Goal: Task Accomplishment & Management: Manage account settings

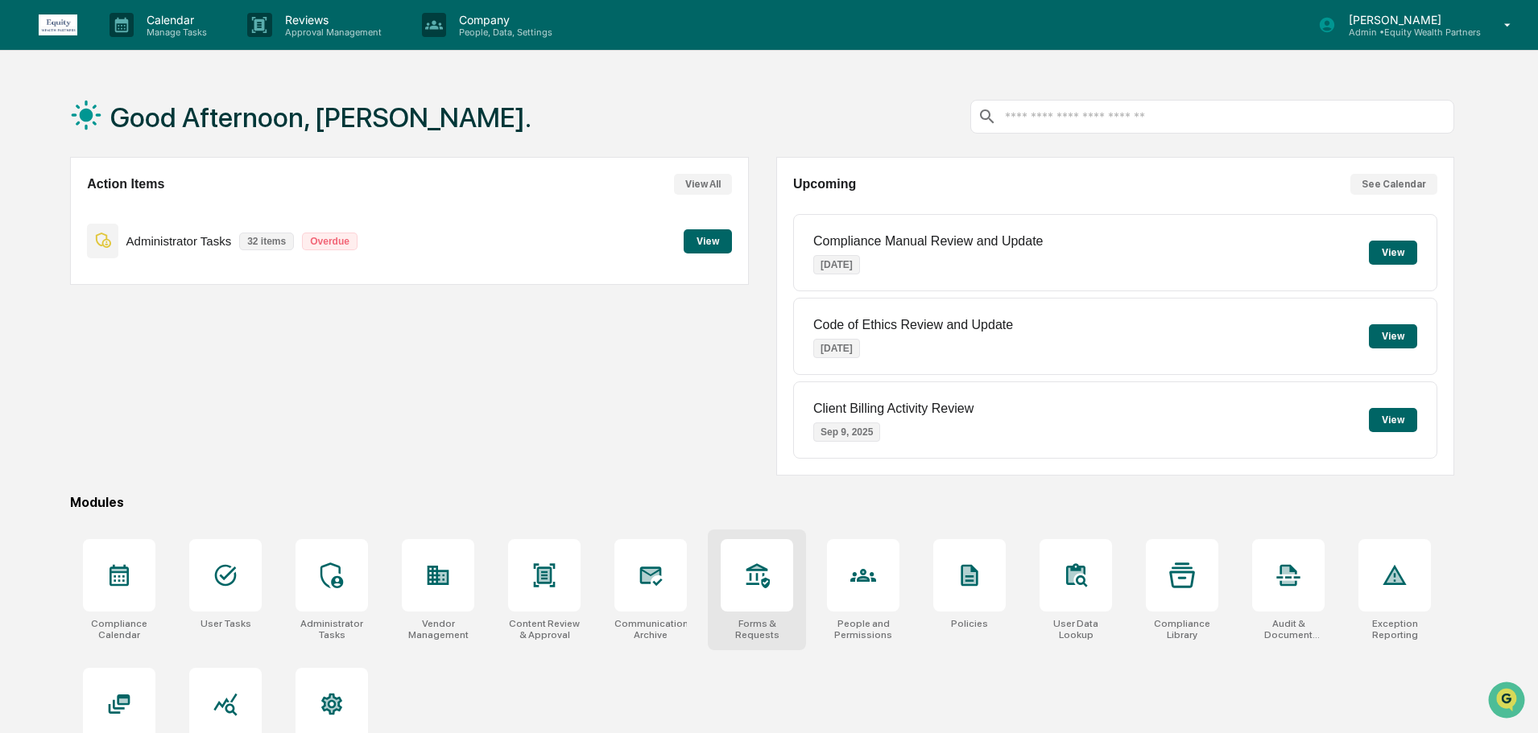
click at [764, 577] on icon at bounding box center [757, 576] width 26 height 26
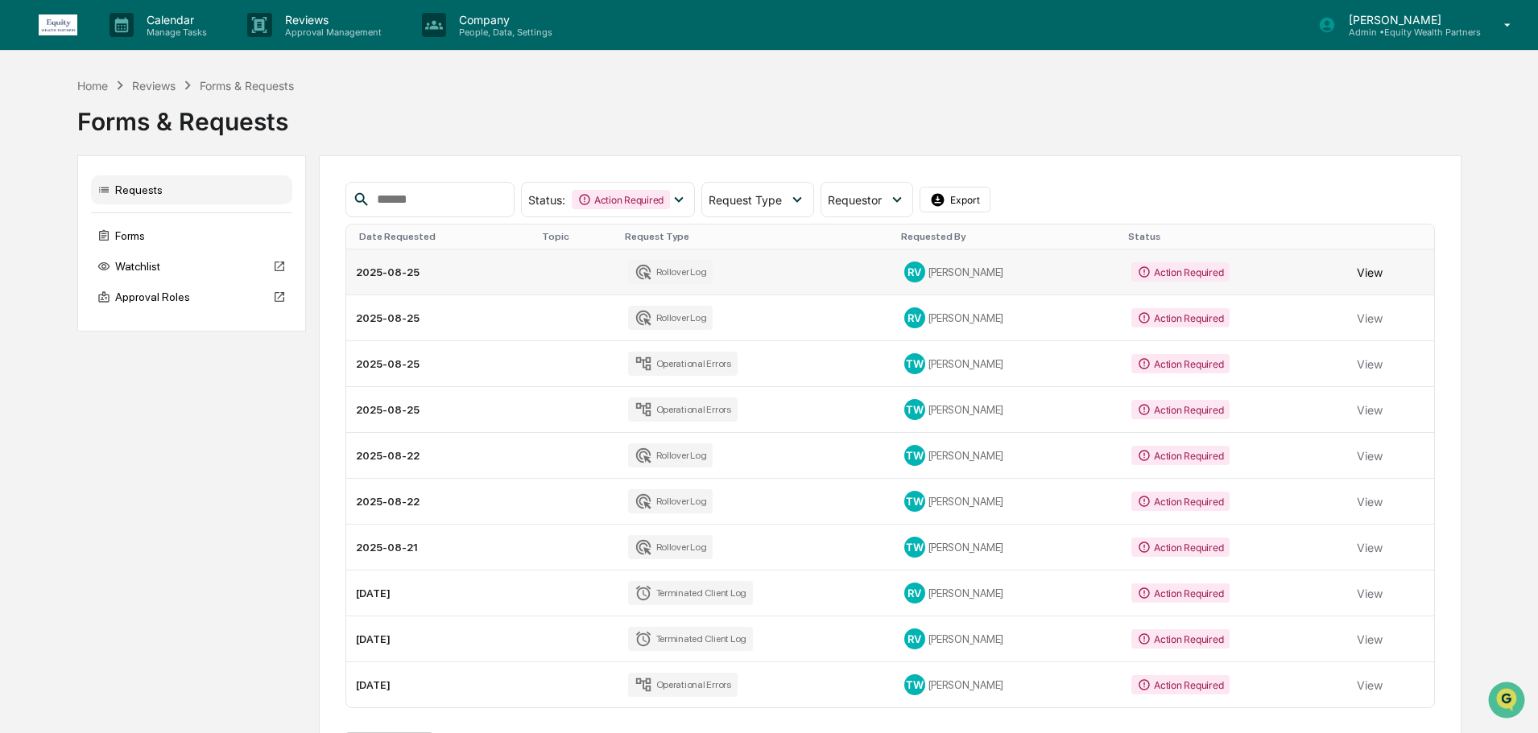
click at [1372, 269] on button "View" at bounding box center [1369, 272] width 26 height 32
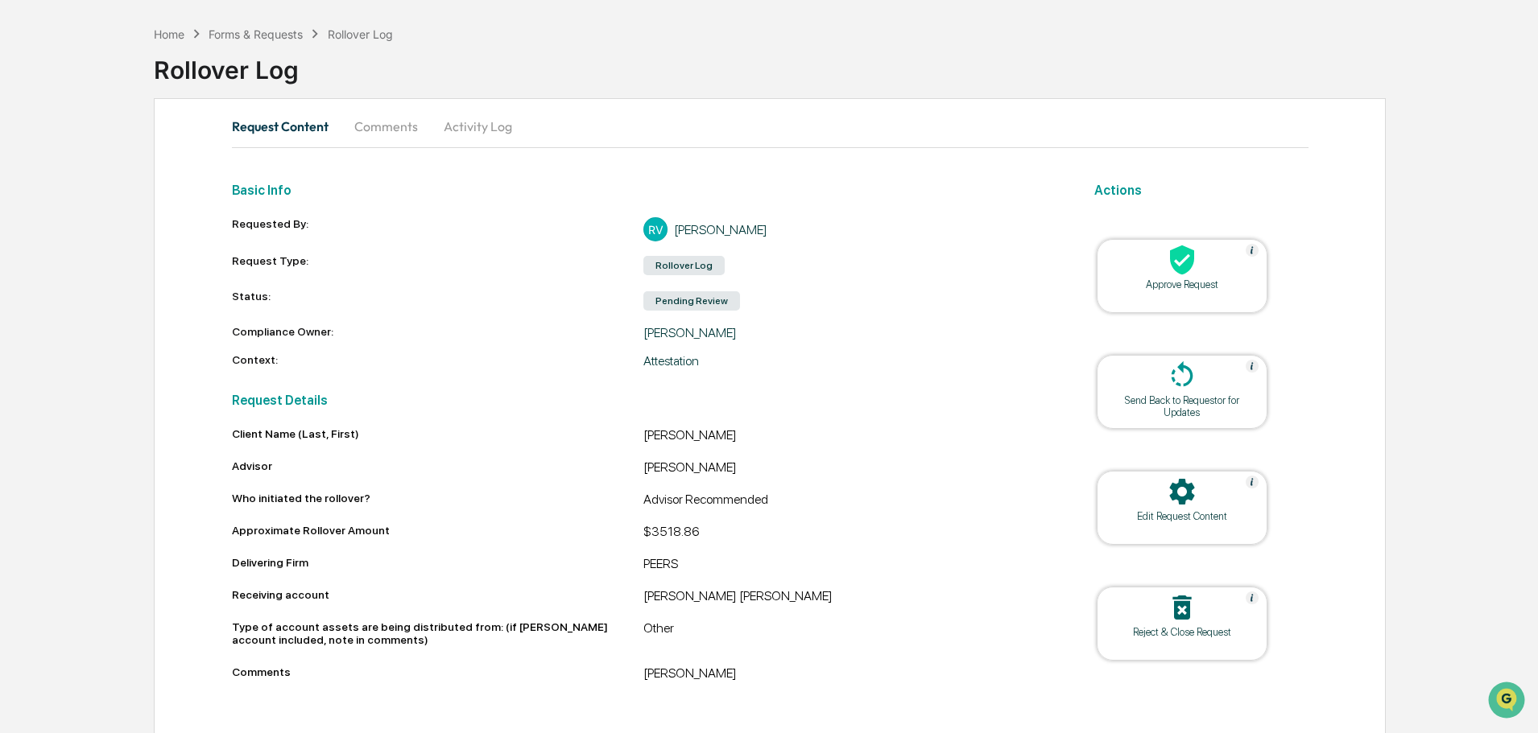
scroll to position [62, 0]
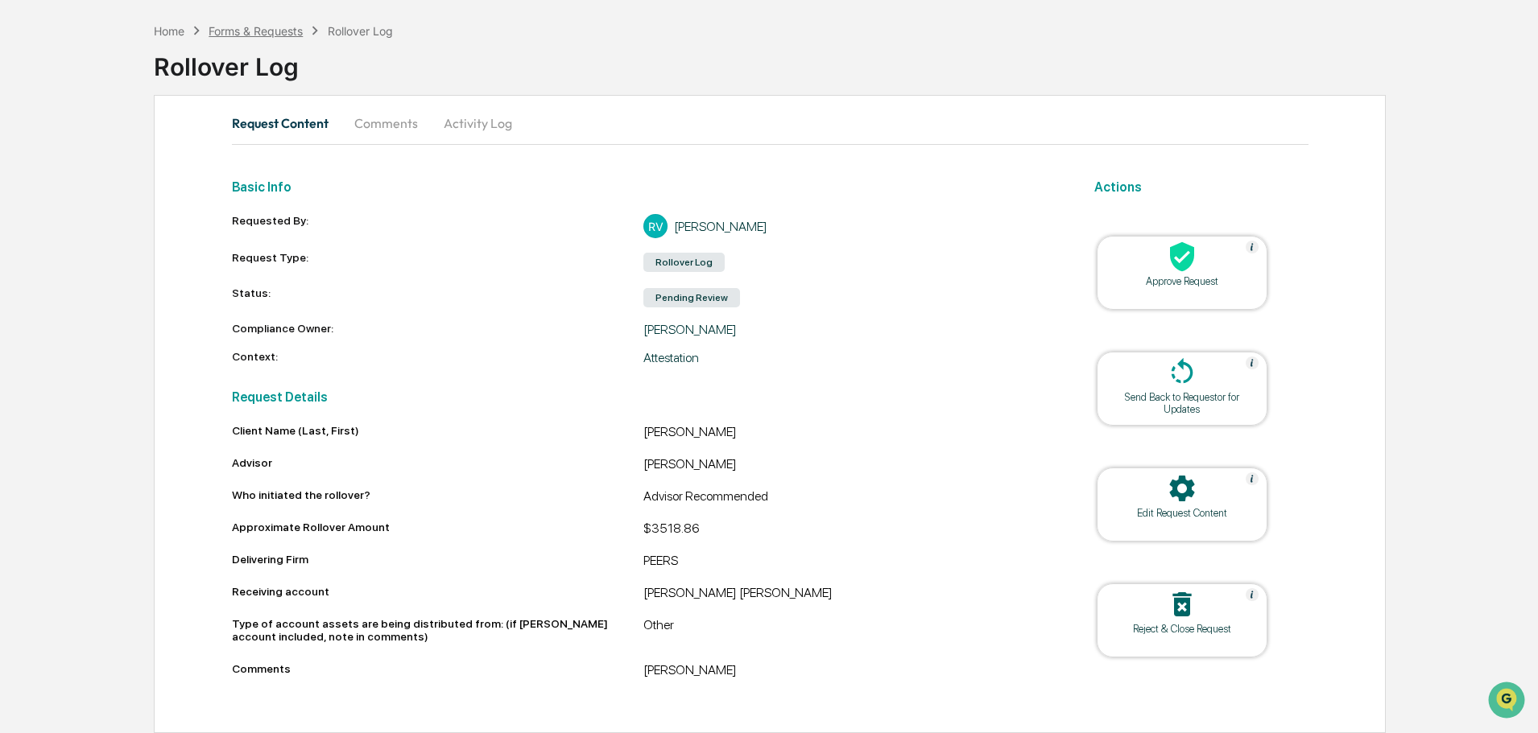
click at [269, 34] on div "Forms & Requests" at bounding box center [255, 31] width 94 height 14
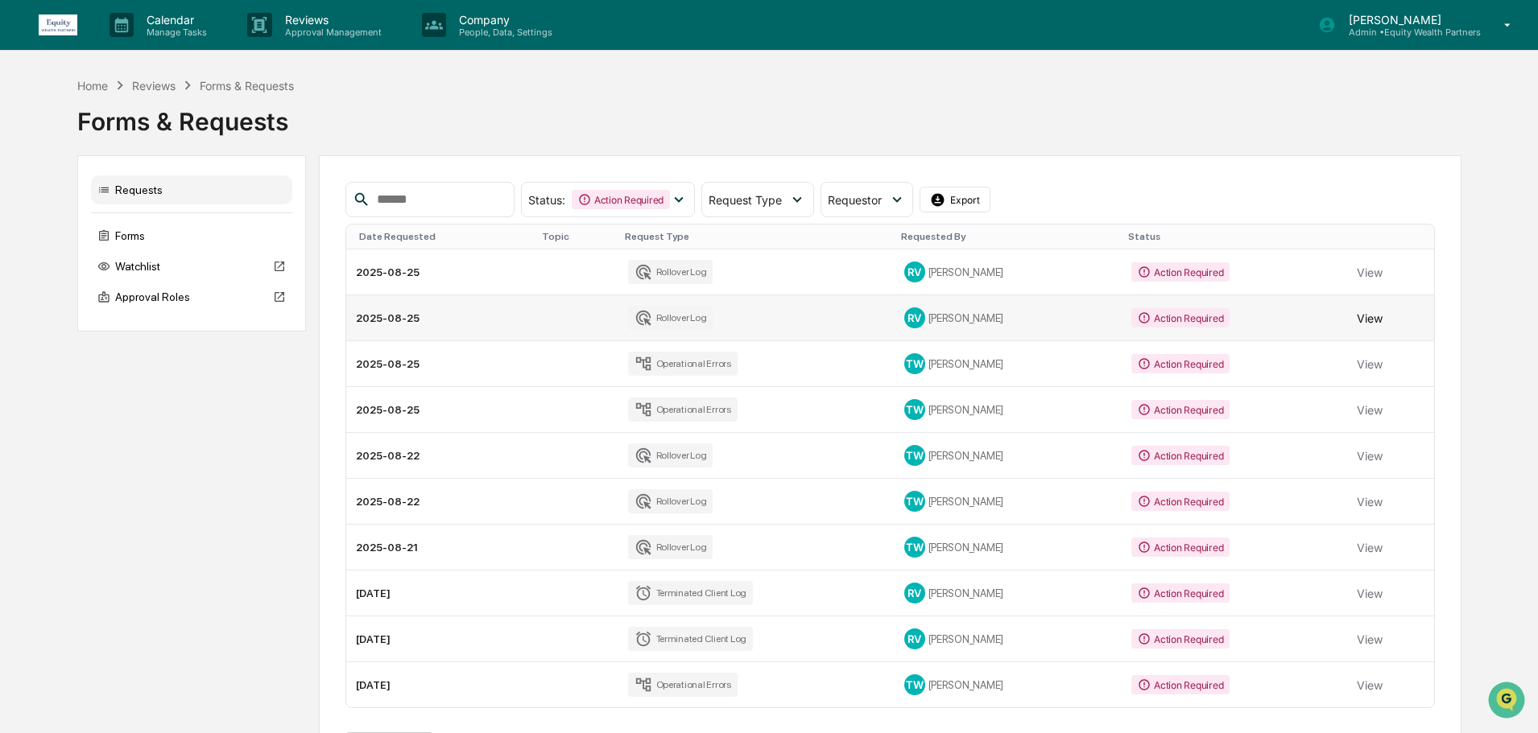
click at [1369, 324] on button "View" at bounding box center [1369, 318] width 26 height 32
click at [1372, 452] on button "View" at bounding box center [1369, 456] width 26 height 32
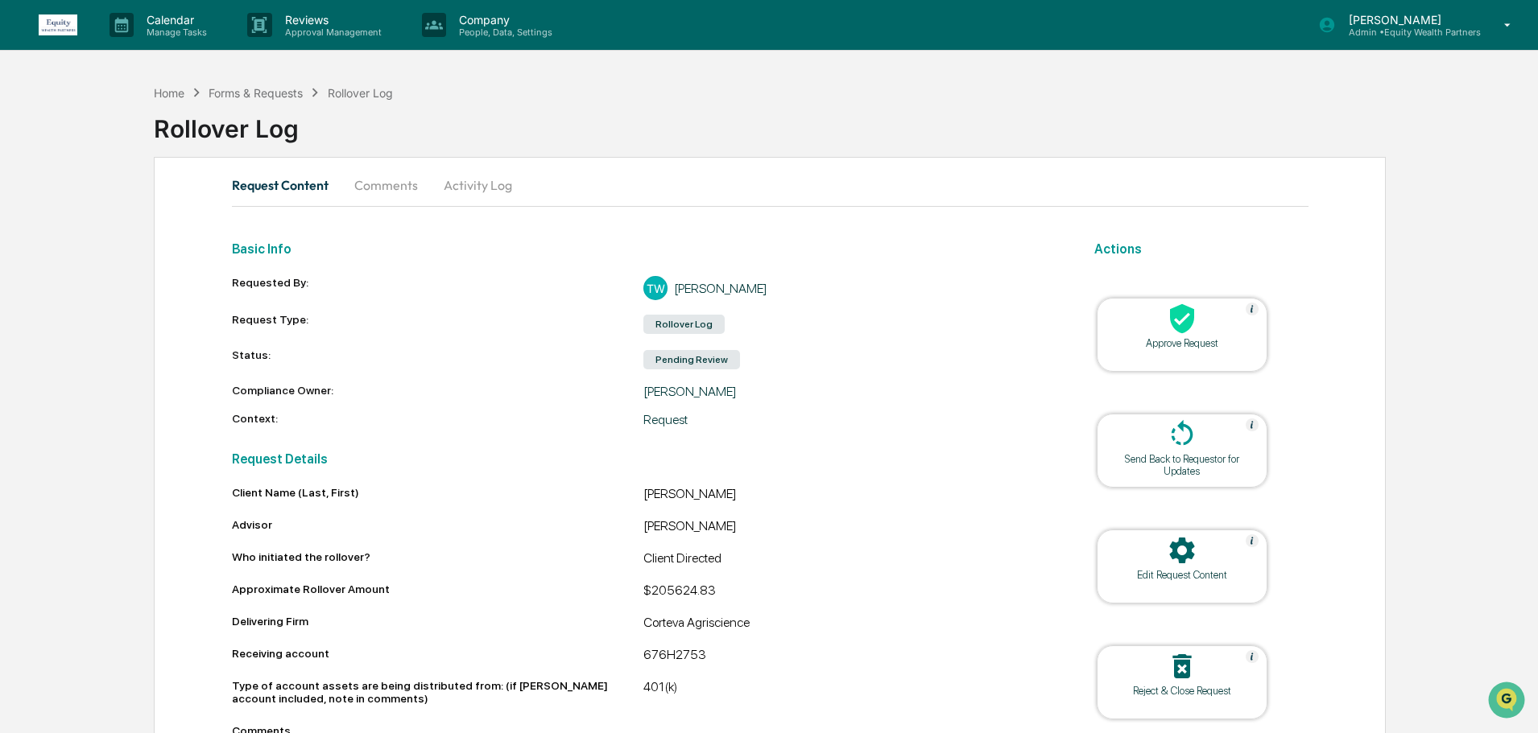
scroll to position [62, 0]
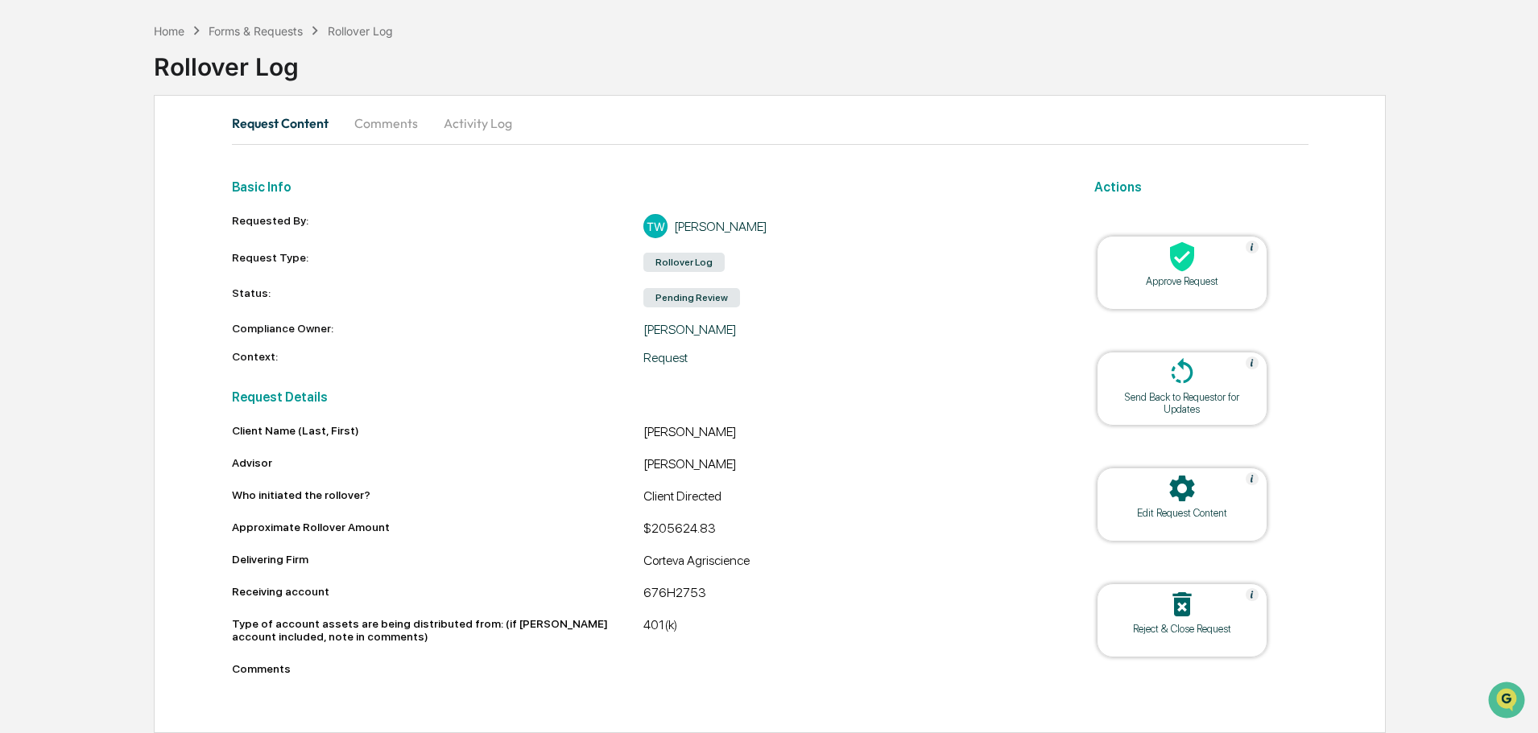
click at [480, 127] on button "Activity Log" at bounding box center [478, 123] width 94 height 39
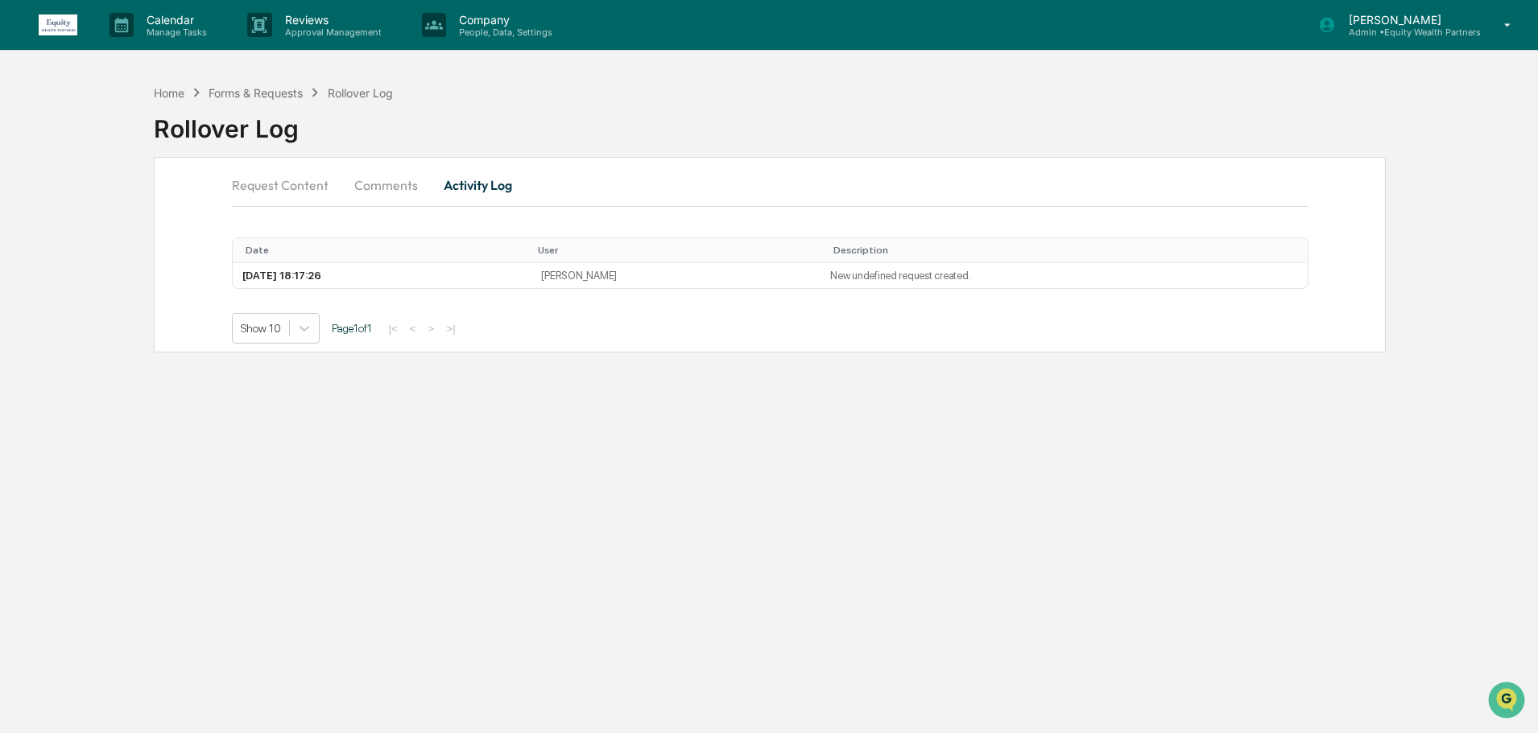
scroll to position [0, 0]
click at [378, 182] on button "Comments" at bounding box center [386, 185] width 89 height 39
click at [292, 286] on div "Write a comment... Write a comment..." at bounding box center [774, 293] width 1082 height 43
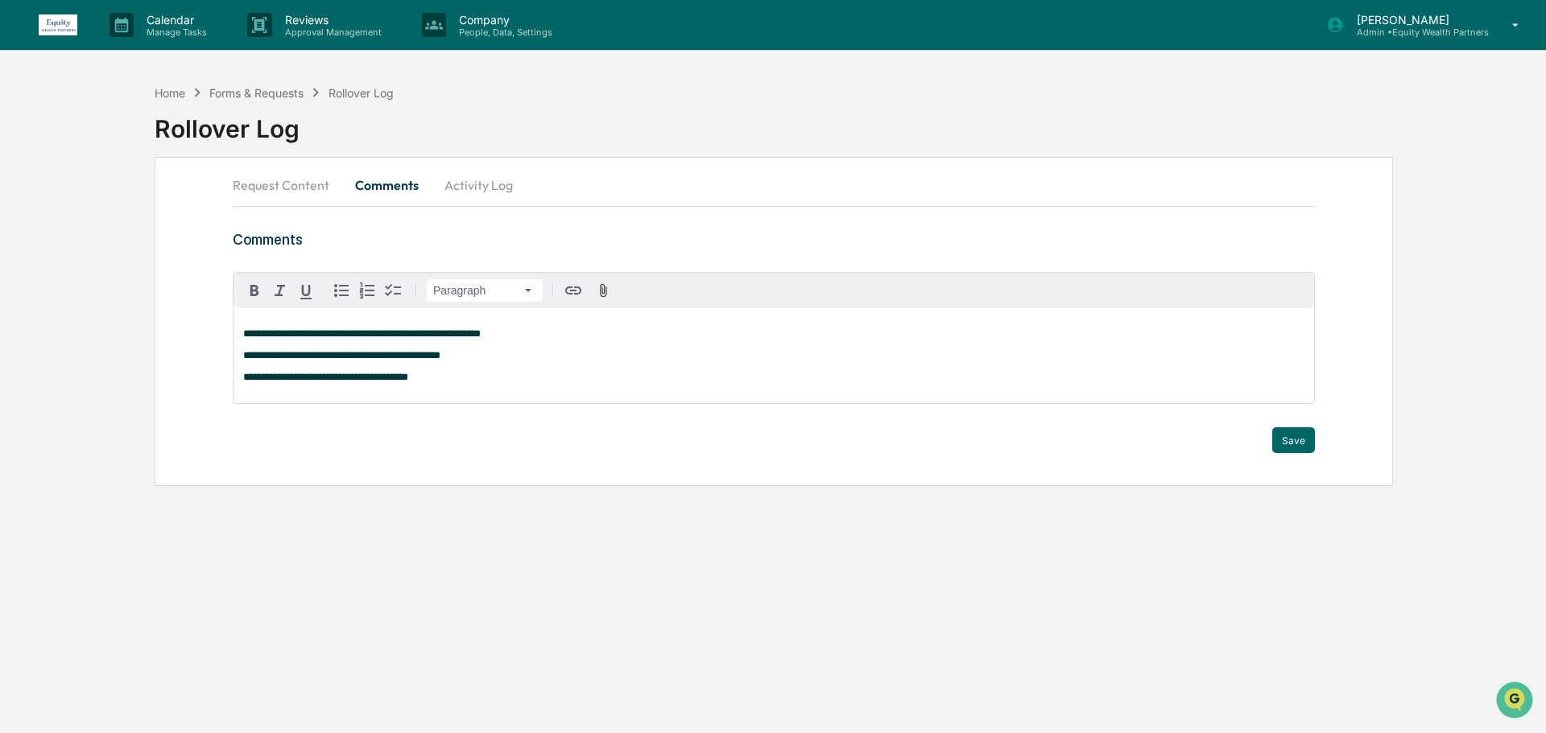
drag, startPoint x: 562, startPoint y: 384, endPoint x: 729, endPoint y: 402, distance: 168.4
click at [563, 383] on p "**********" at bounding box center [773, 377] width 1061 height 11
click at [1311, 439] on button "Save" at bounding box center [1293, 440] width 43 height 26
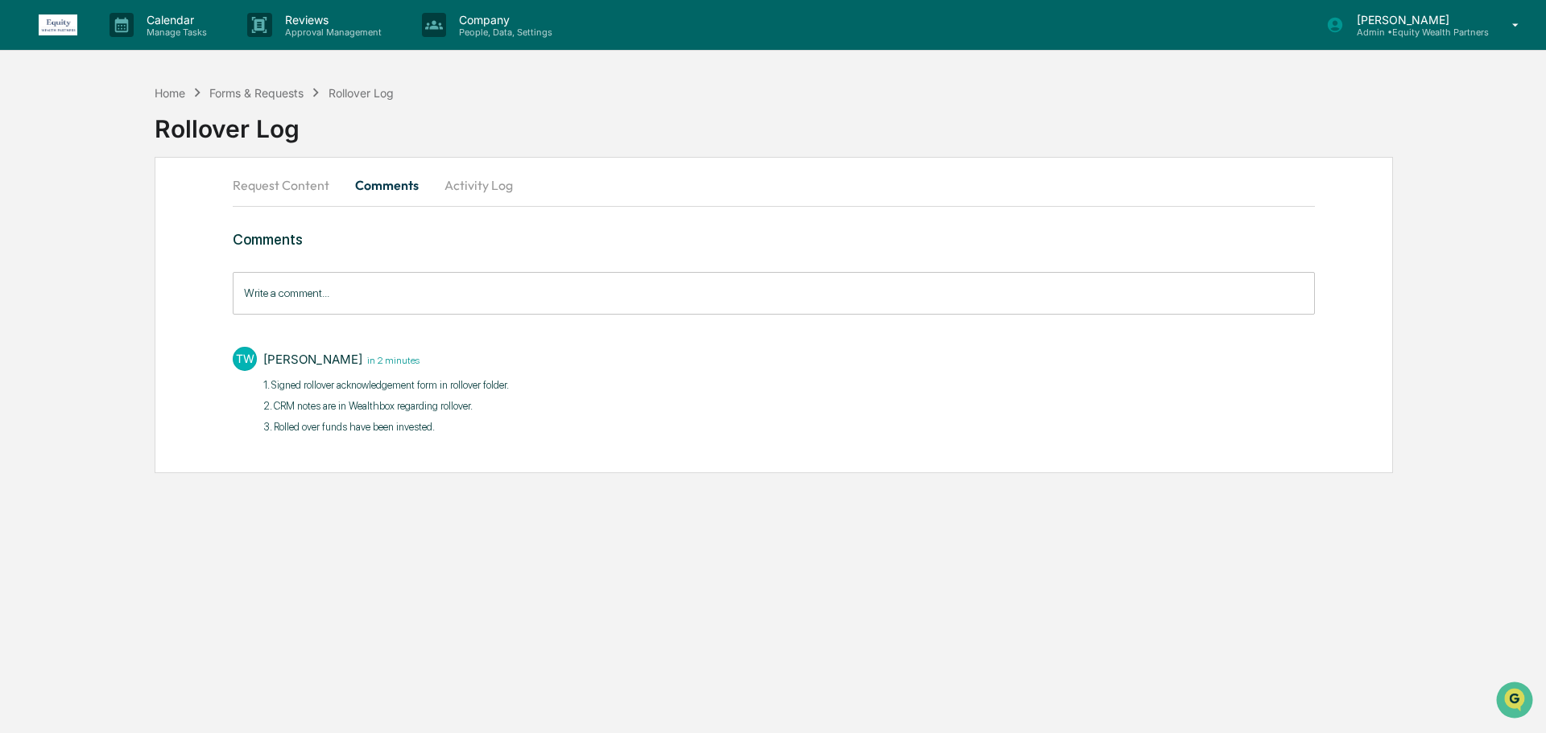
click at [275, 184] on button "Request Content" at bounding box center [287, 185] width 109 height 39
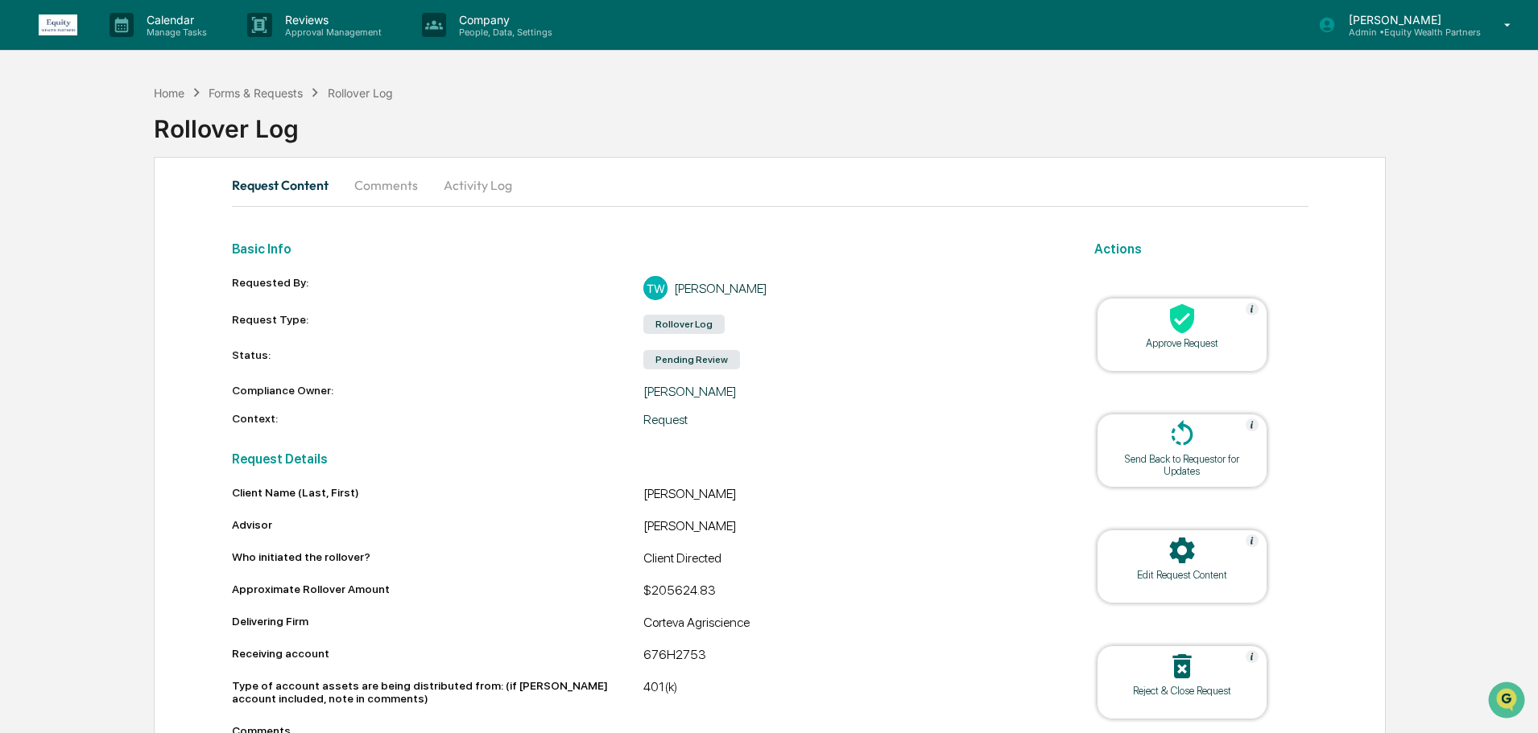
click at [1166, 347] on div "Approve Request" at bounding box center [1181, 343] width 145 height 12
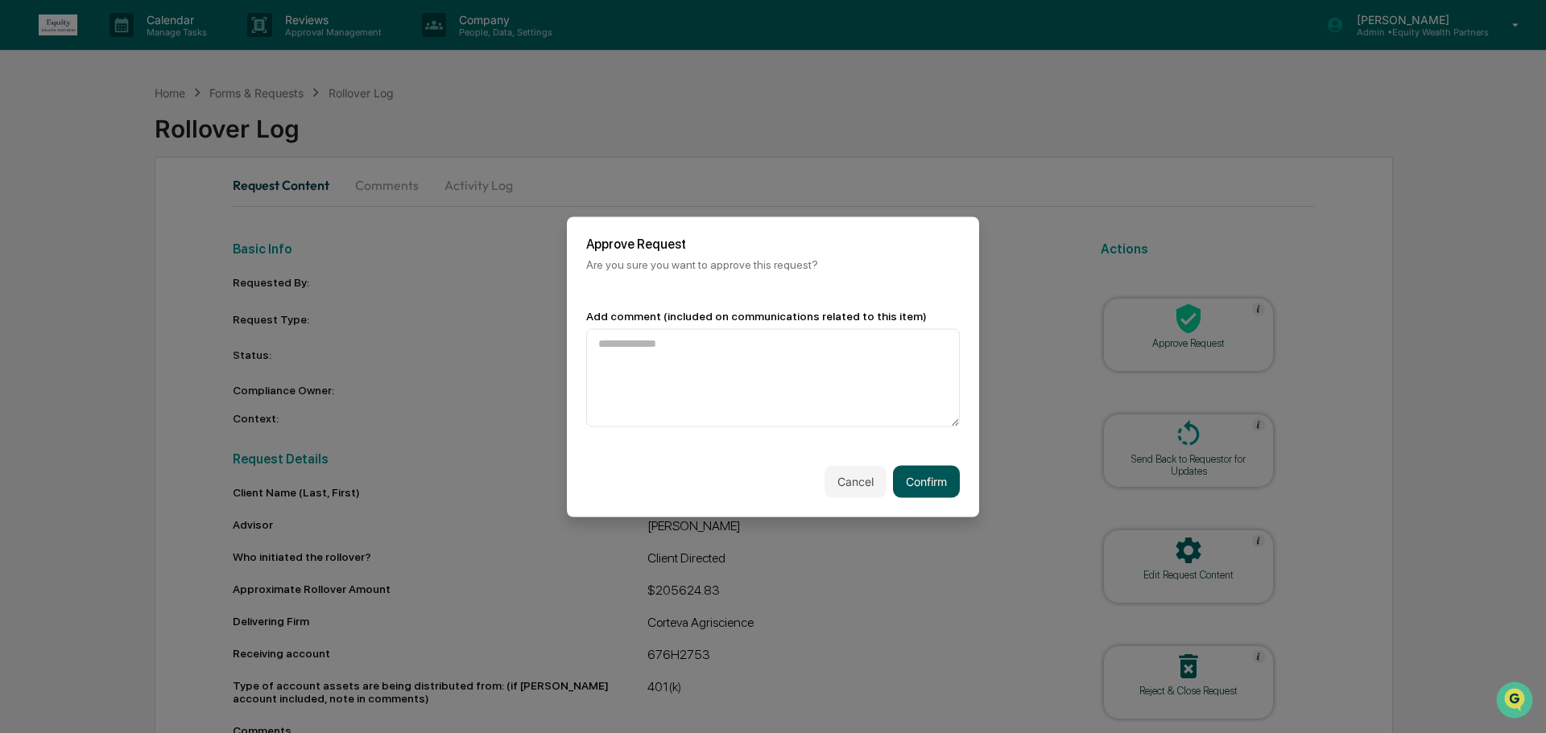
click at [935, 474] on button "Confirm" at bounding box center [926, 481] width 67 height 32
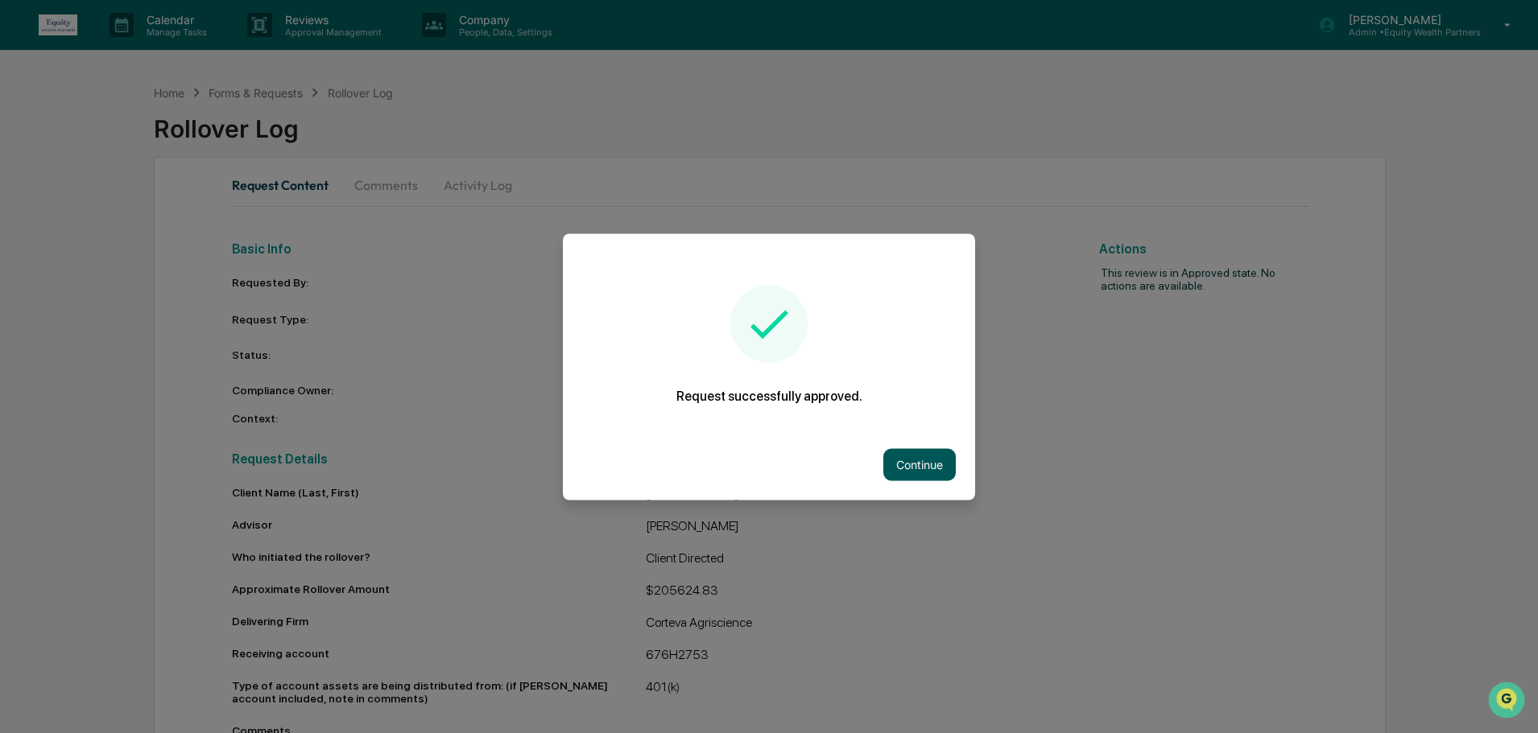
click at [917, 466] on button "Continue" at bounding box center [919, 464] width 72 height 32
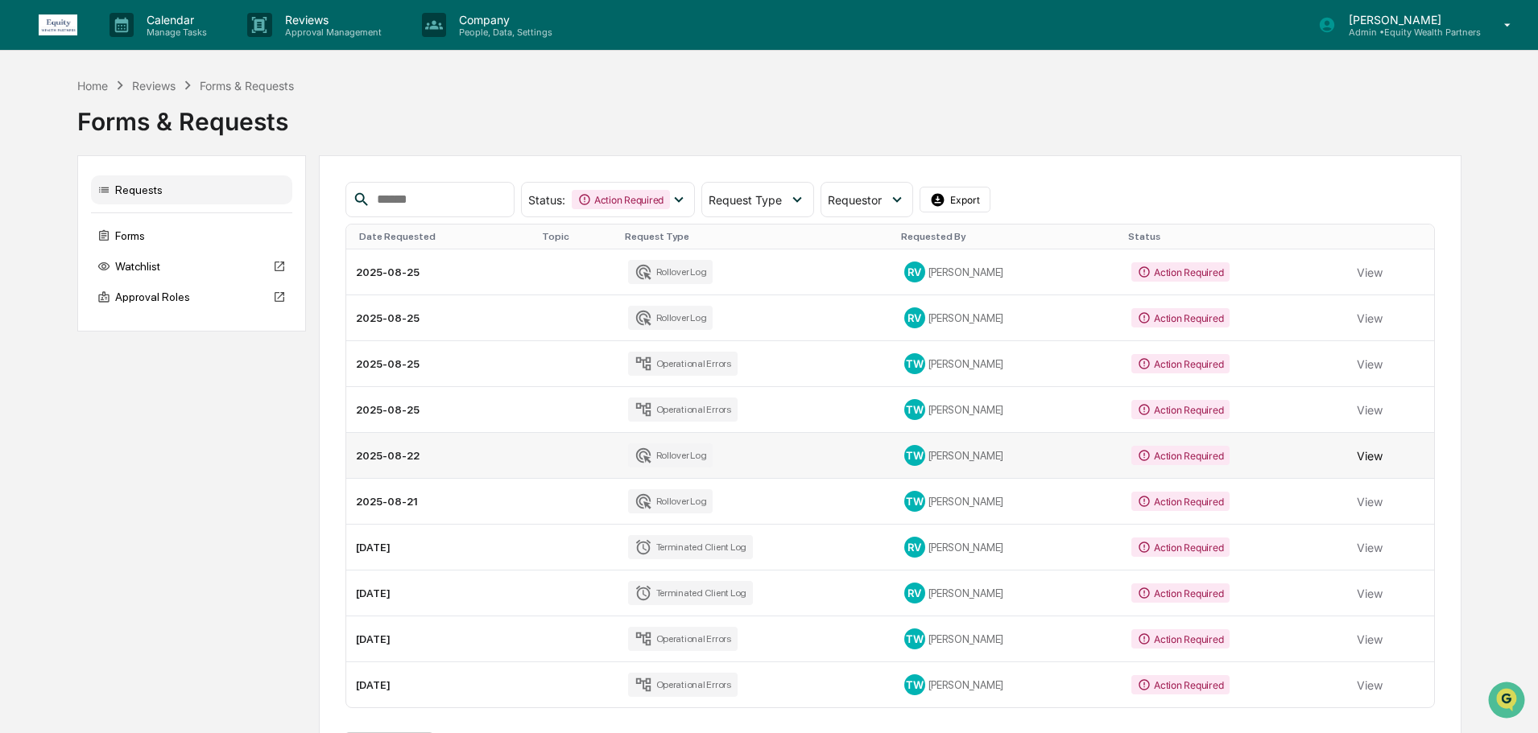
click at [1360, 456] on button "View" at bounding box center [1369, 456] width 26 height 32
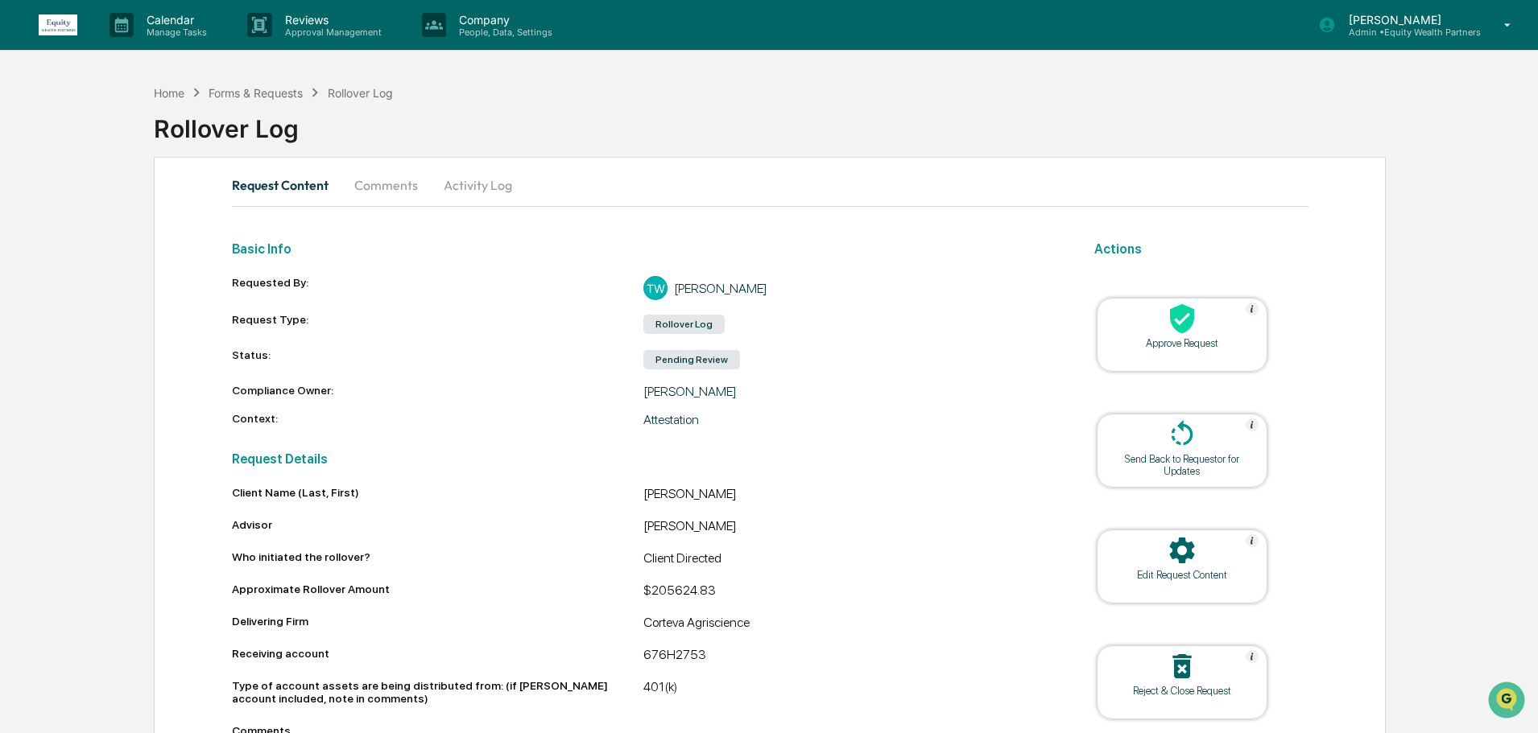
click at [1166, 335] on icon at bounding box center [1182, 319] width 32 height 32
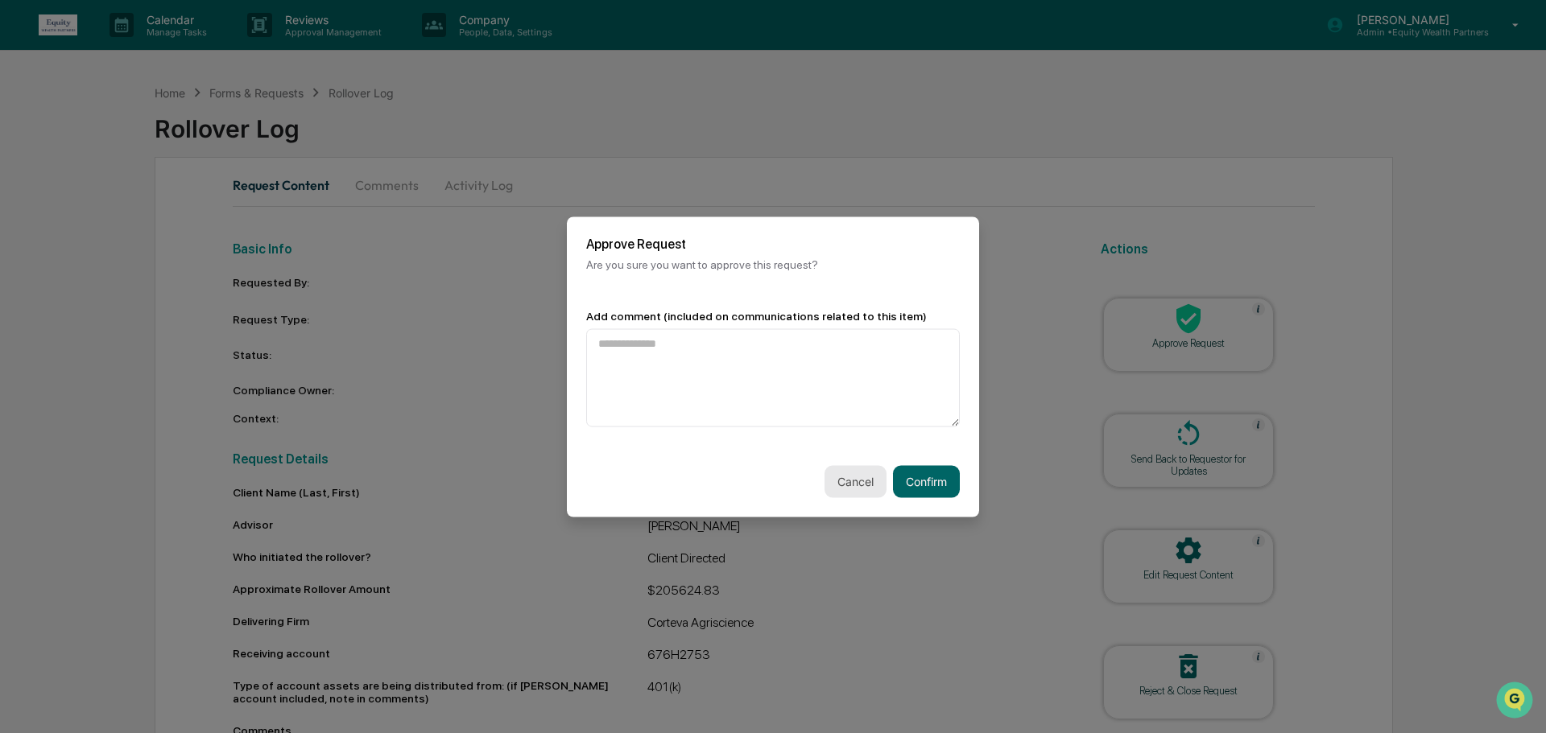
click at [858, 488] on button "Cancel" at bounding box center [855, 481] width 62 height 32
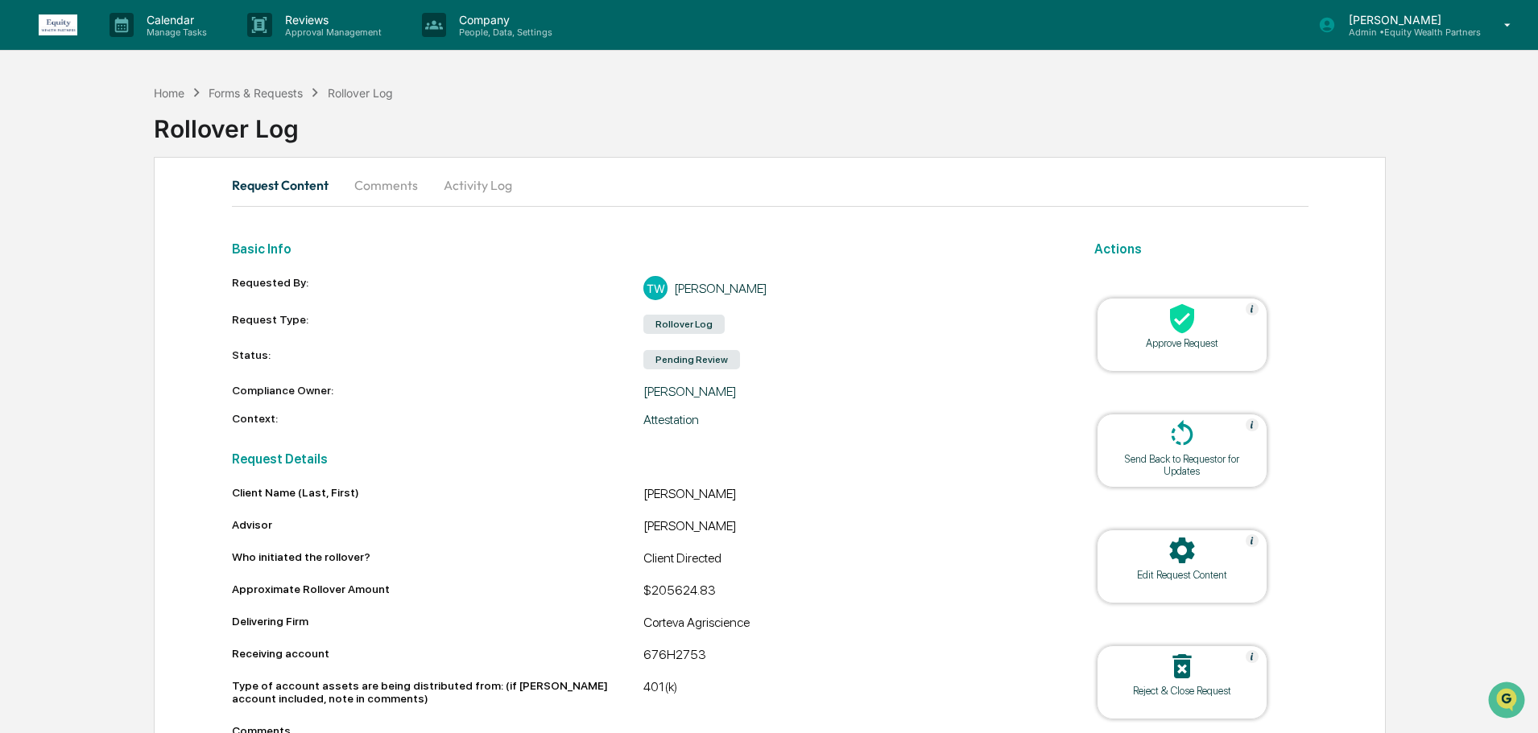
click at [403, 185] on button "Comments" at bounding box center [385, 185] width 89 height 39
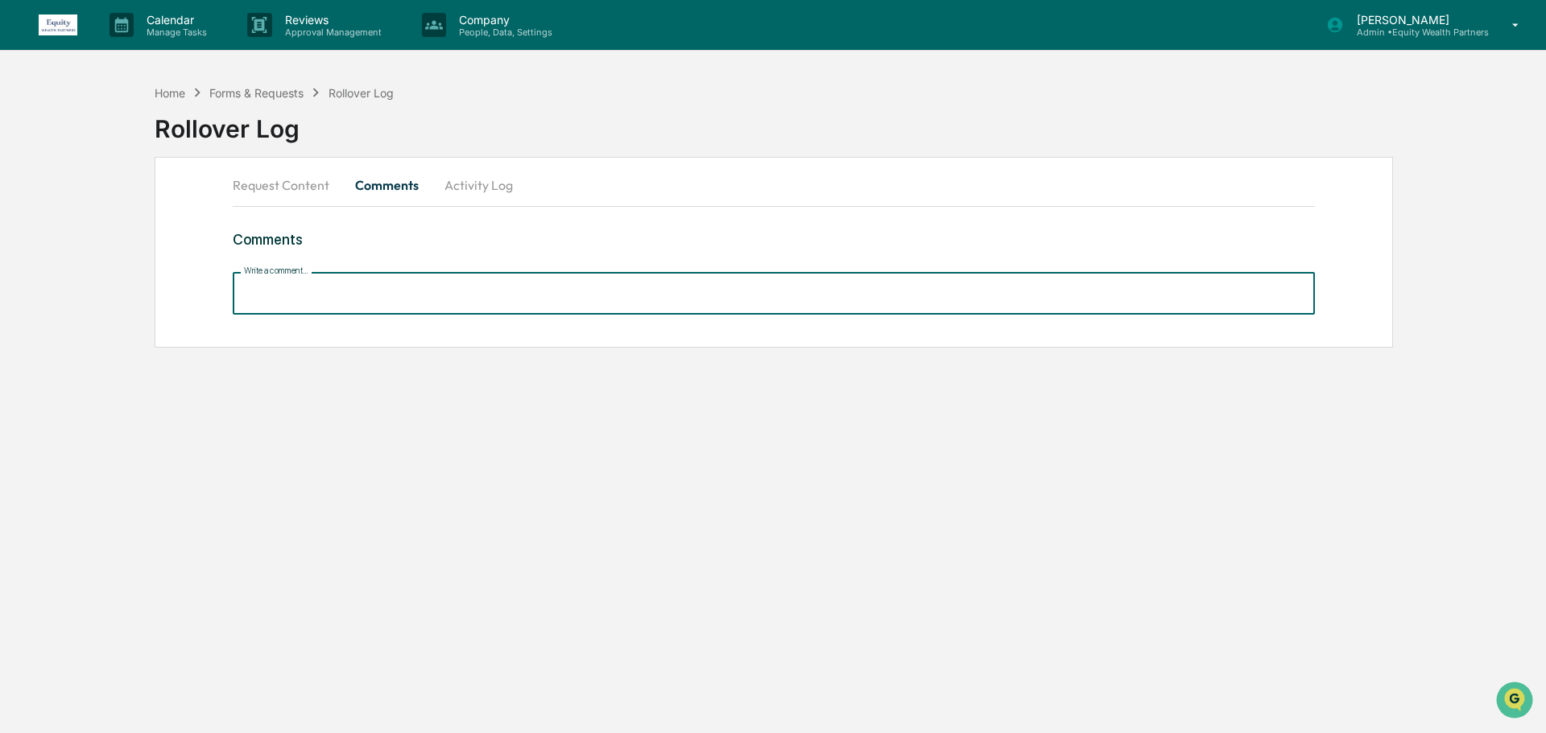
click at [519, 281] on input "Write a comment..." at bounding box center [774, 293] width 1082 height 43
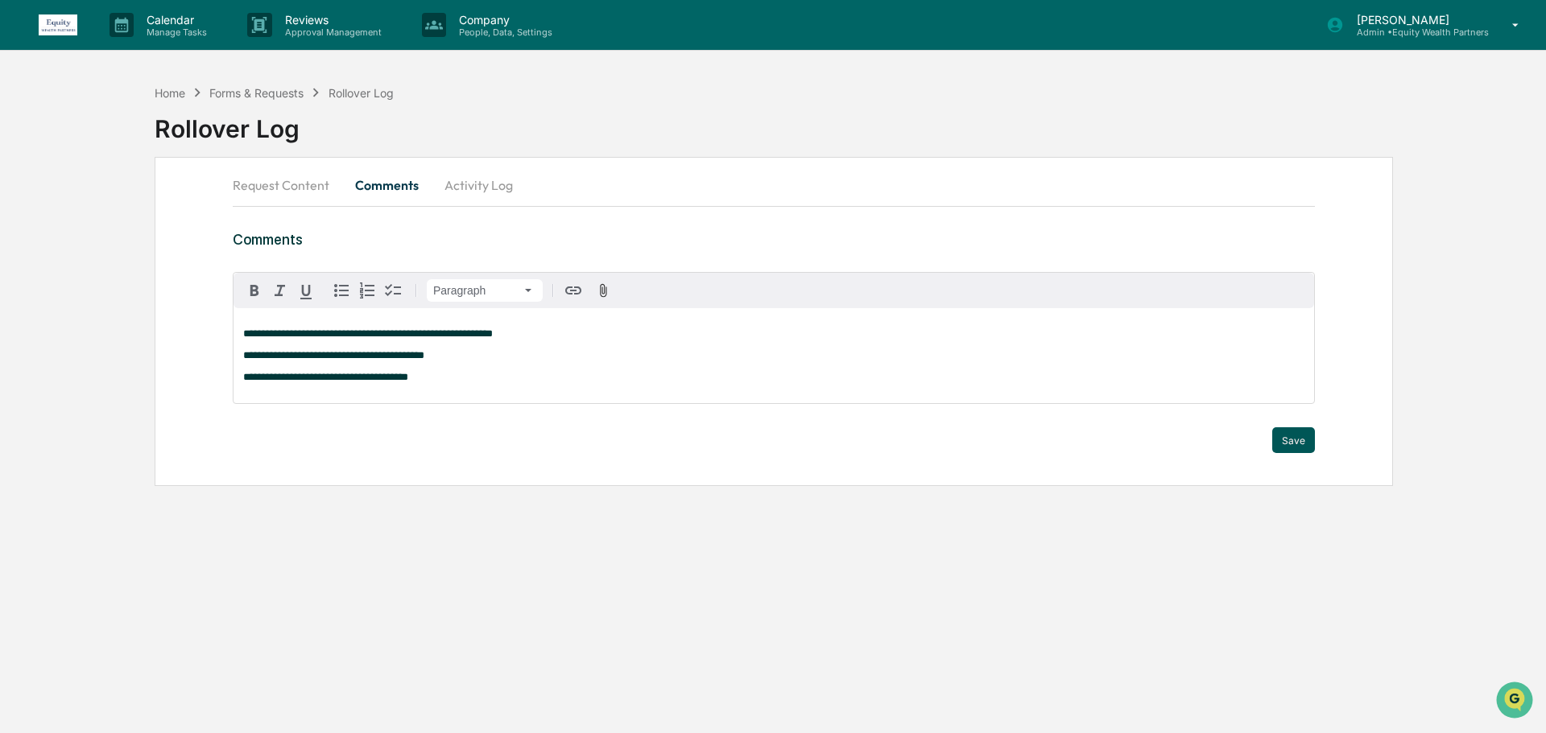
click at [1304, 444] on button "Save" at bounding box center [1293, 440] width 43 height 26
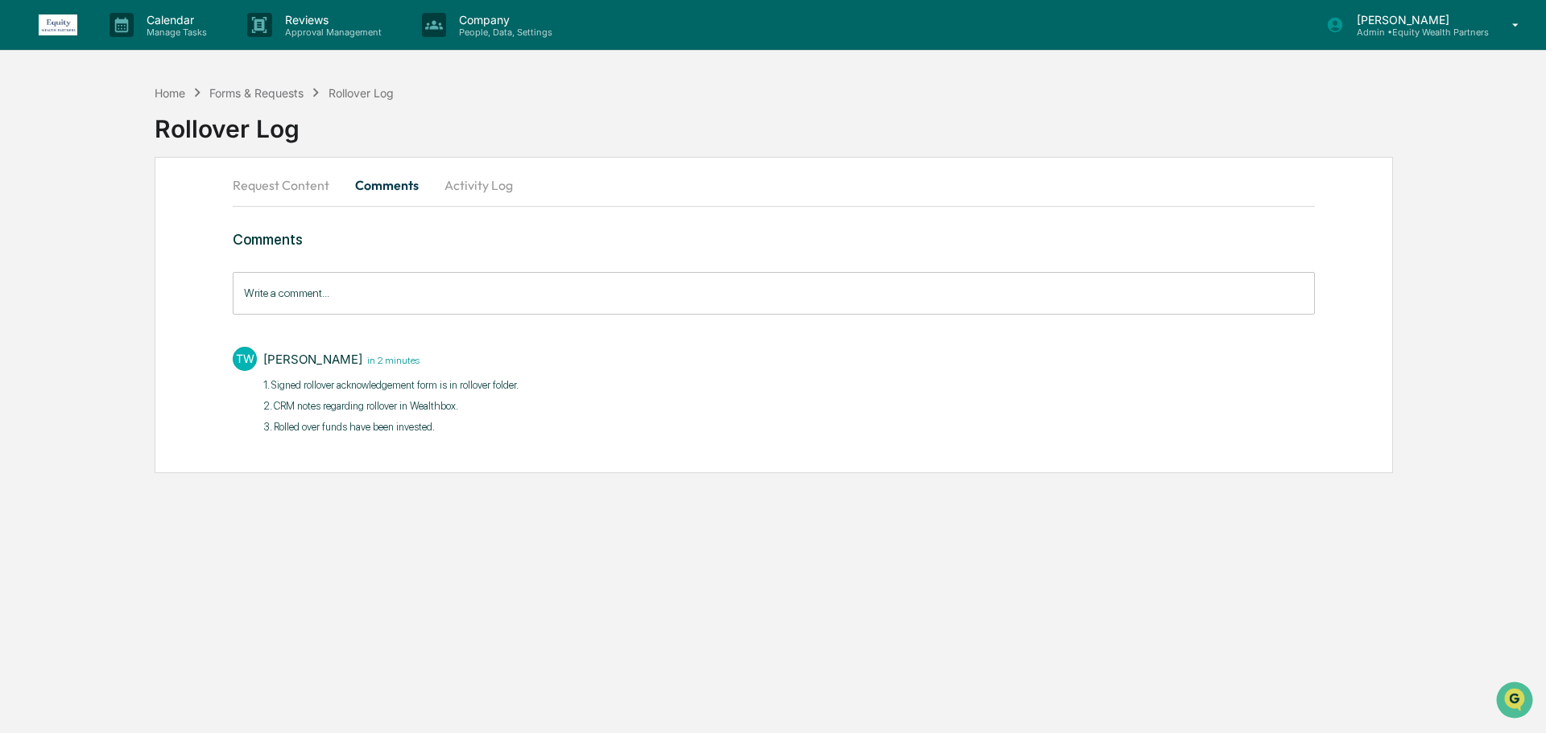
click at [294, 180] on button "Request Content" at bounding box center [287, 185] width 109 height 39
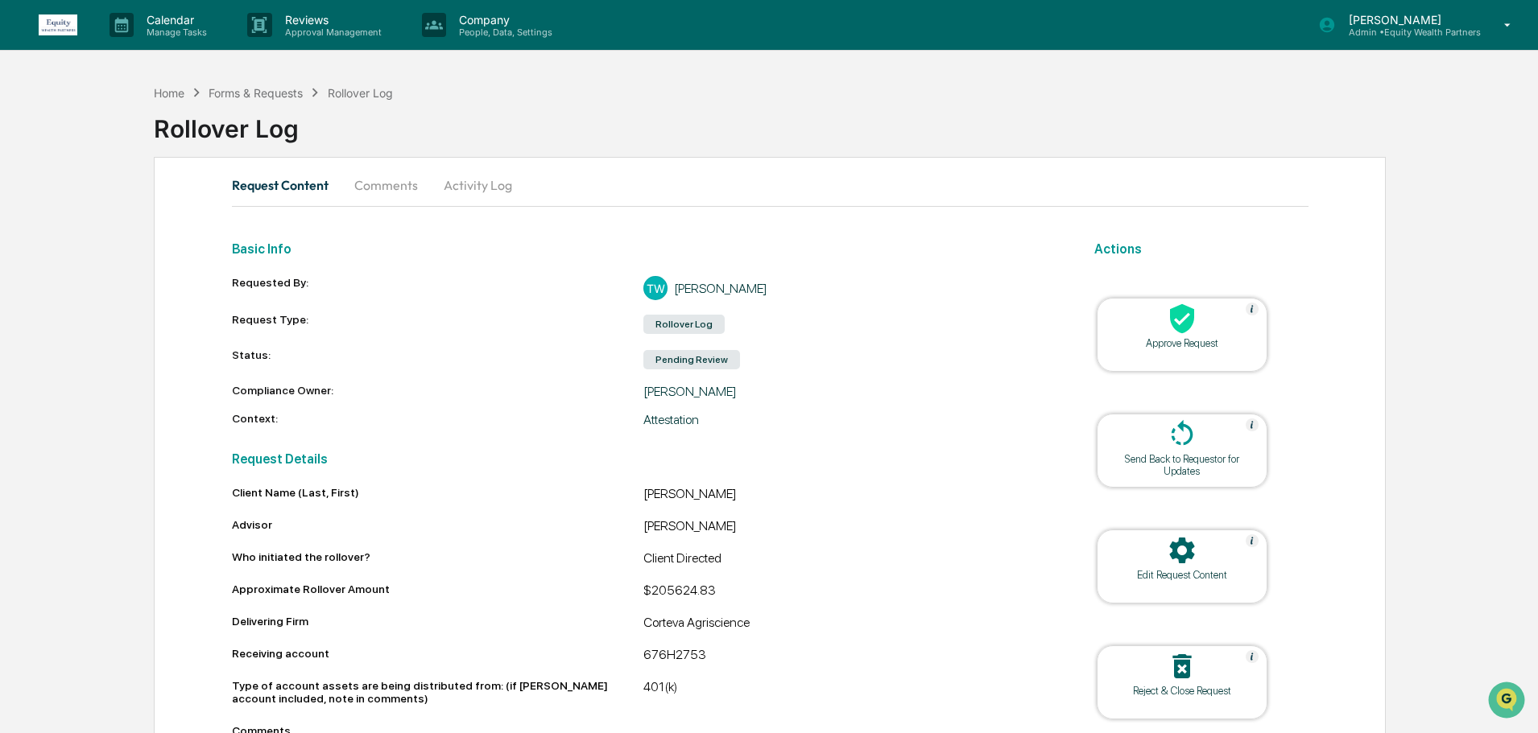
click at [1168, 354] on div "Approve Request" at bounding box center [1181, 335] width 171 height 74
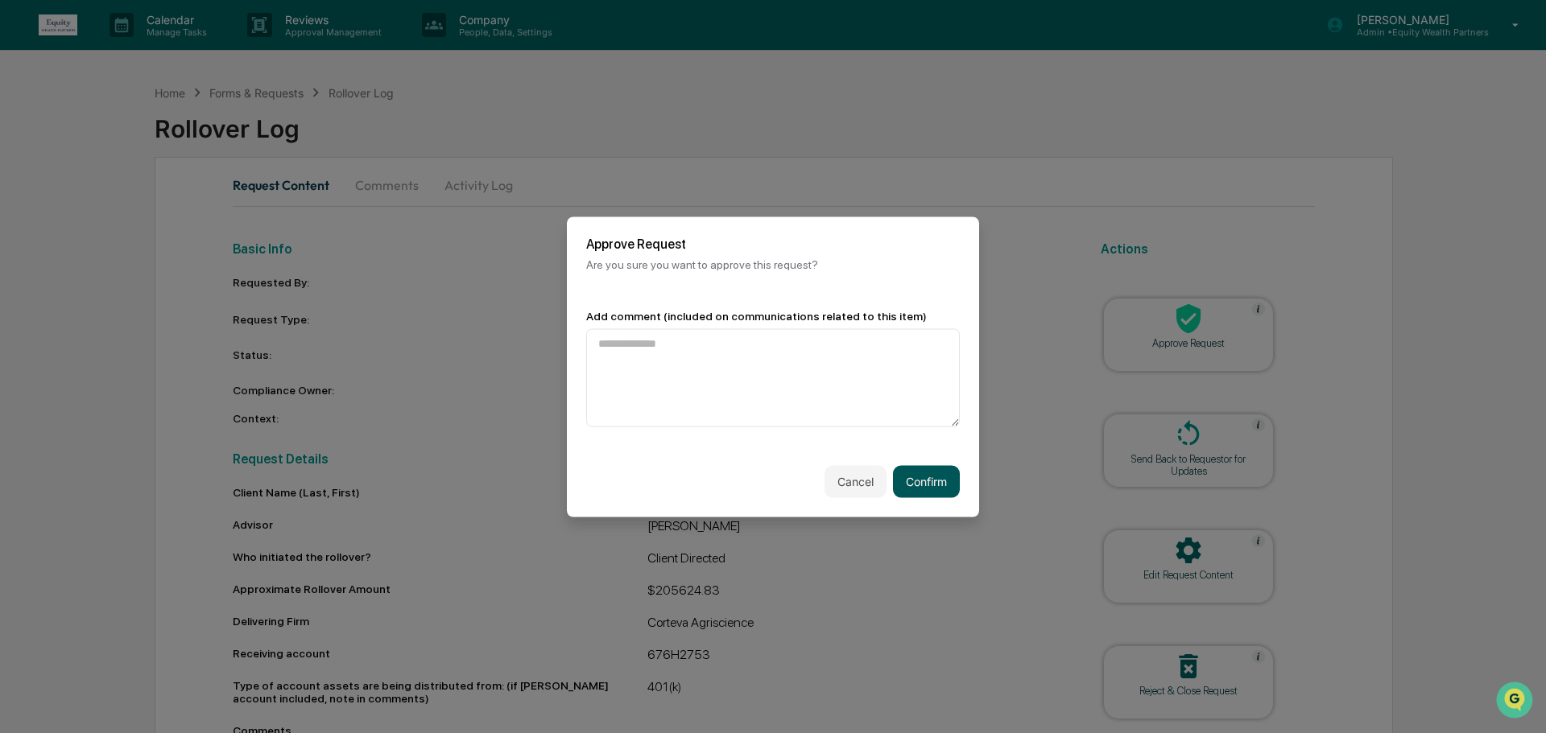
click at [947, 476] on button "Confirm" at bounding box center [926, 481] width 67 height 32
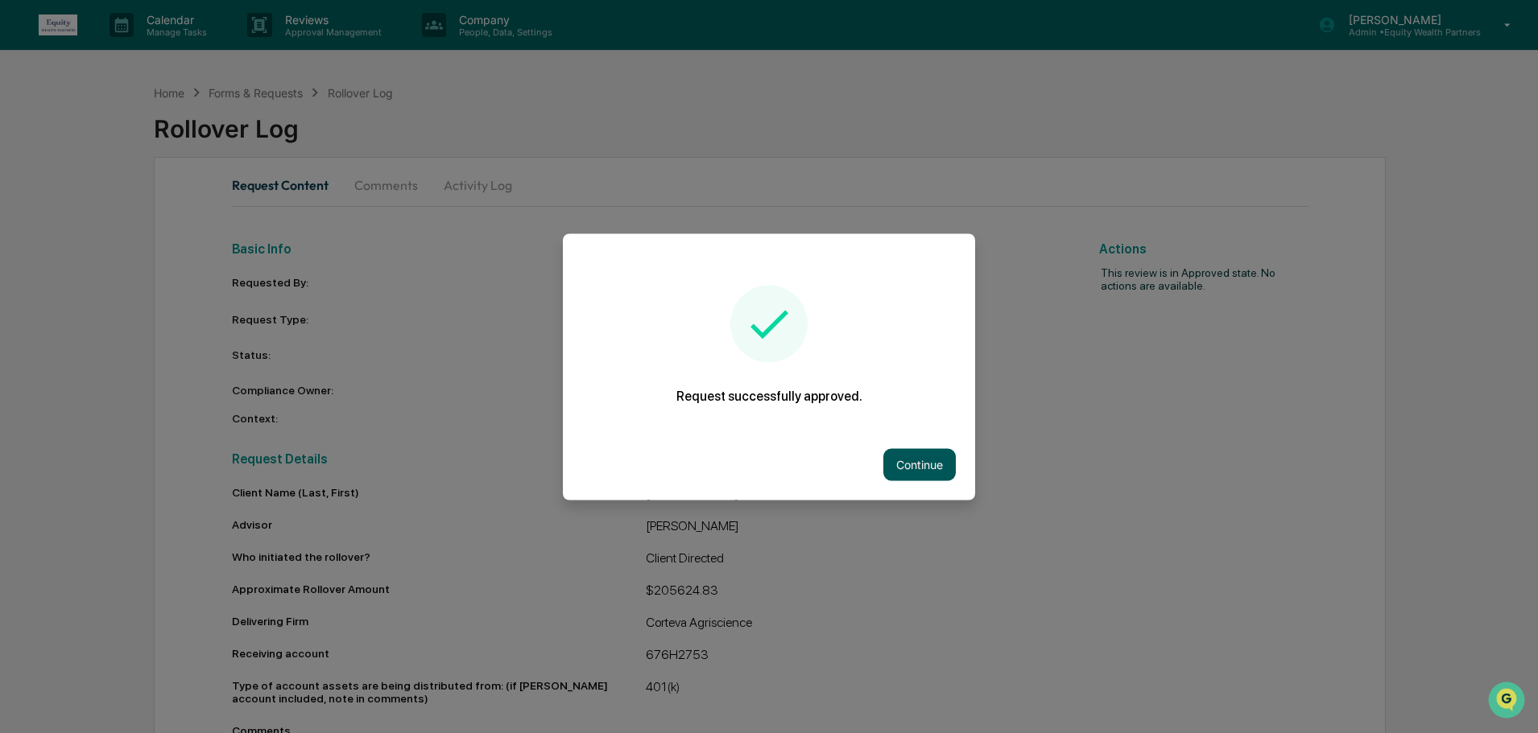
click at [929, 474] on button "Continue" at bounding box center [919, 464] width 72 height 32
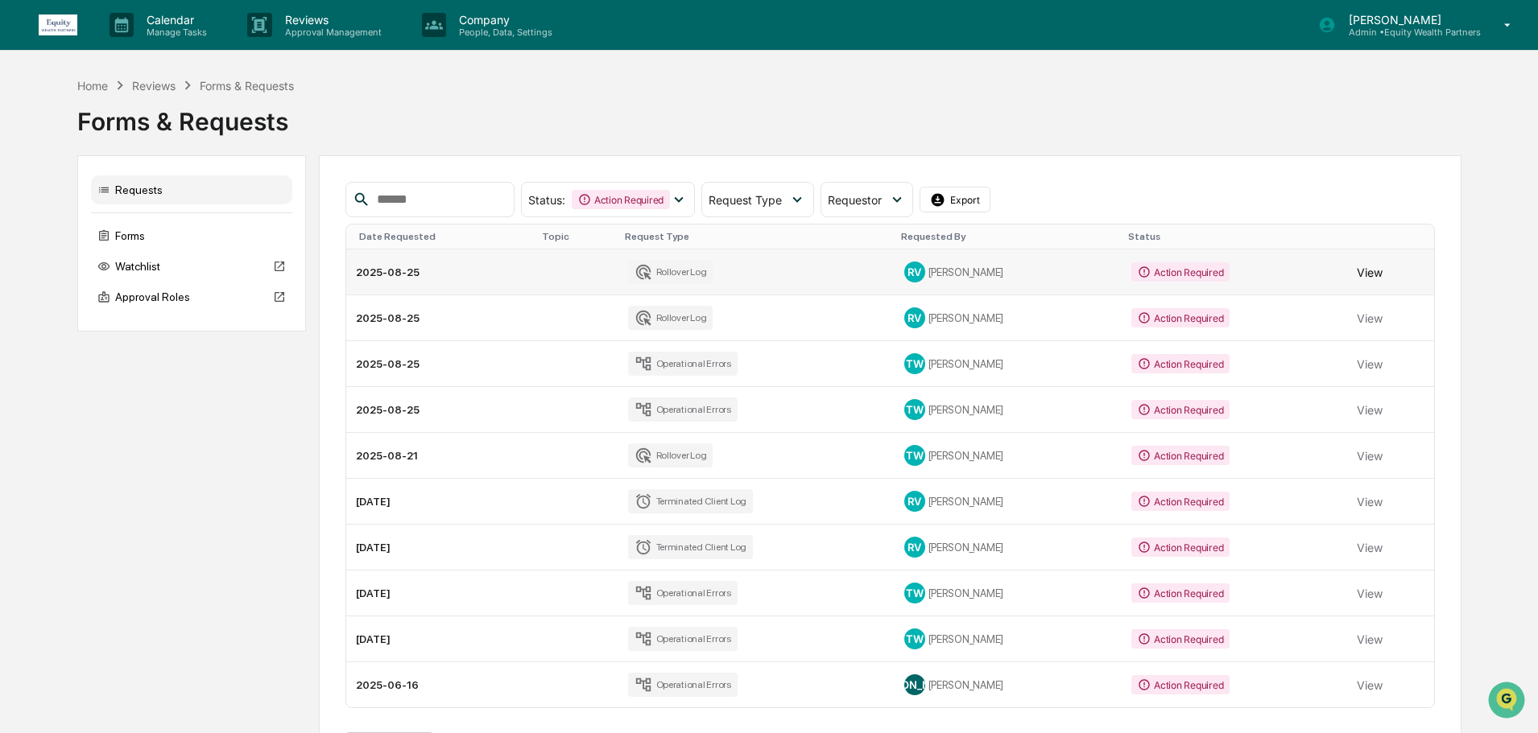
click at [1358, 273] on button "View" at bounding box center [1369, 272] width 26 height 32
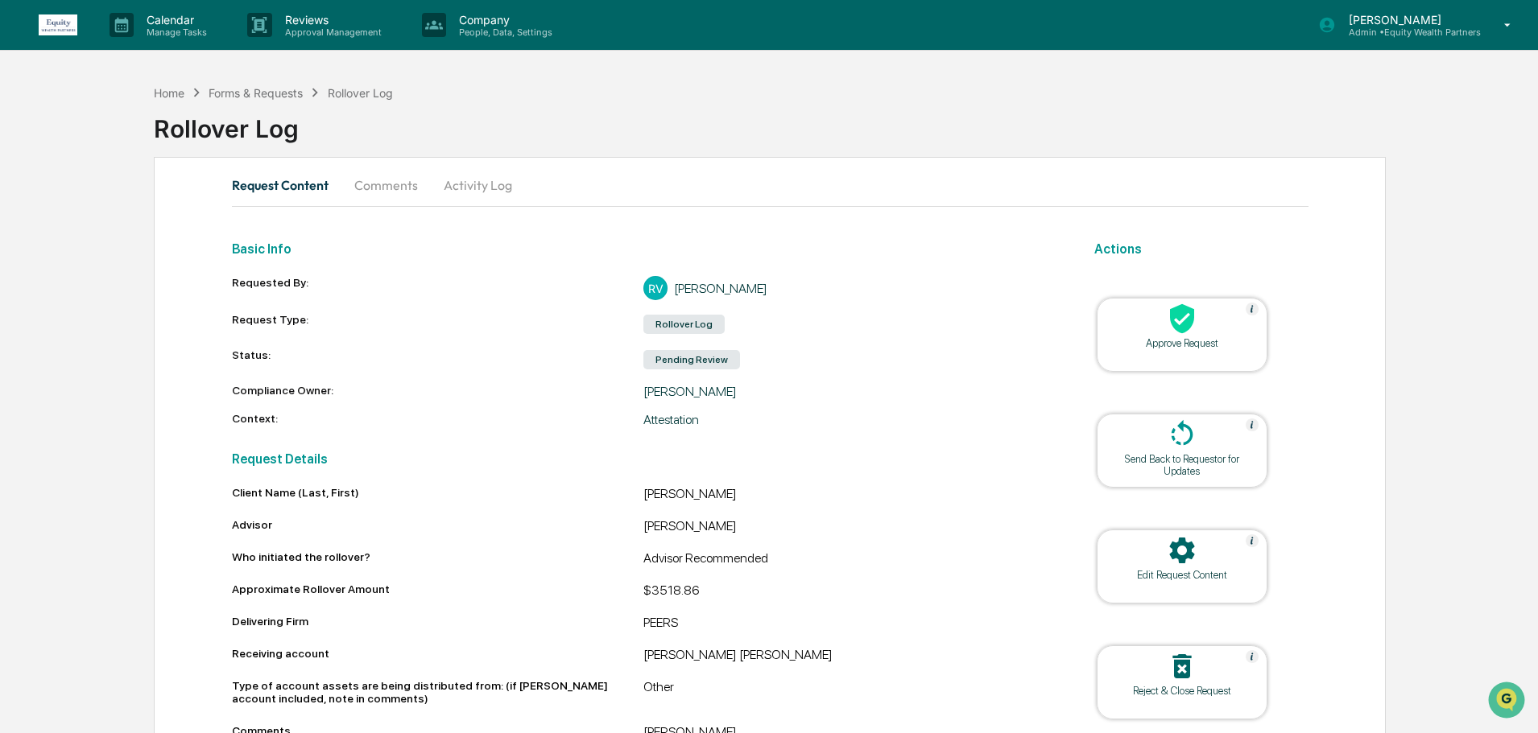
click at [469, 187] on button "Activity Log" at bounding box center [478, 185] width 94 height 39
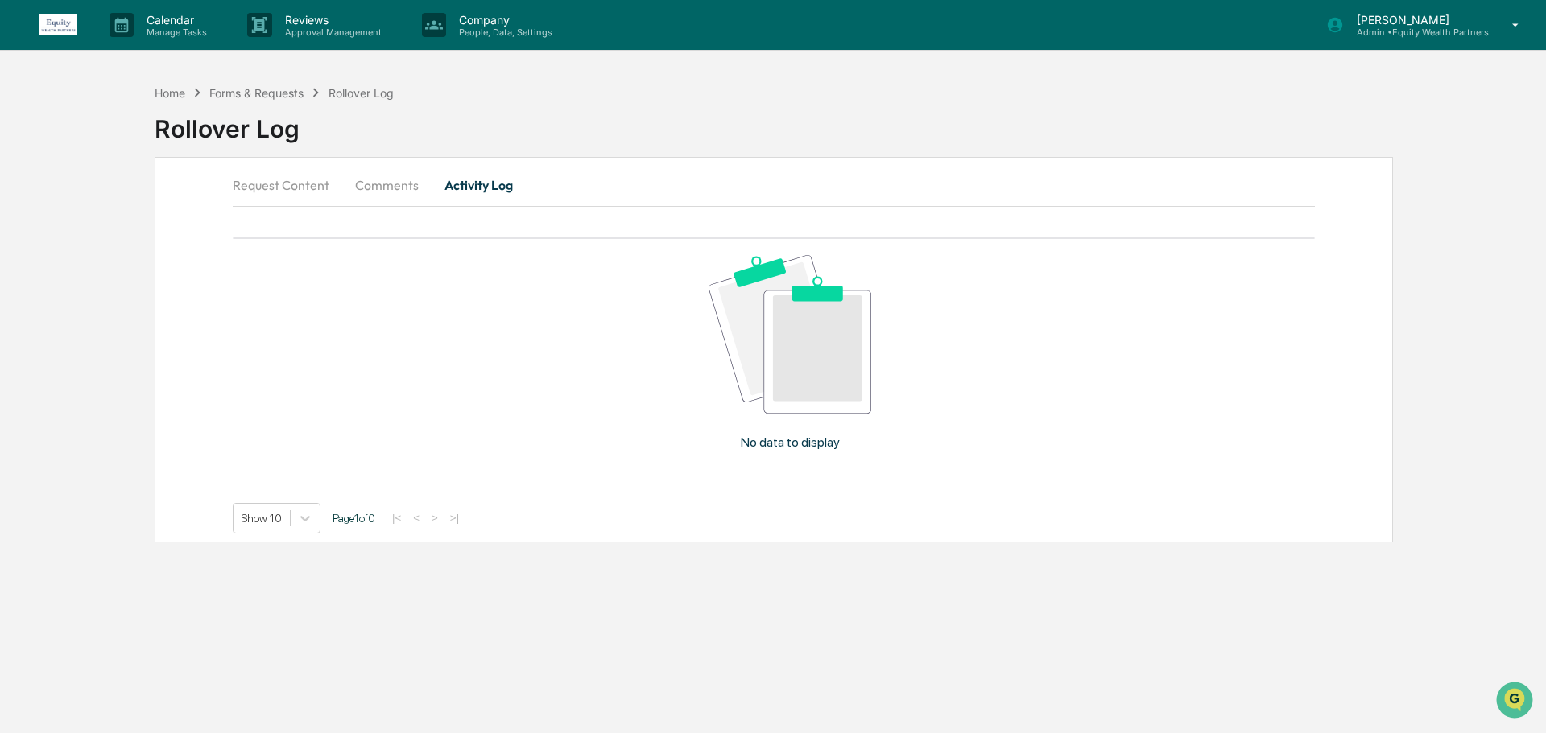
click at [381, 188] on button "Comments" at bounding box center [386, 185] width 89 height 39
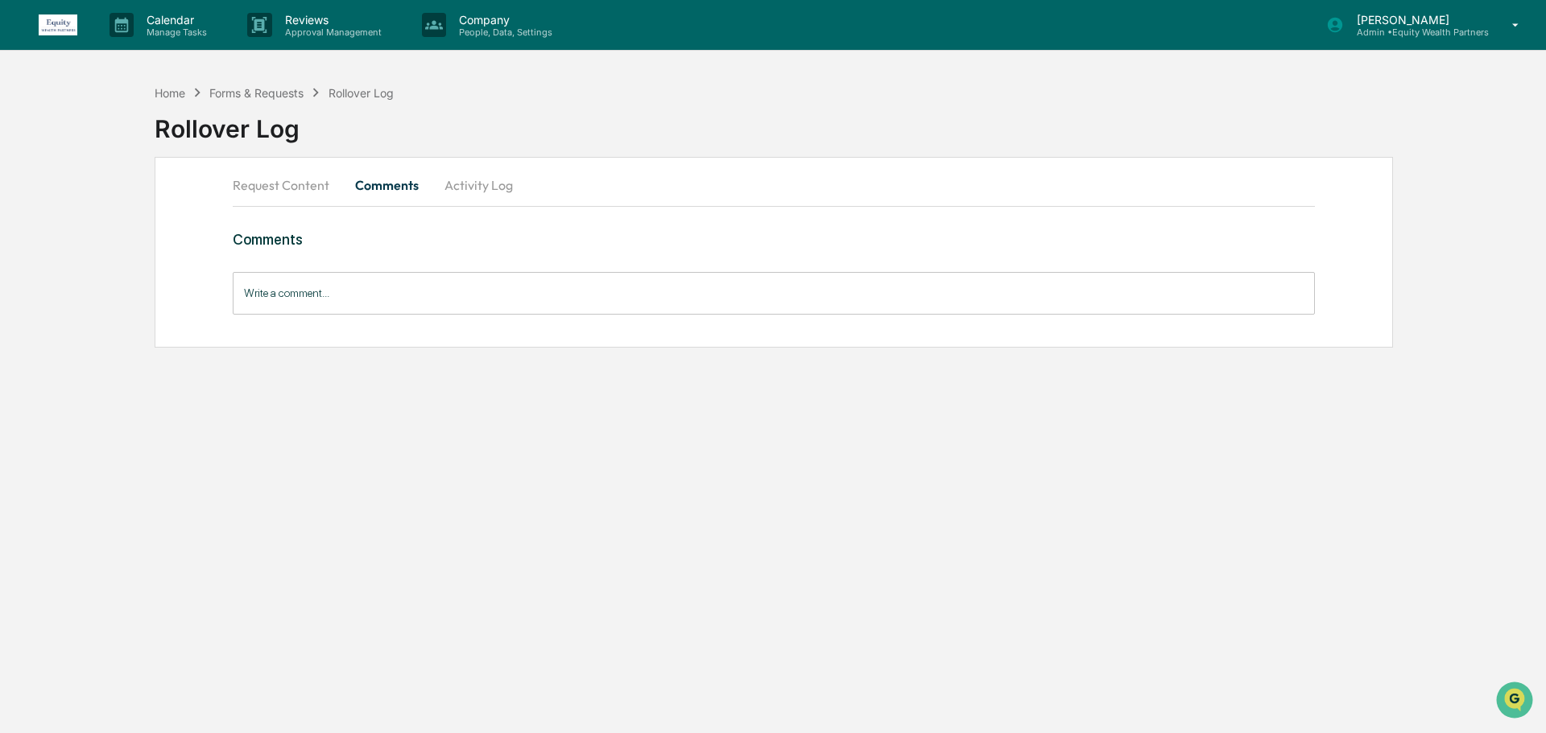
click at [548, 310] on input "Write a comment..." at bounding box center [774, 293] width 1082 height 43
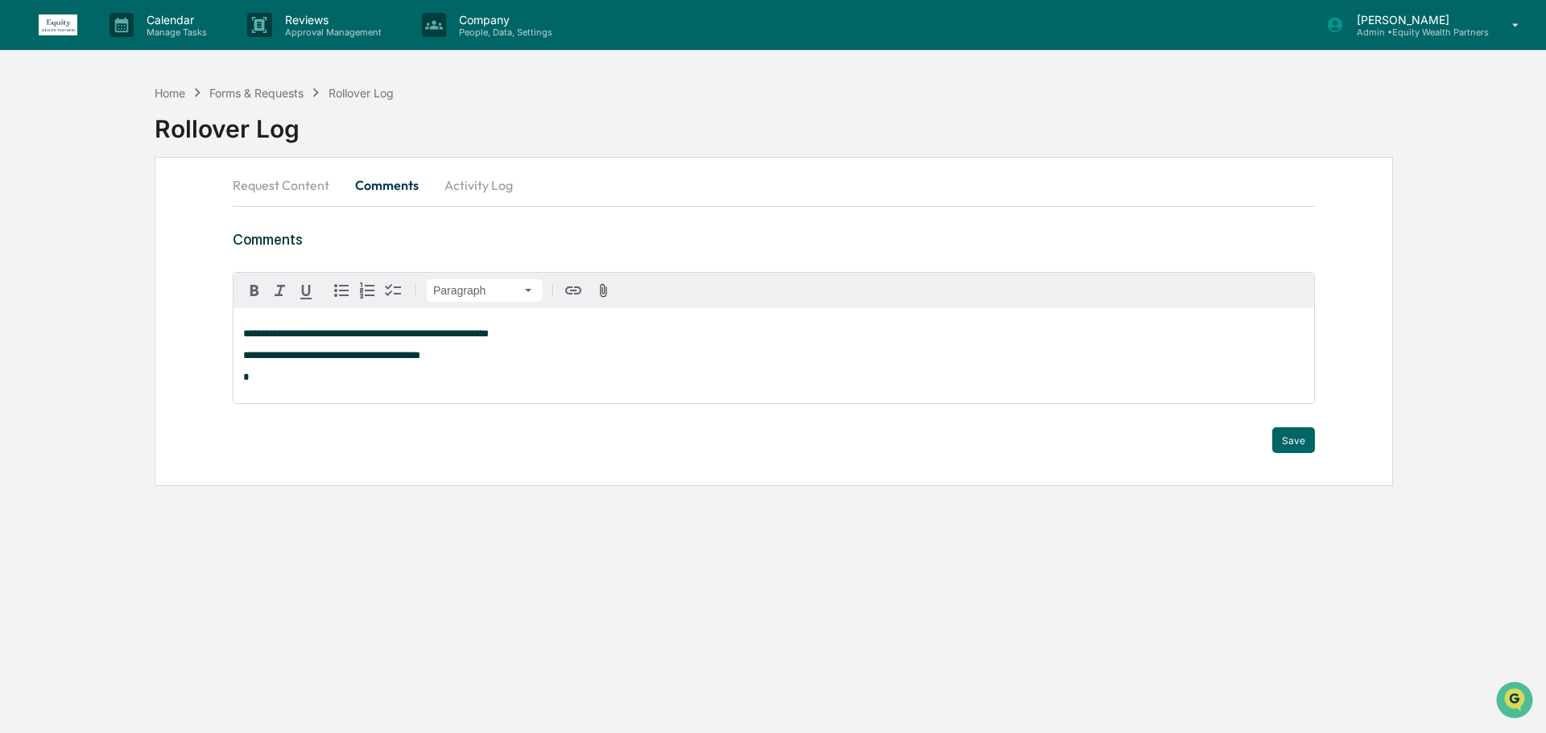
click at [410, 357] on span "**********" at bounding box center [331, 355] width 177 height 10
click at [443, 359] on p "**********" at bounding box center [773, 355] width 1061 height 11
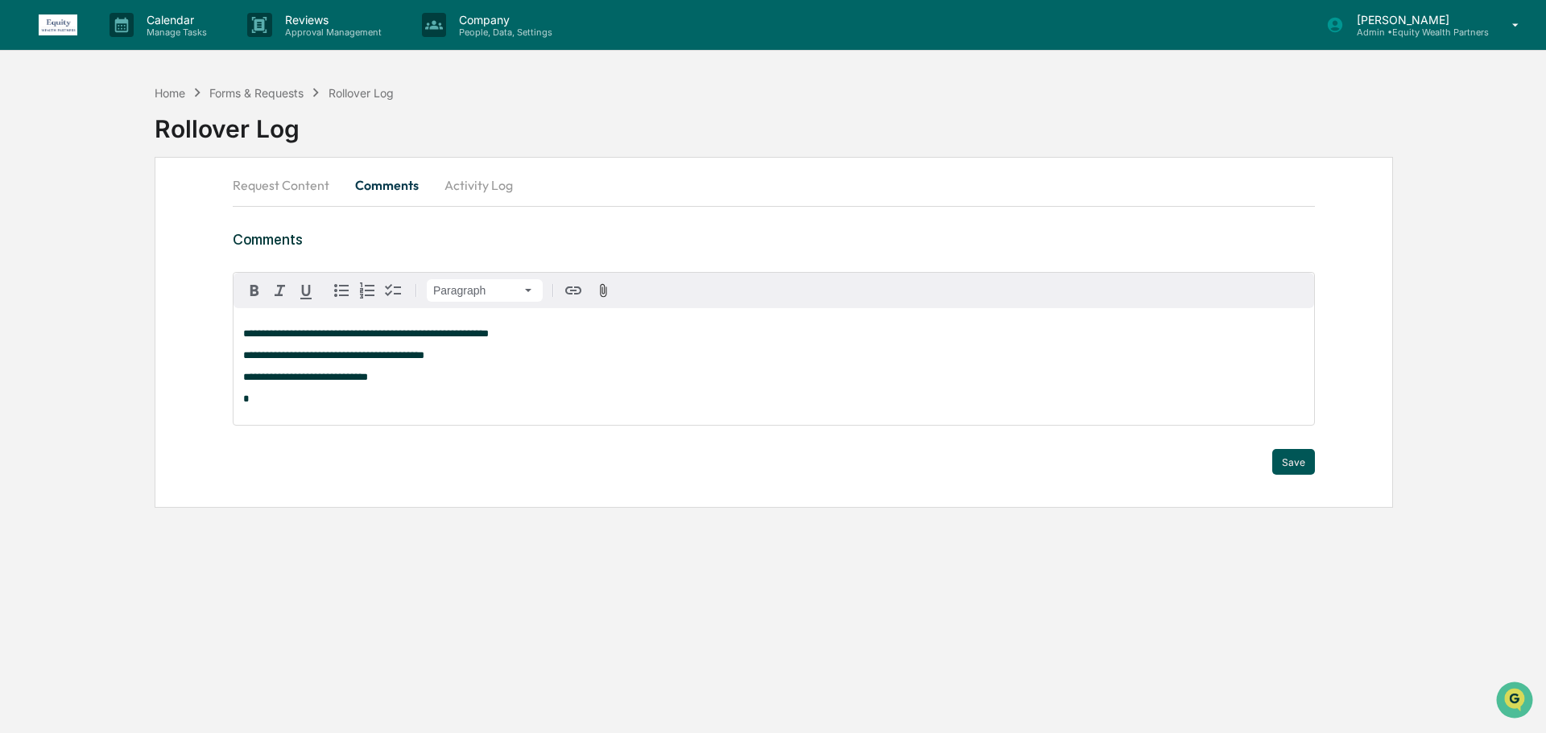
click at [1312, 463] on button "Save" at bounding box center [1293, 462] width 43 height 26
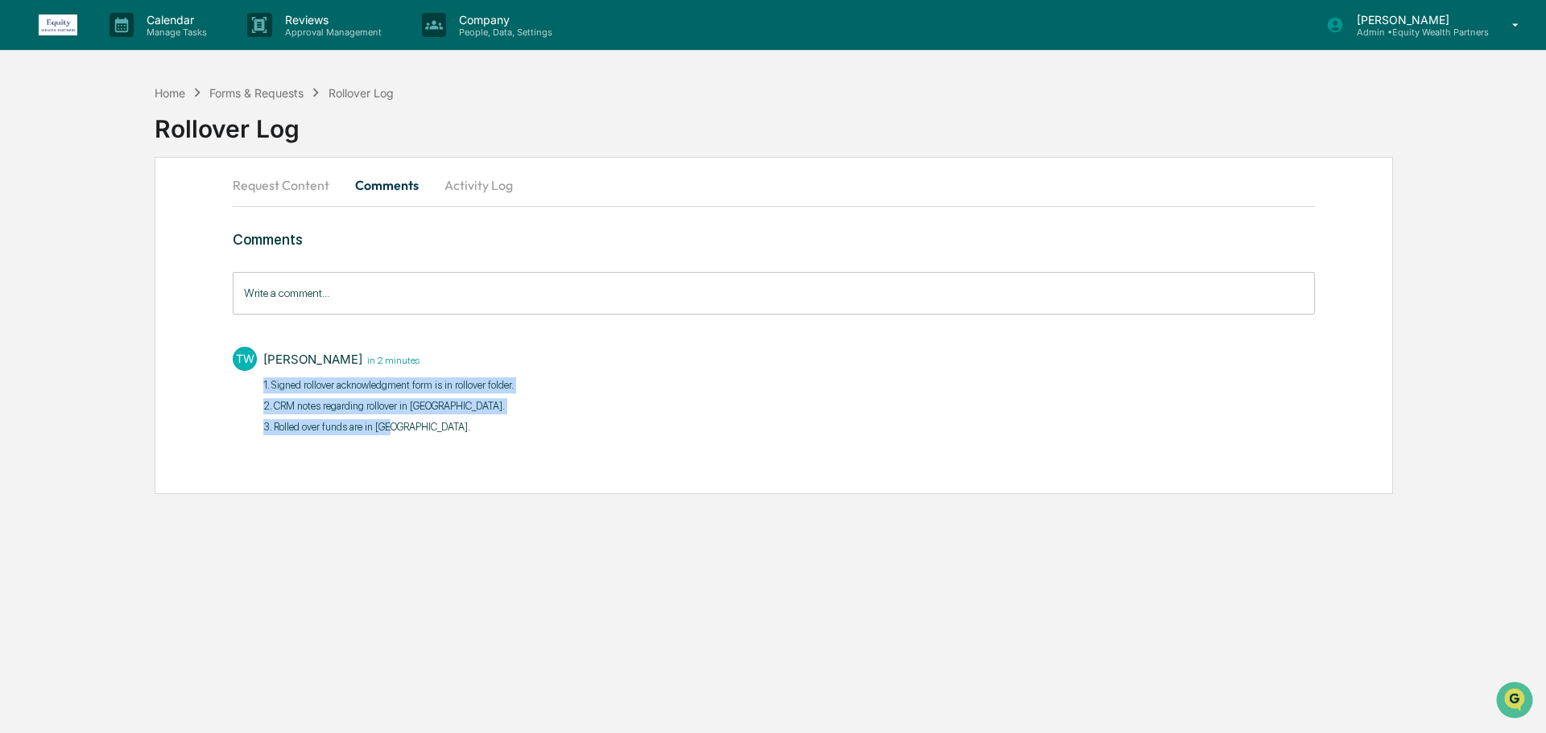
drag, startPoint x: 416, startPoint y: 429, endPoint x: 255, endPoint y: 379, distance: 168.6
click at [255, 379] on div "TW [PERSON_NAME] in 2 minutes 1. Signed rollover acknowledgment form is in roll…" at bounding box center [774, 400] width 1082 height 122
copy div "1. Signed rollover acknowledgment form is in rollover folder. 2. CRM notes rega…"
click at [302, 184] on button "Request Content" at bounding box center [287, 185] width 109 height 39
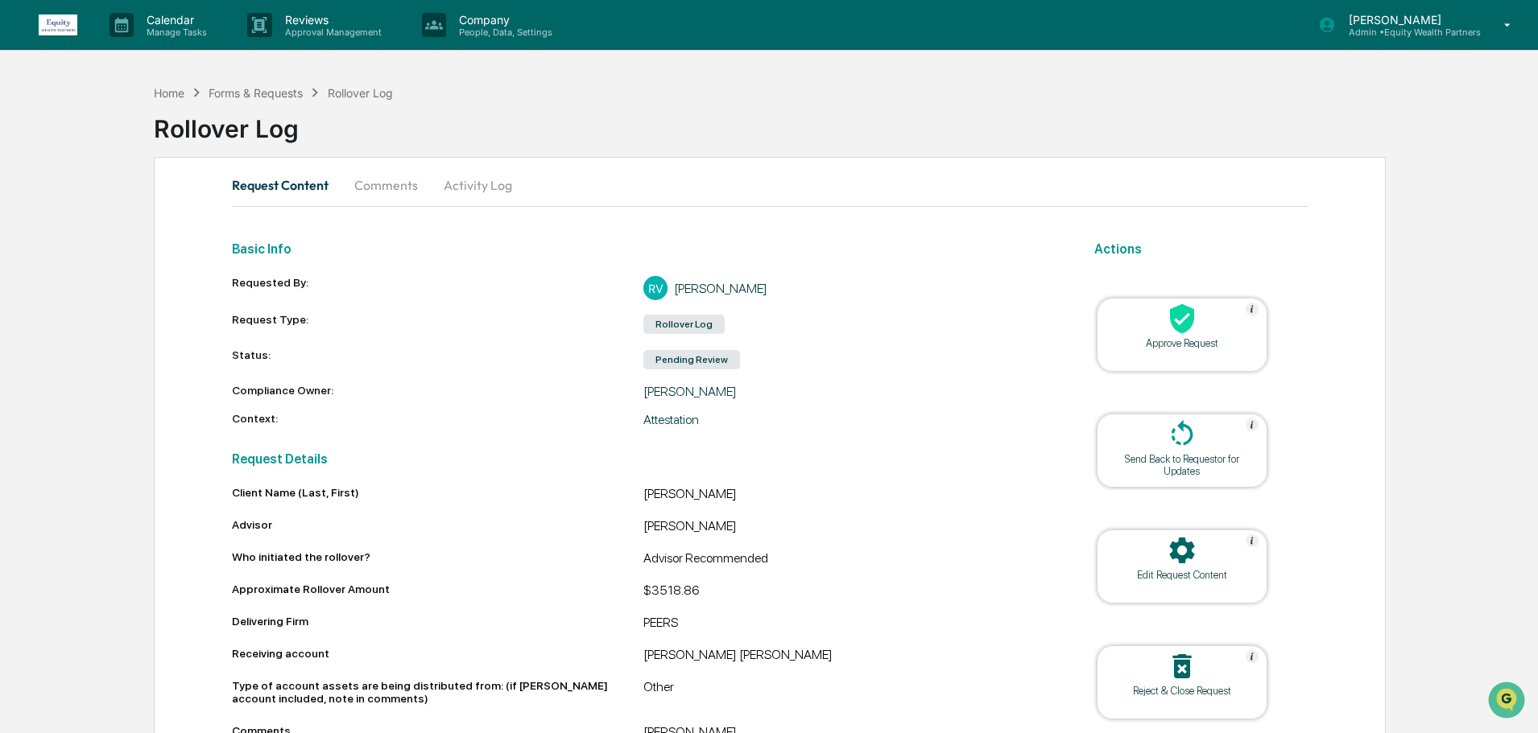
click at [1179, 328] on icon at bounding box center [1182, 319] width 24 height 30
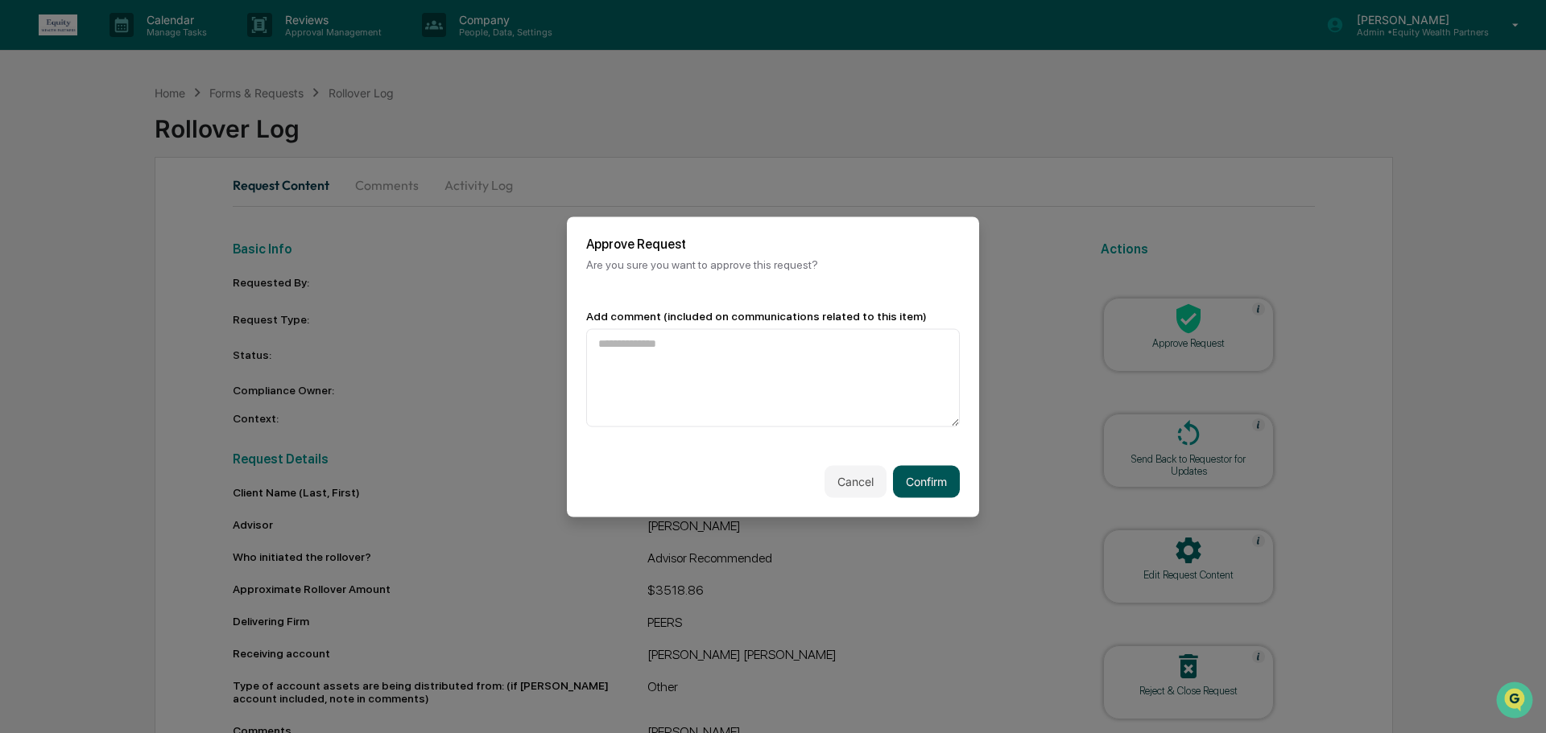
click at [921, 474] on button "Confirm" at bounding box center [926, 481] width 67 height 32
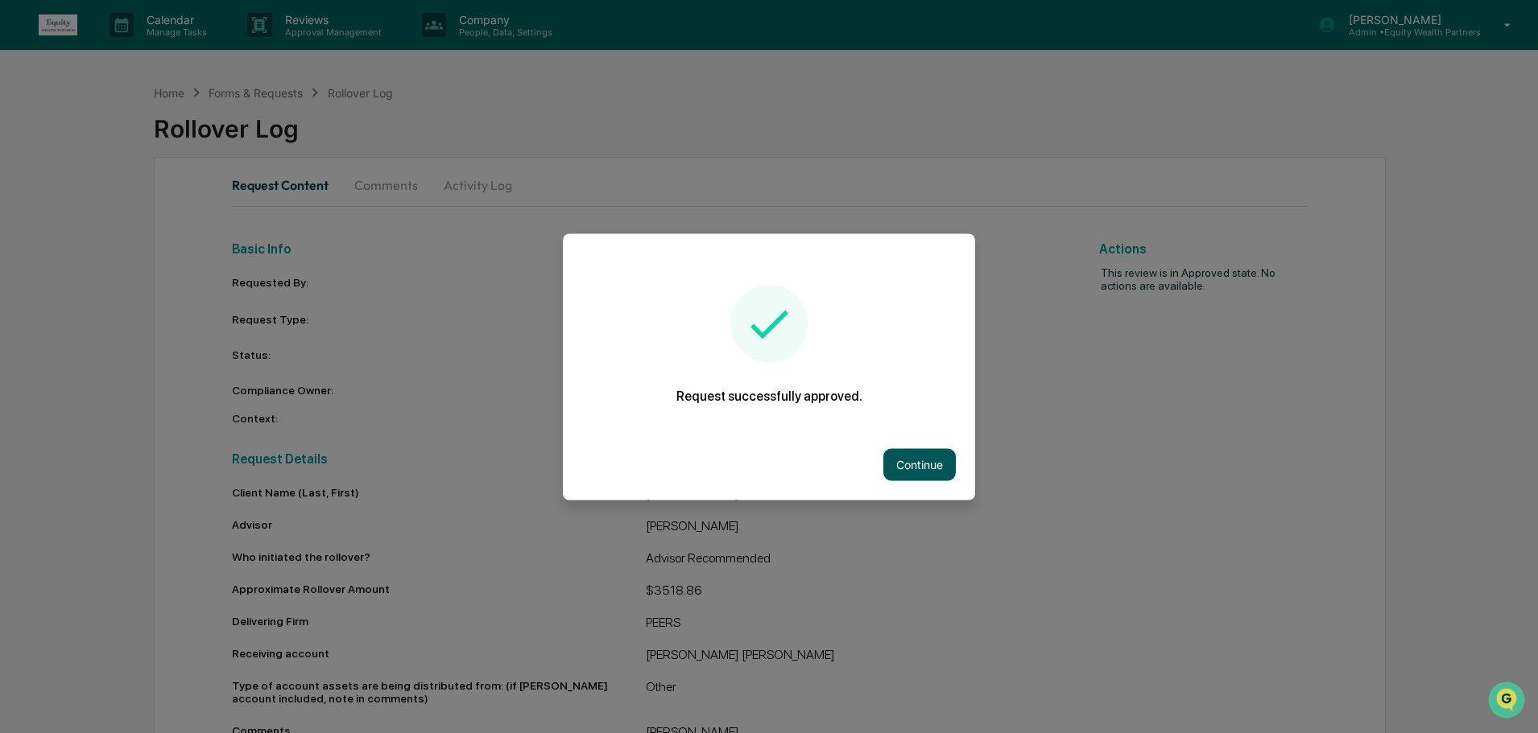
click at [933, 465] on button "Continue" at bounding box center [919, 464] width 72 height 32
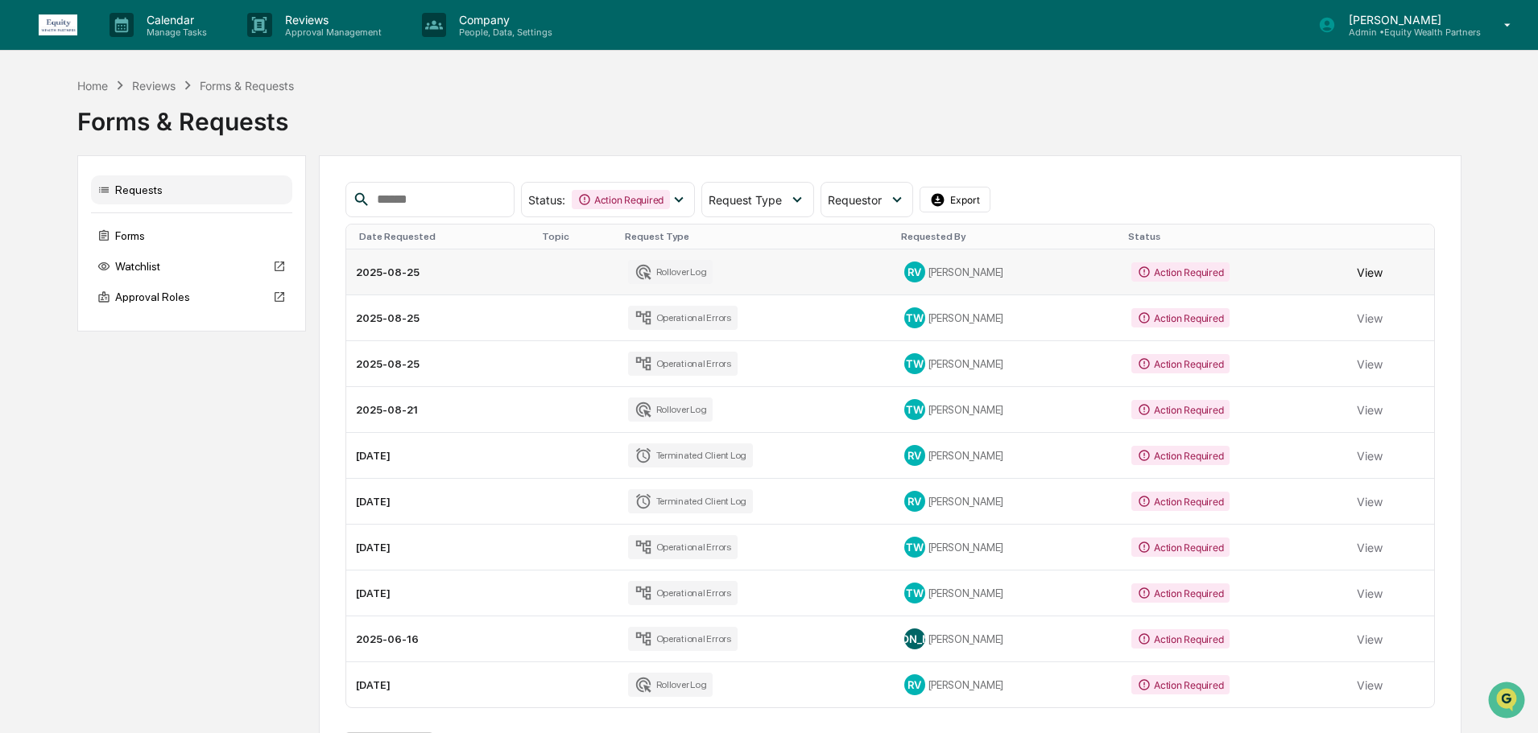
click at [1372, 274] on button "View" at bounding box center [1369, 272] width 26 height 32
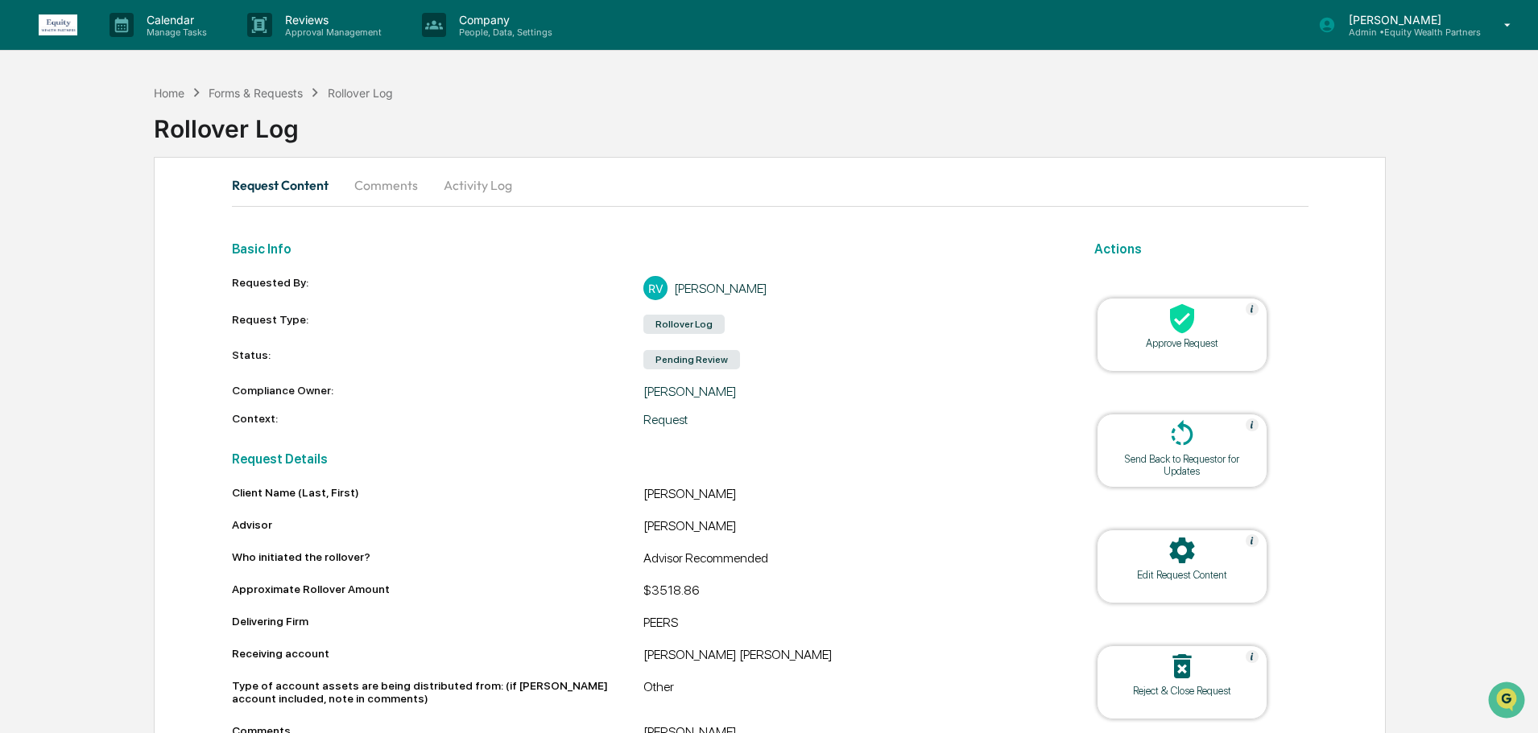
click at [381, 179] on button "Comments" at bounding box center [385, 185] width 89 height 39
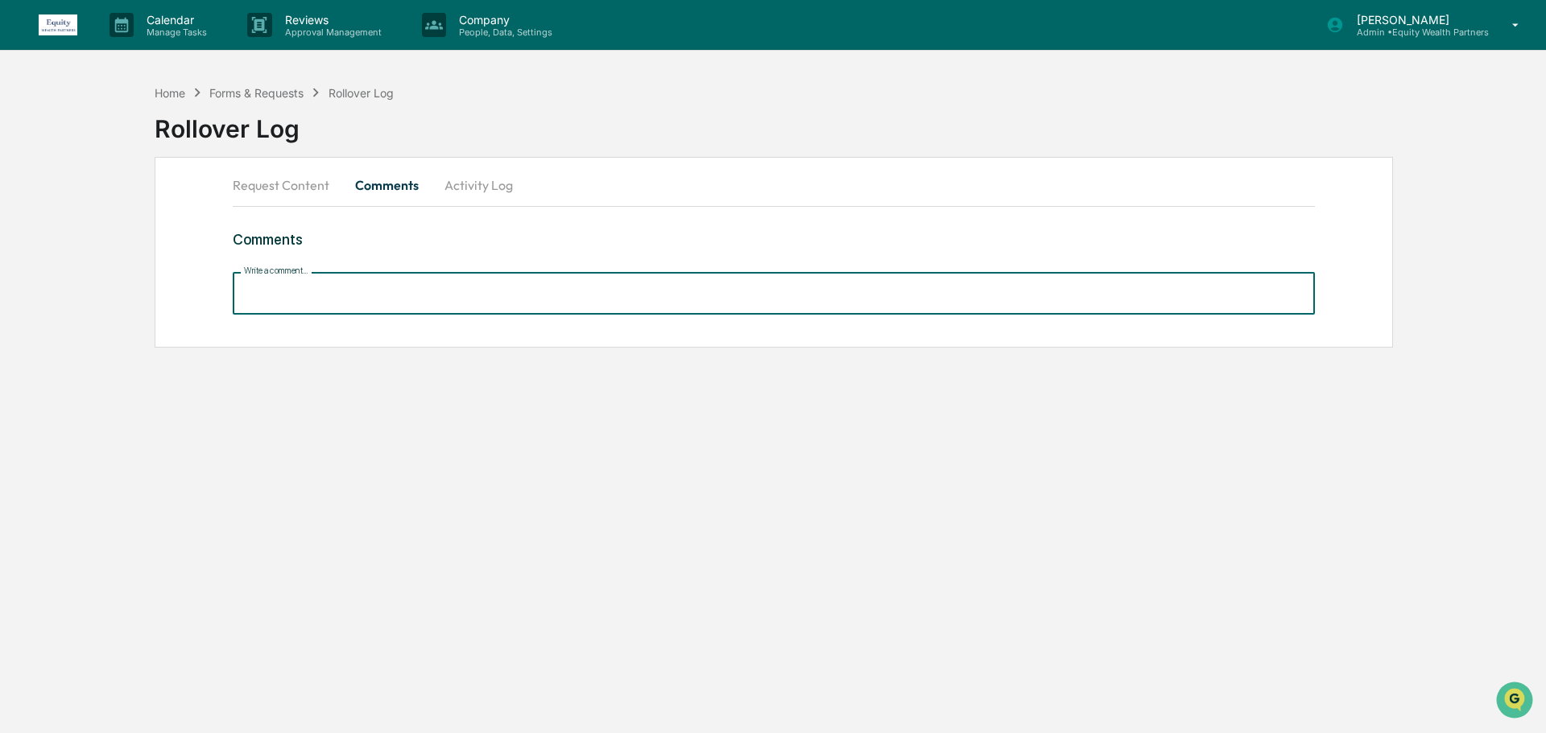
click at [448, 289] on input "Write a comment..." at bounding box center [774, 293] width 1082 height 43
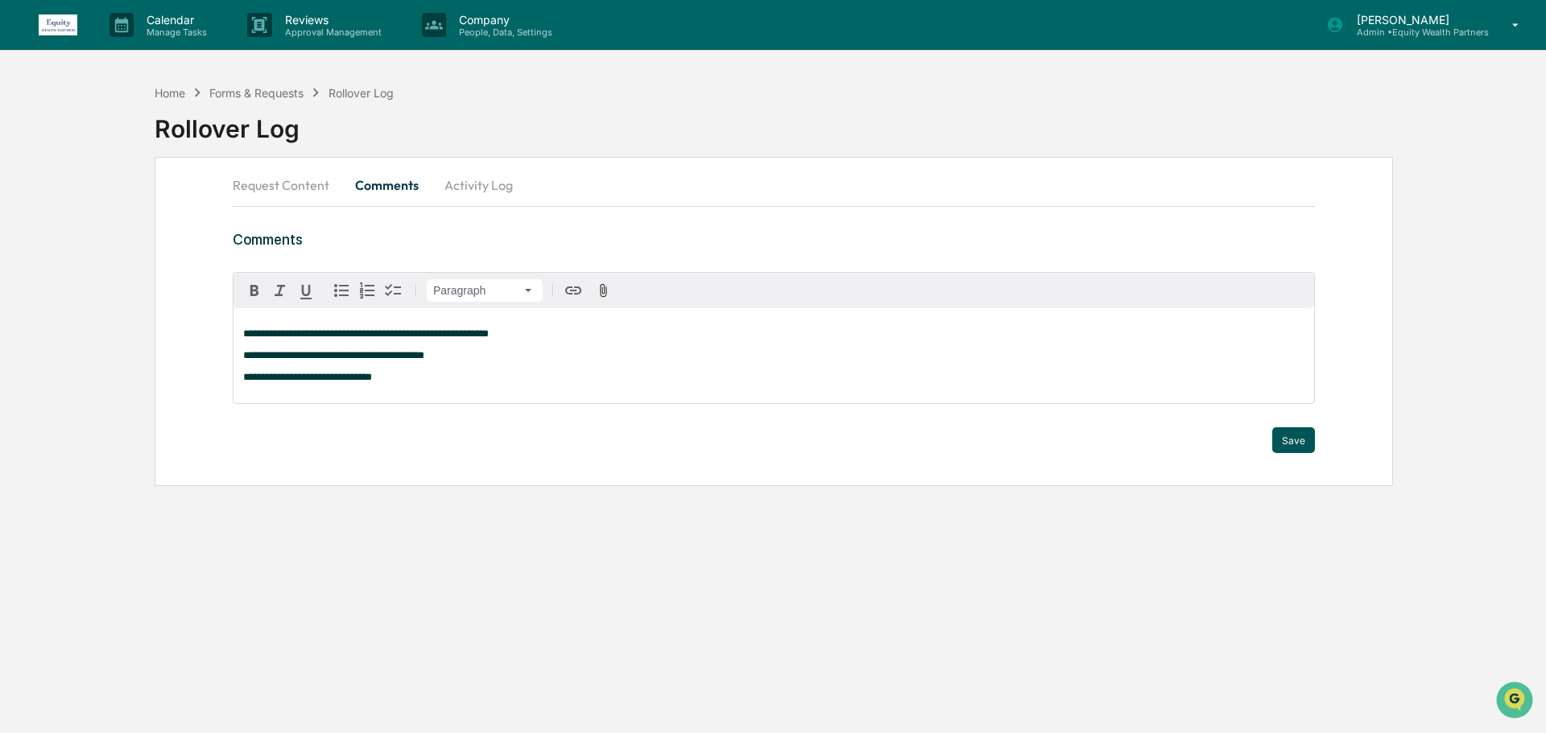
click at [1302, 437] on button "Save" at bounding box center [1293, 440] width 43 height 26
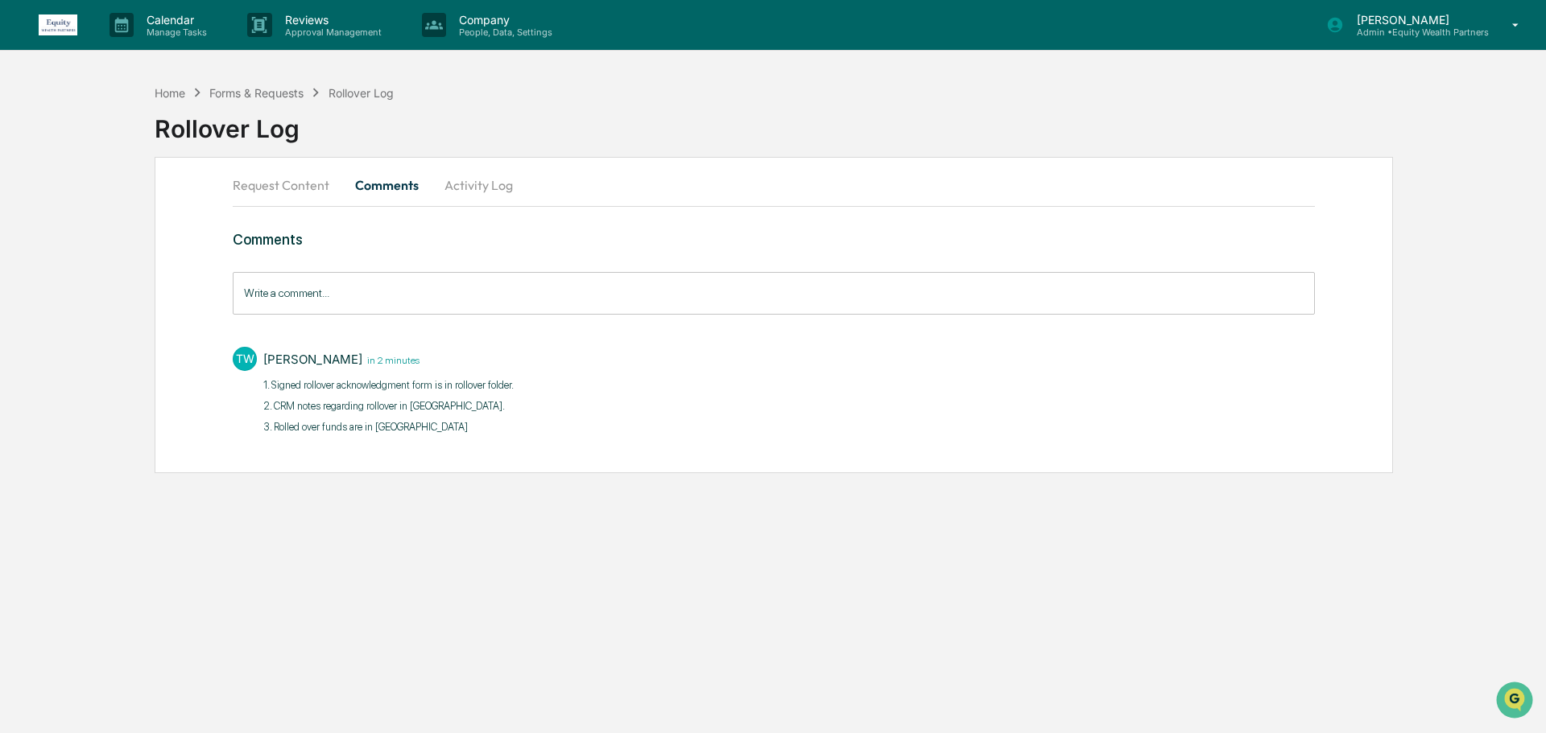
click at [274, 181] on button "Request Content" at bounding box center [287, 185] width 109 height 39
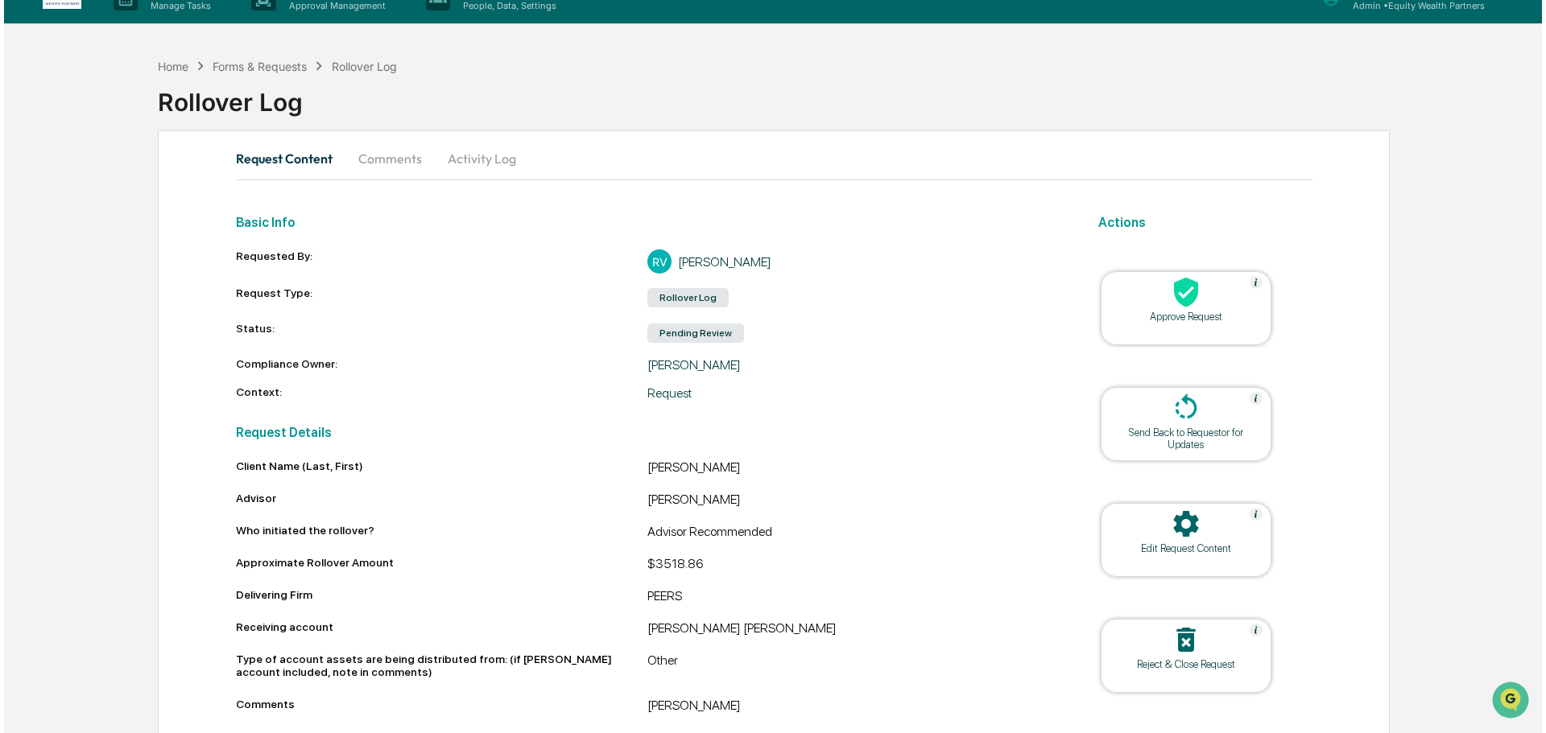
scroll to position [62, 0]
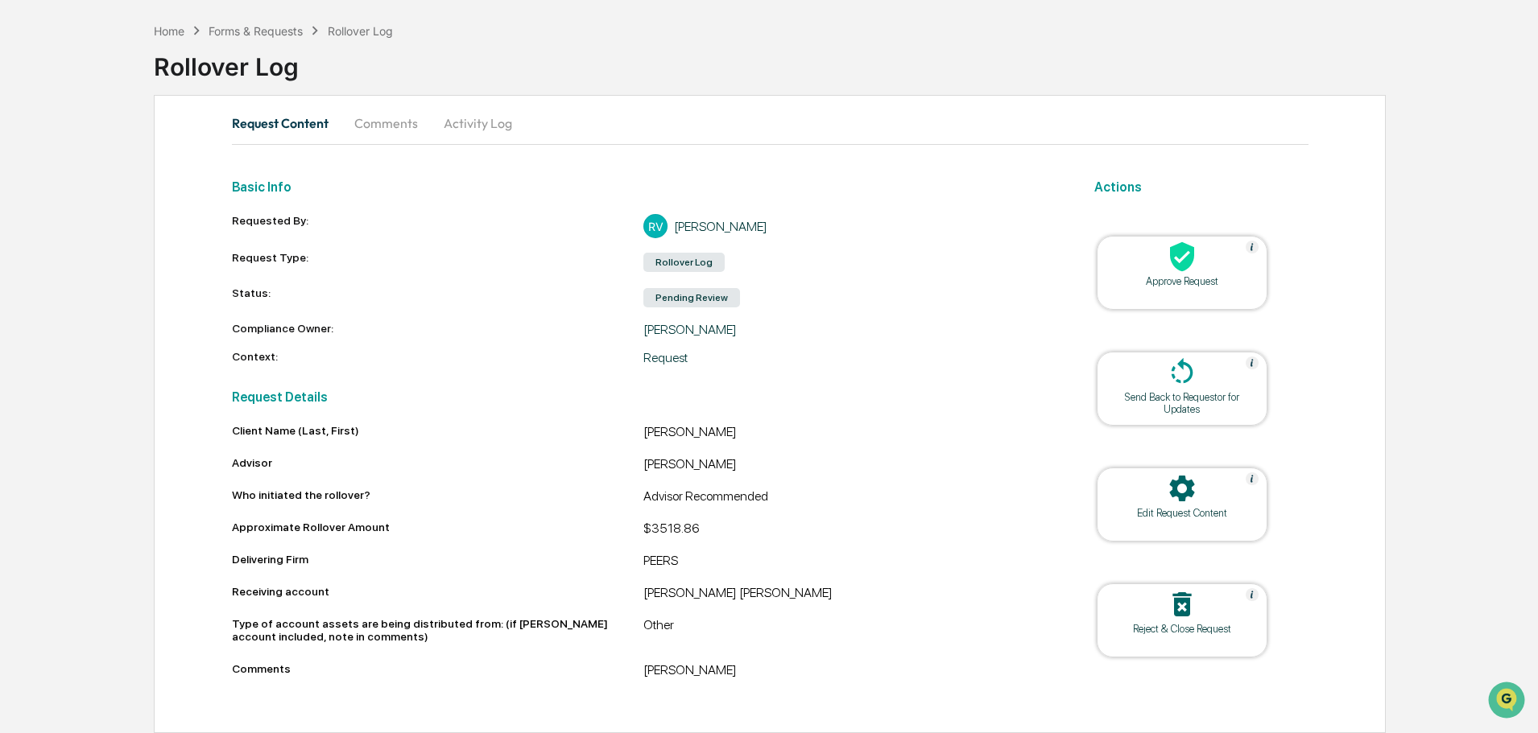
click at [1167, 270] on icon at bounding box center [1182, 257] width 32 height 32
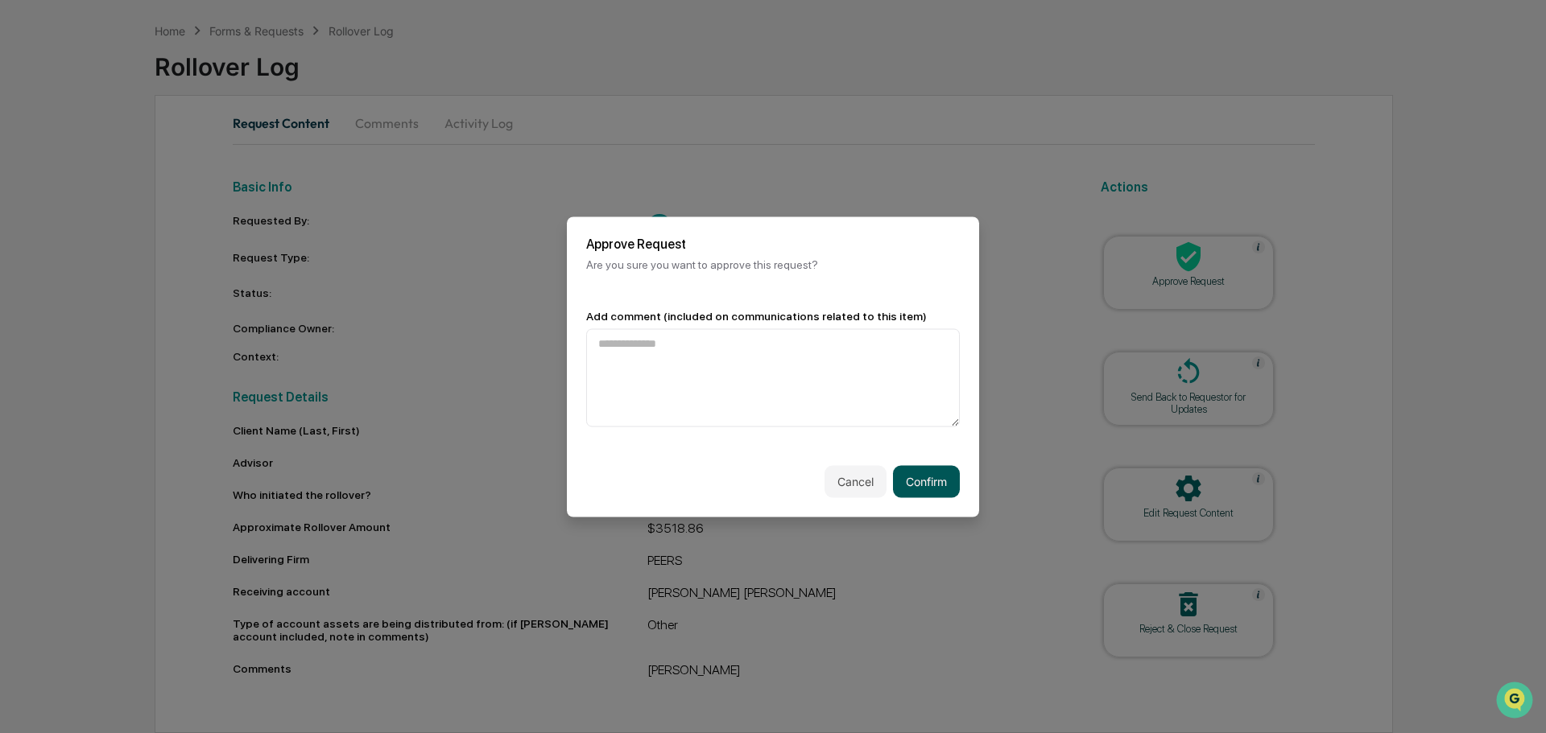
click at [932, 492] on button "Confirm" at bounding box center [926, 481] width 67 height 32
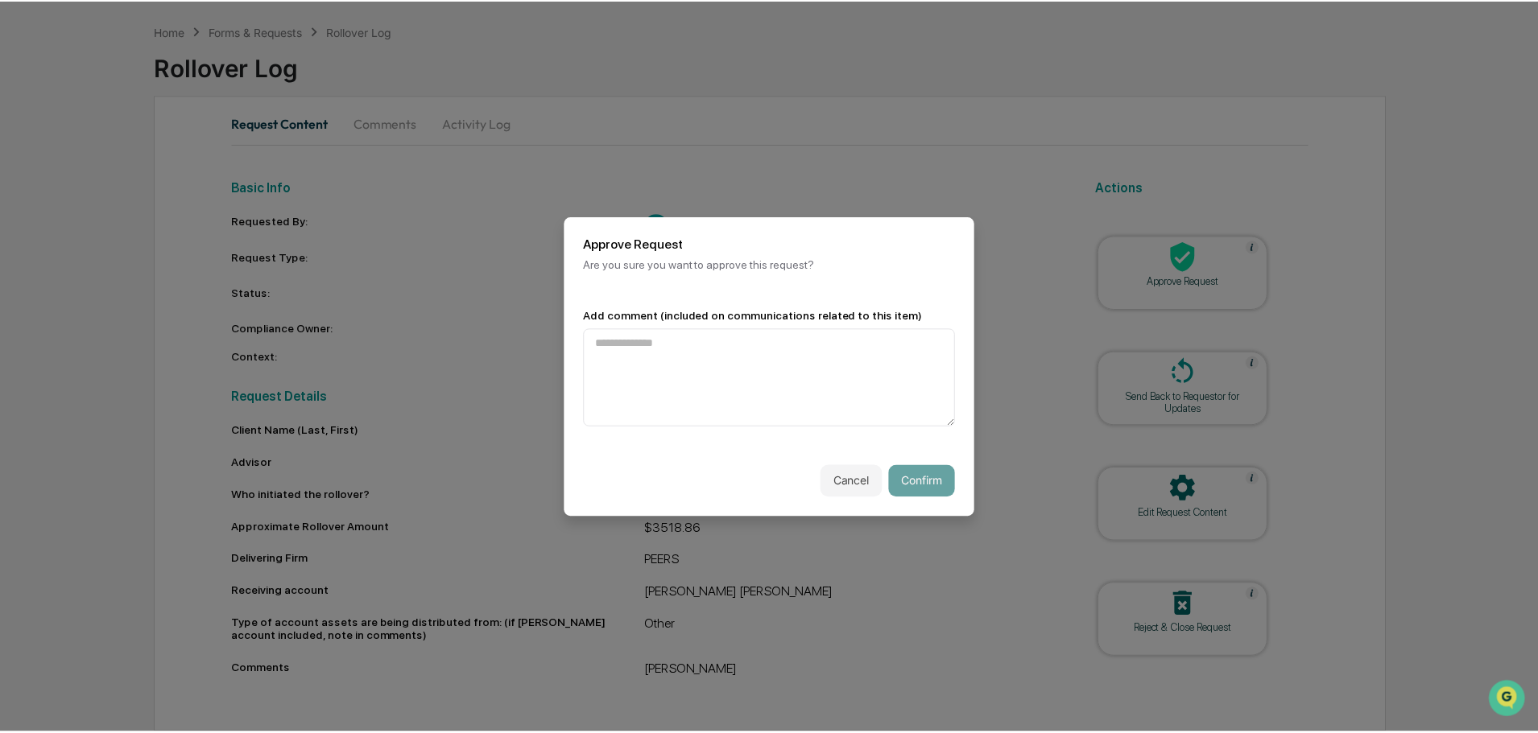
scroll to position [45, 0]
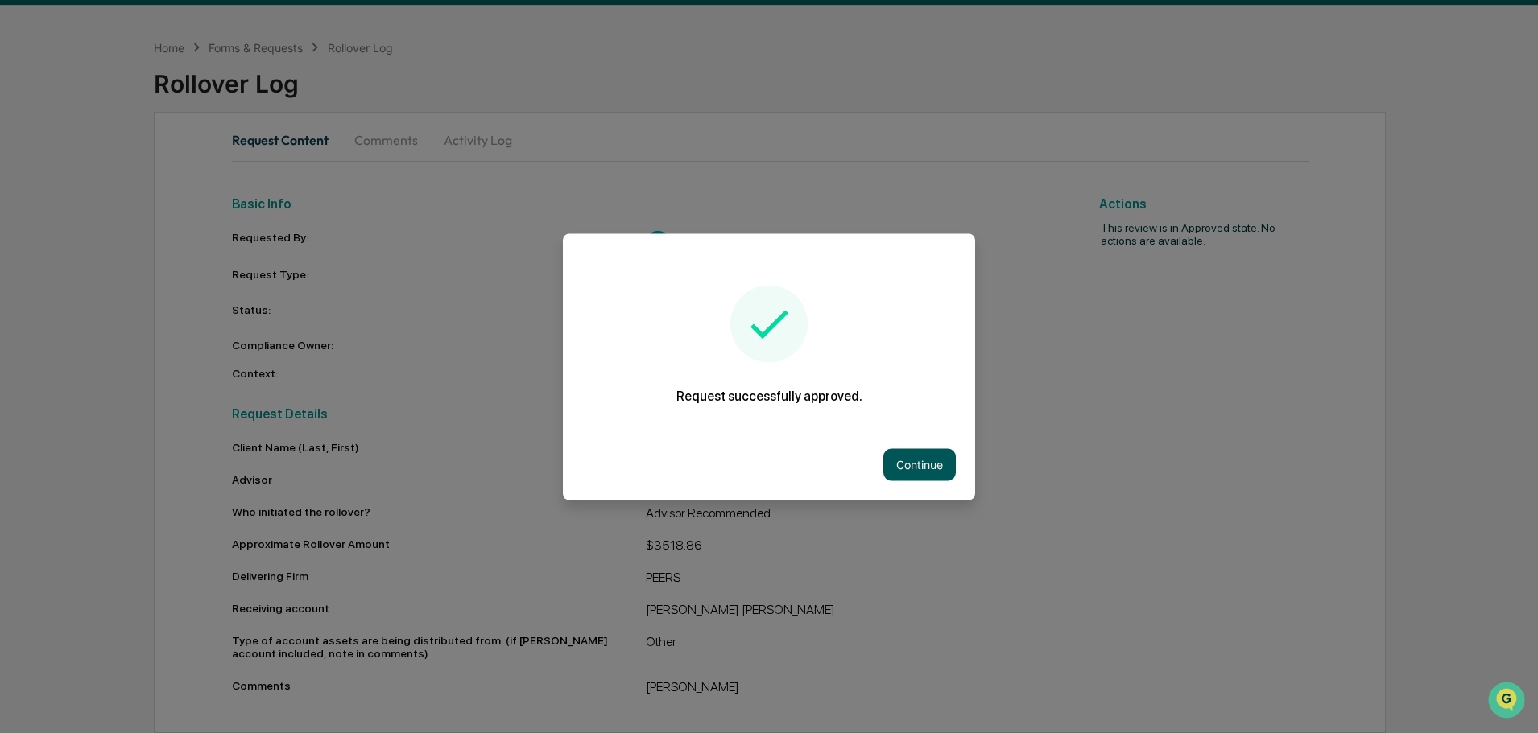
click at [924, 471] on button "Continue" at bounding box center [919, 464] width 72 height 32
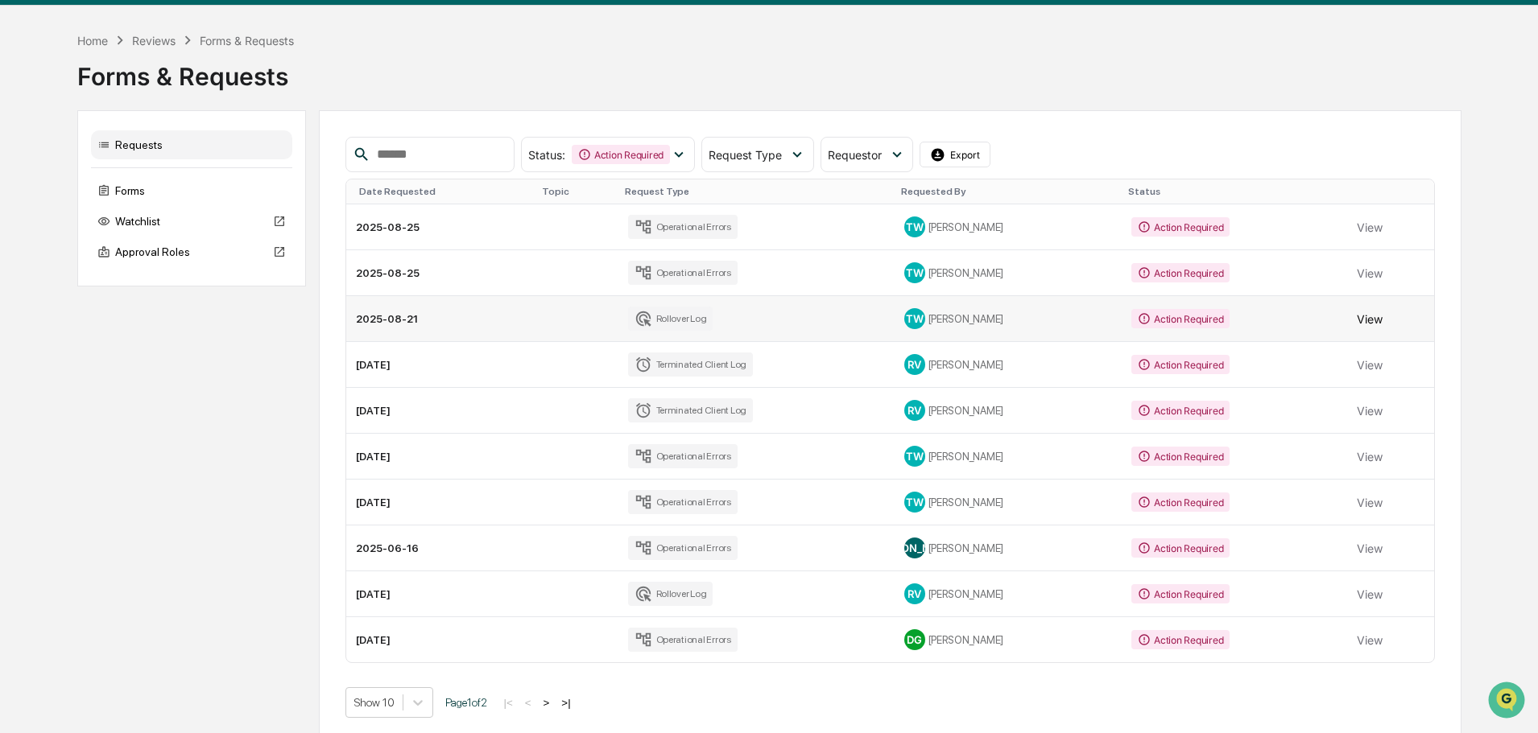
click at [1372, 319] on button "View" at bounding box center [1369, 319] width 26 height 32
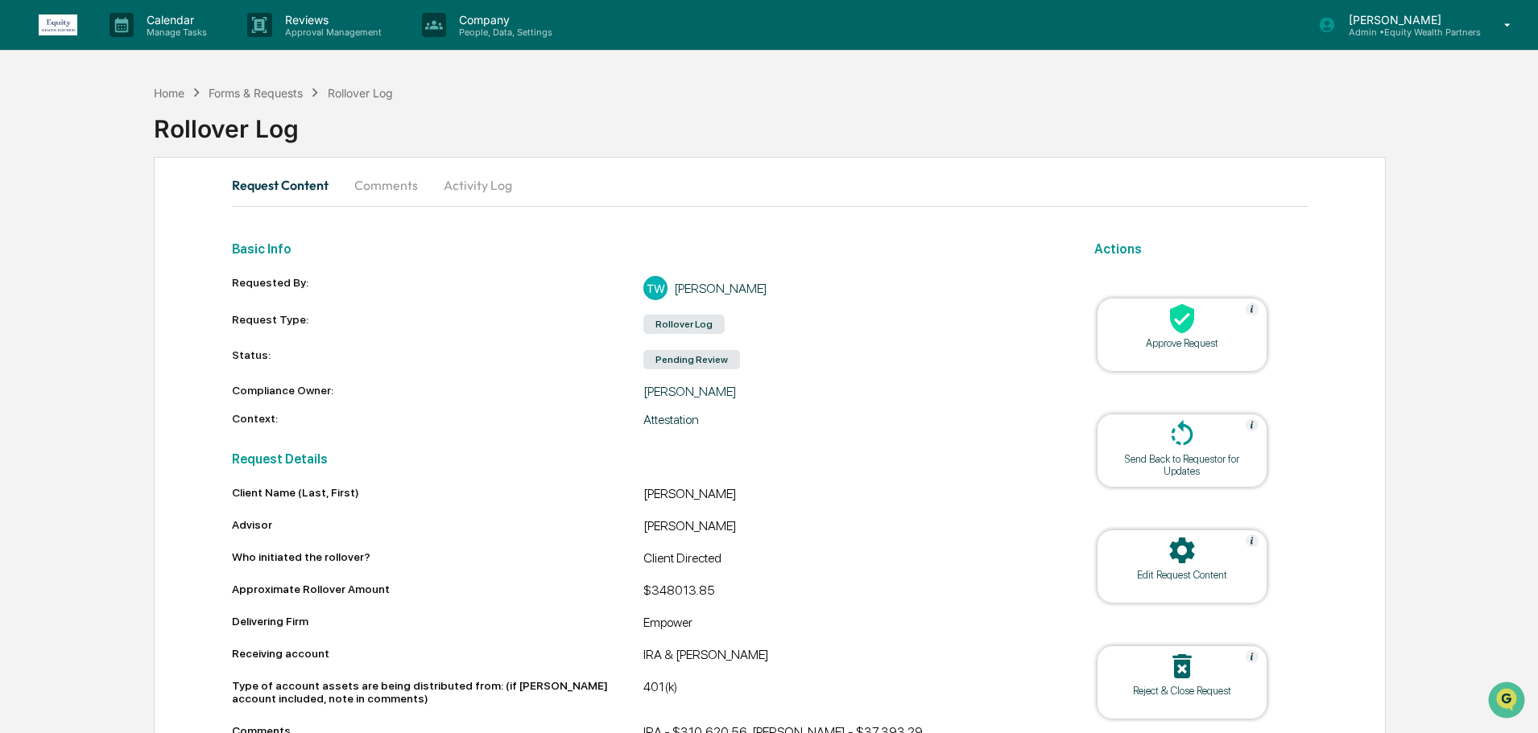
click at [389, 187] on button "Comments" at bounding box center [385, 185] width 89 height 39
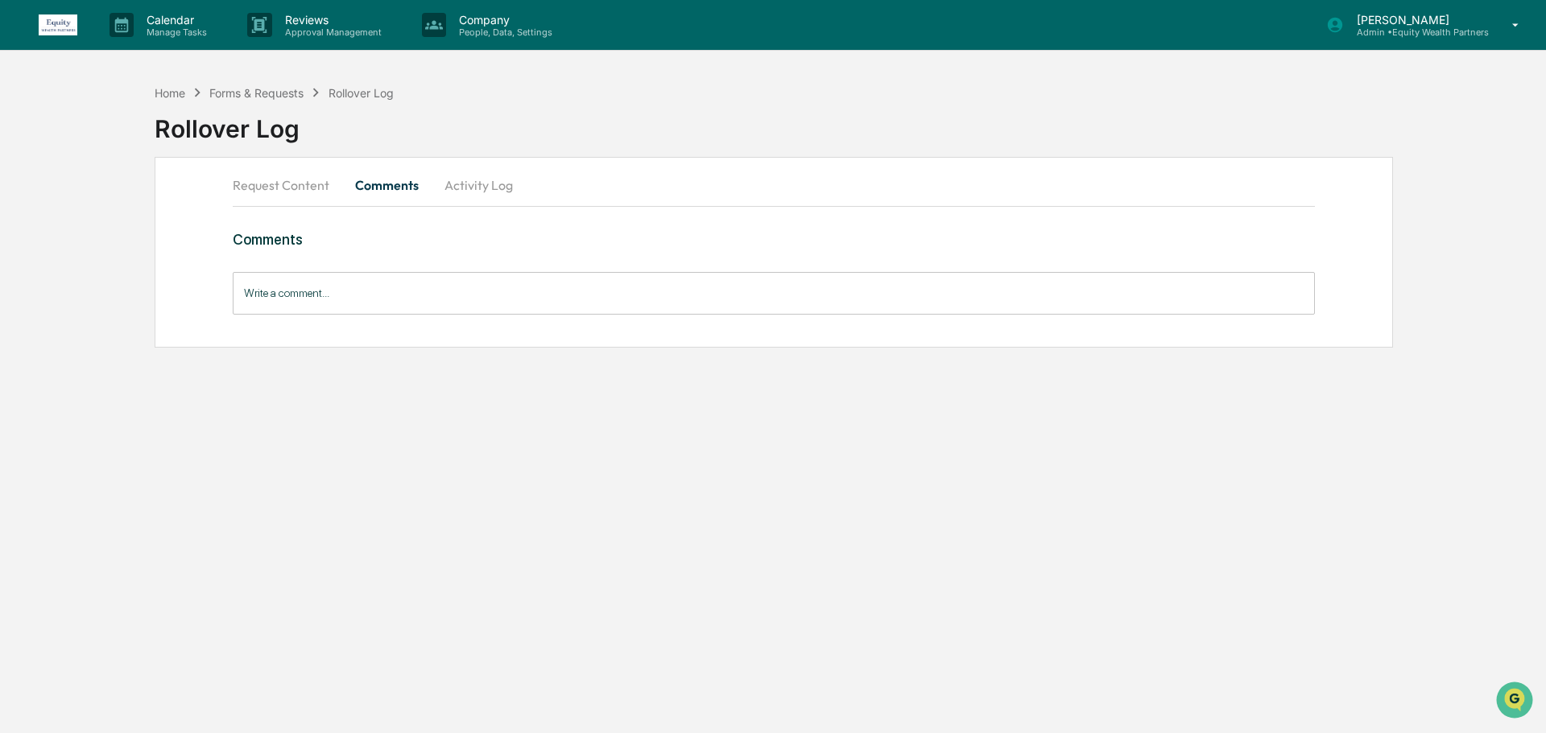
click at [613, 299] on input "Write a comment..." at bounding box center [774, 293] width 1082 height 43
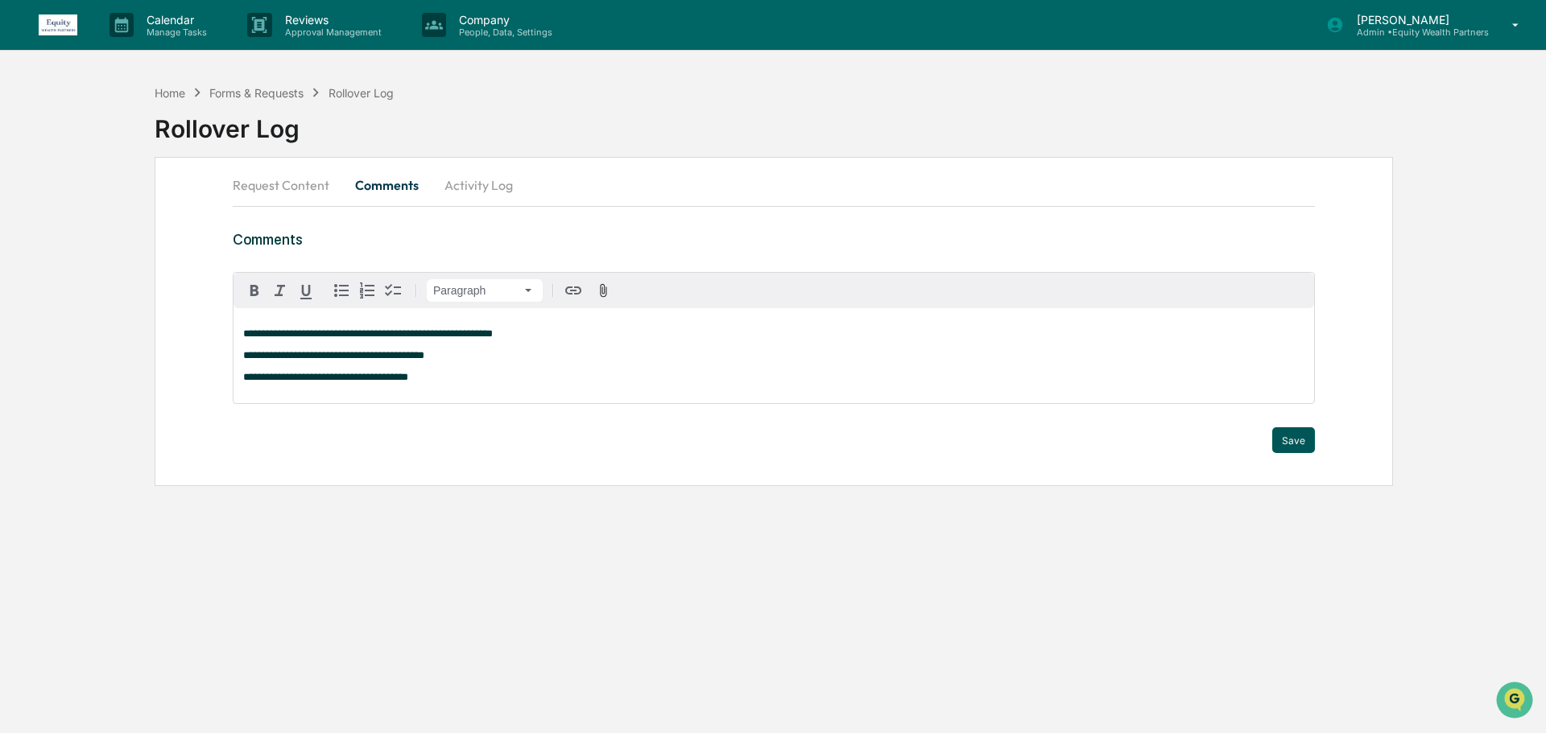
click at [1289, 440] on button "Save" at bounding box center [1293, 440] width 43 height 26
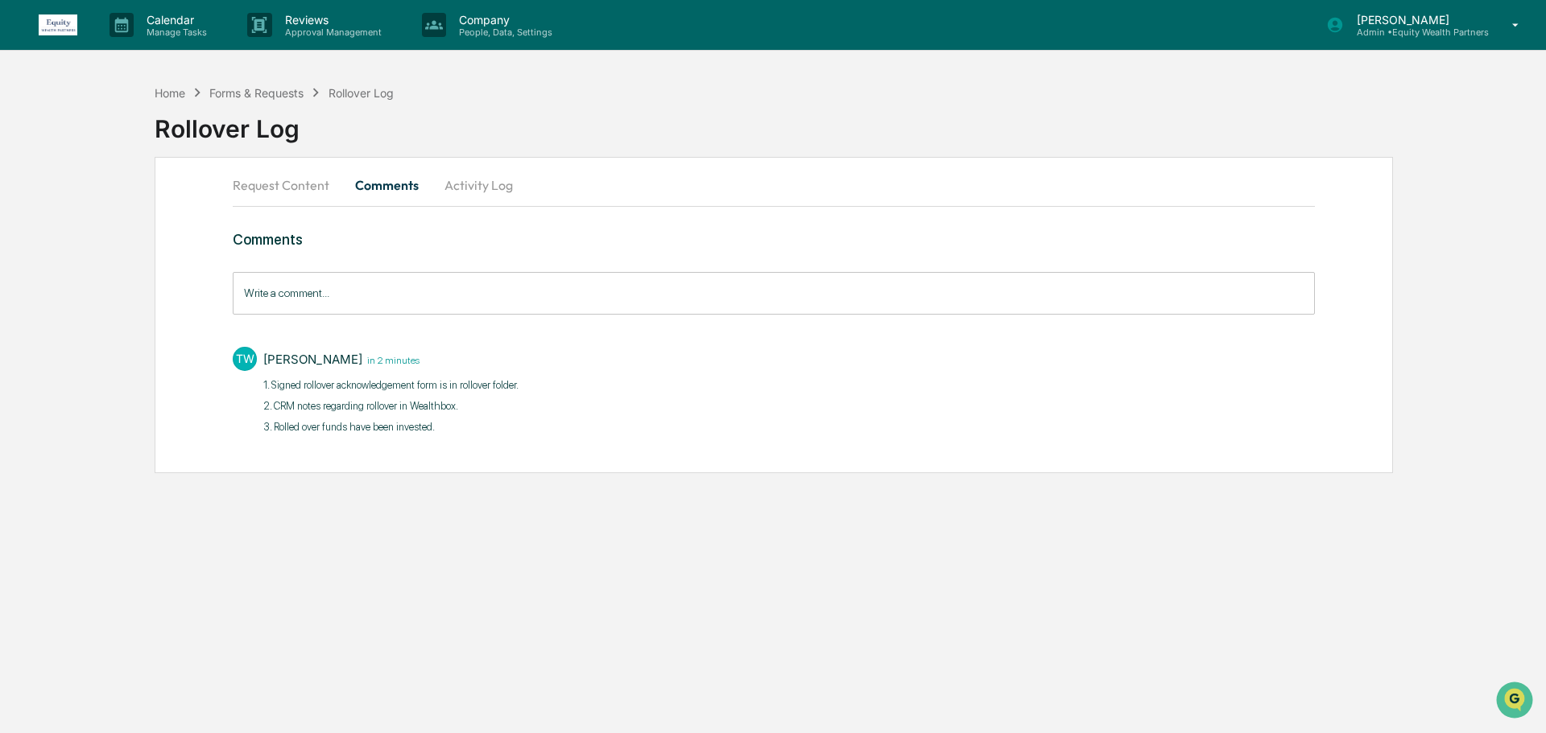
click at [451, 434] on p "3. Rolled over funds have been invested.​" at bounding box center [390, 427] width 255 height 16
click at [279, 185] on button "Request Content" at bounding box center [287, 185] width 109 height 39
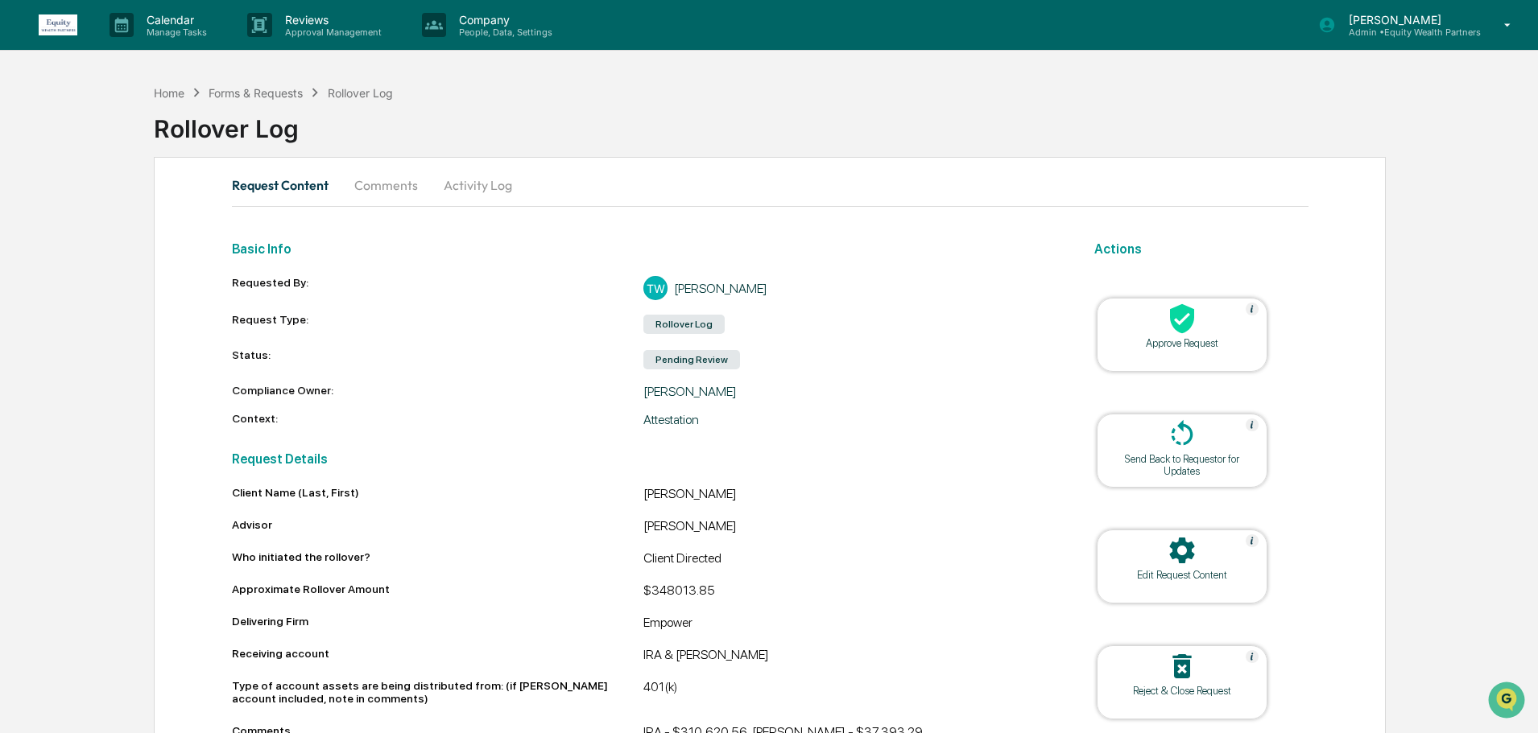
click at [1192, 328] on icon at bounding box center [1182, 319] width 32 height 32
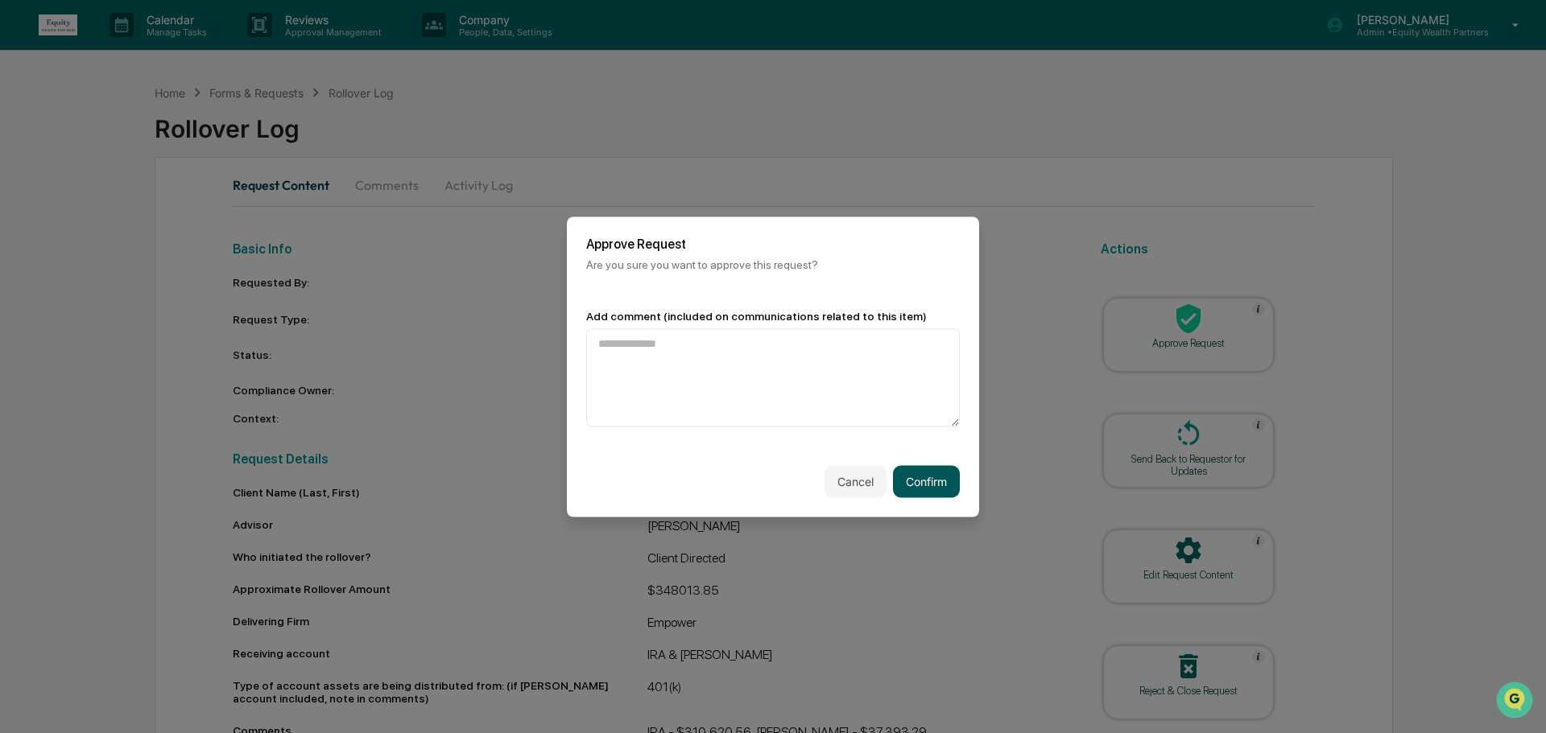
click at [948, 489] on button "Confirm" at bounding box center [926, 481] width 67 height 32
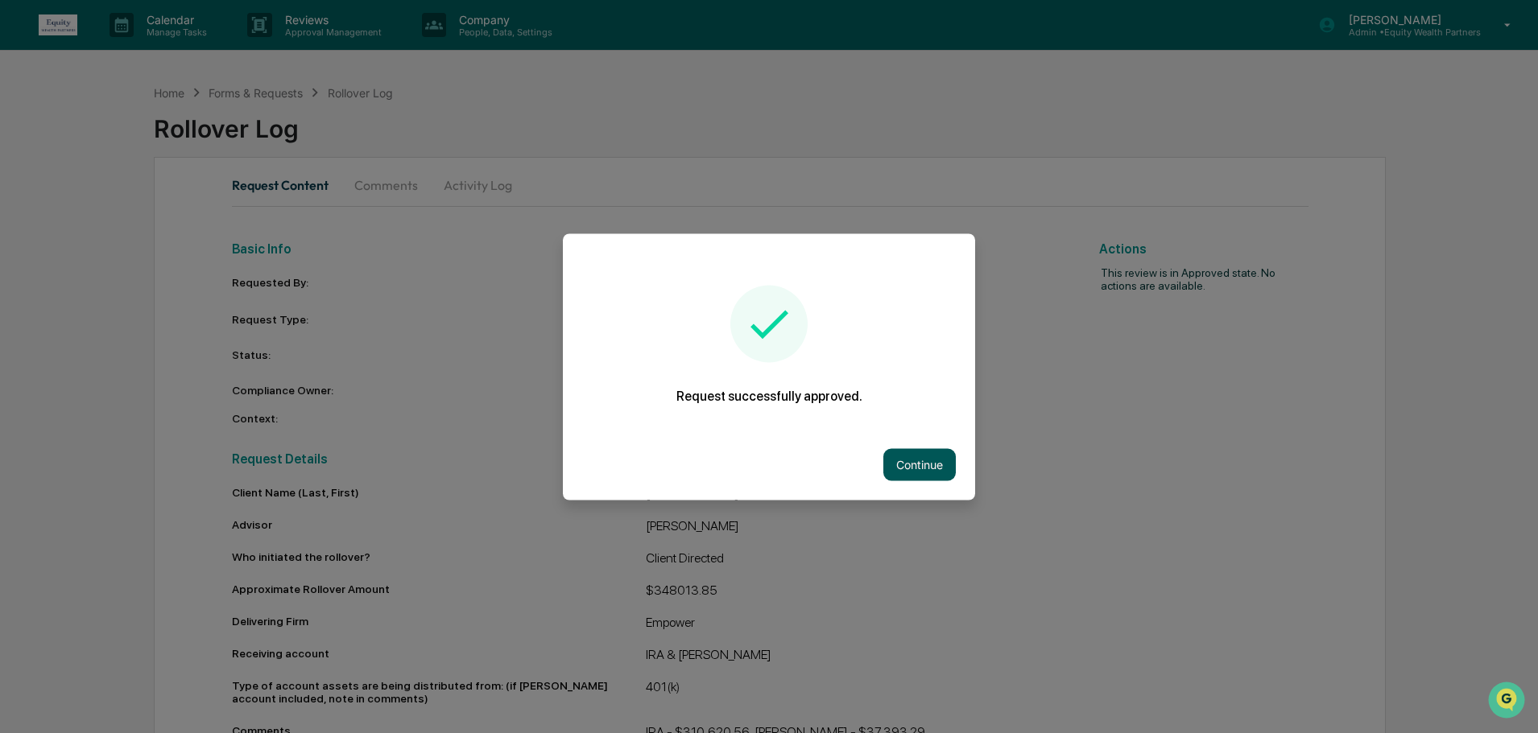
click at [923, 463] on button "Continue" at bounding box center [919, 464] width 72 height 32
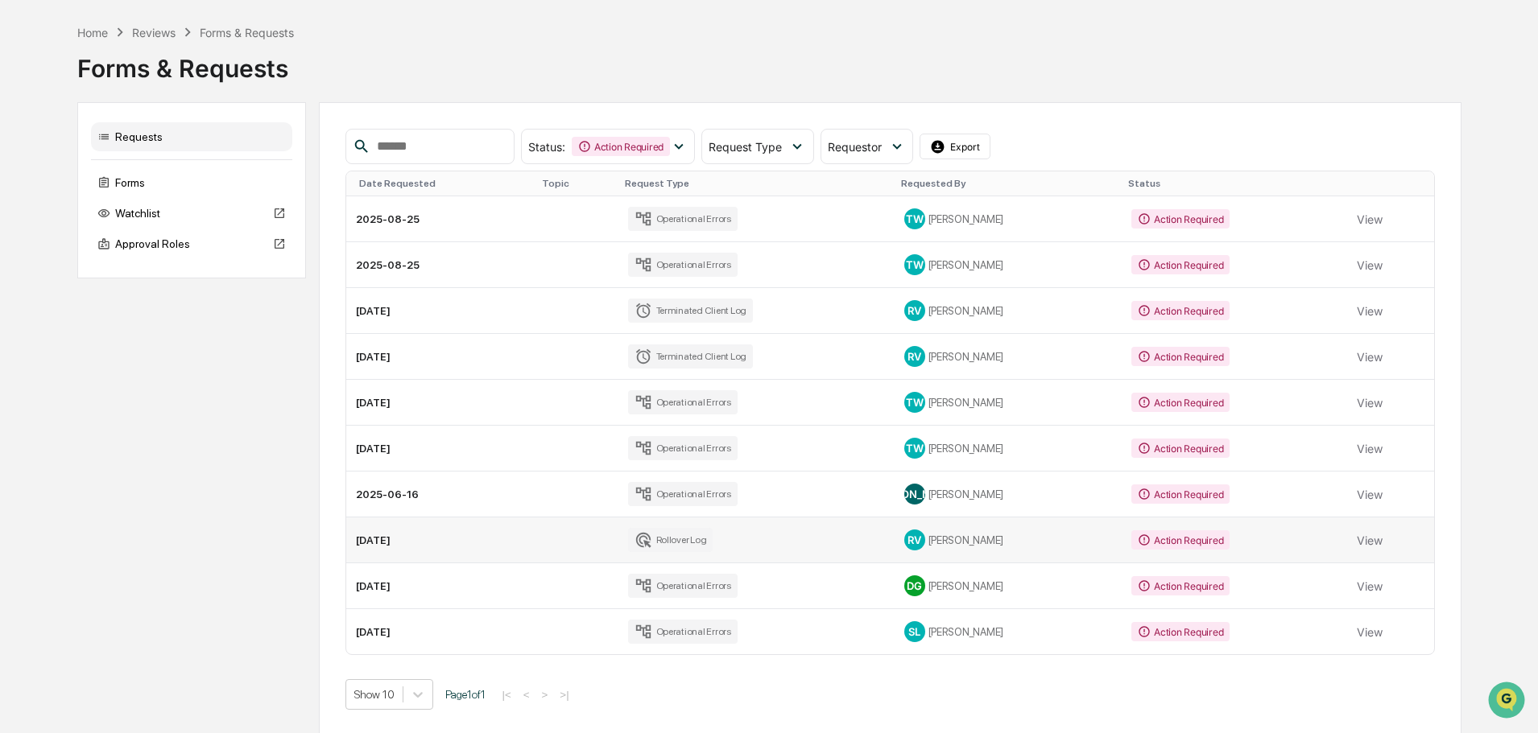
scroll to position [56, 0]
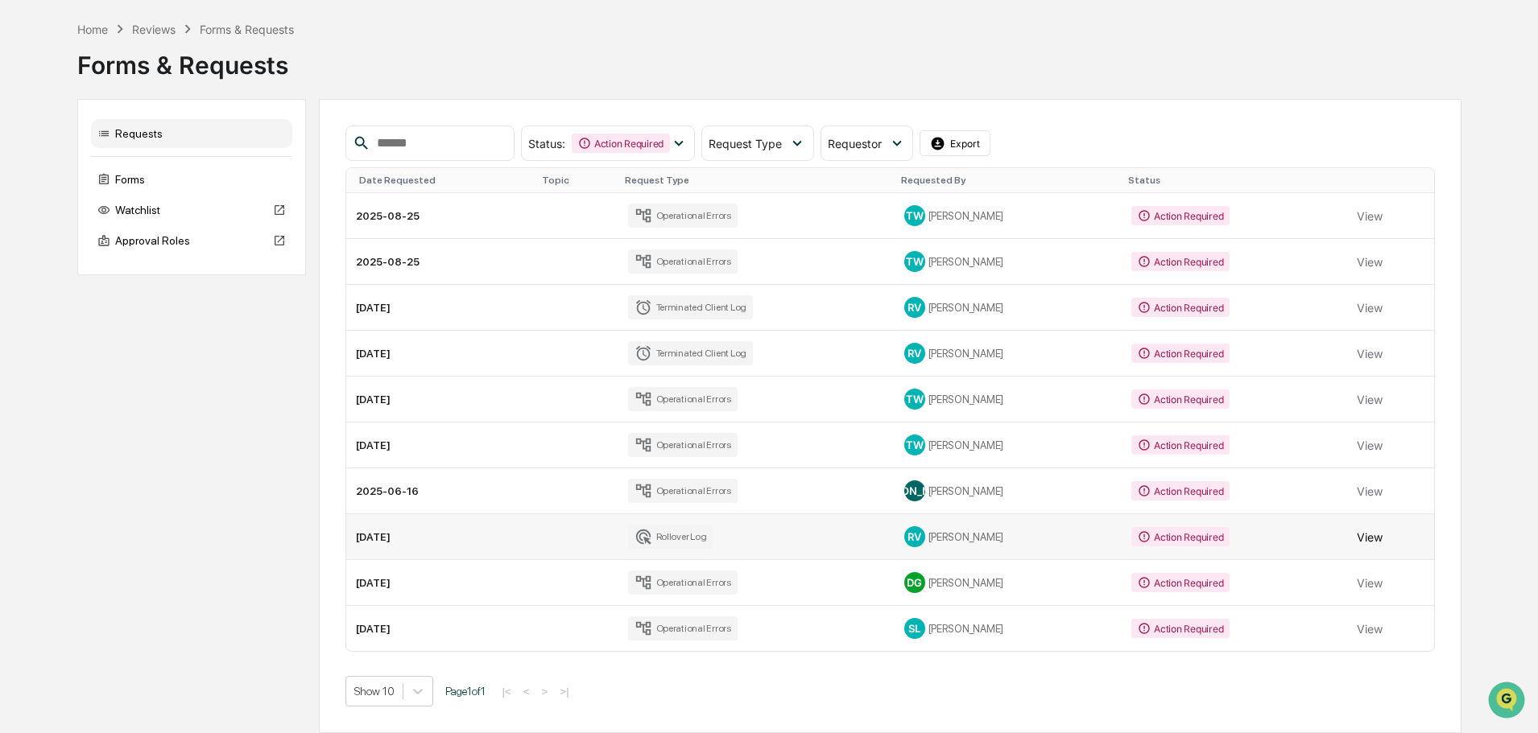
click at [1364, 540] on button "View" at bounding box center [1369, 537] width 26 height 32
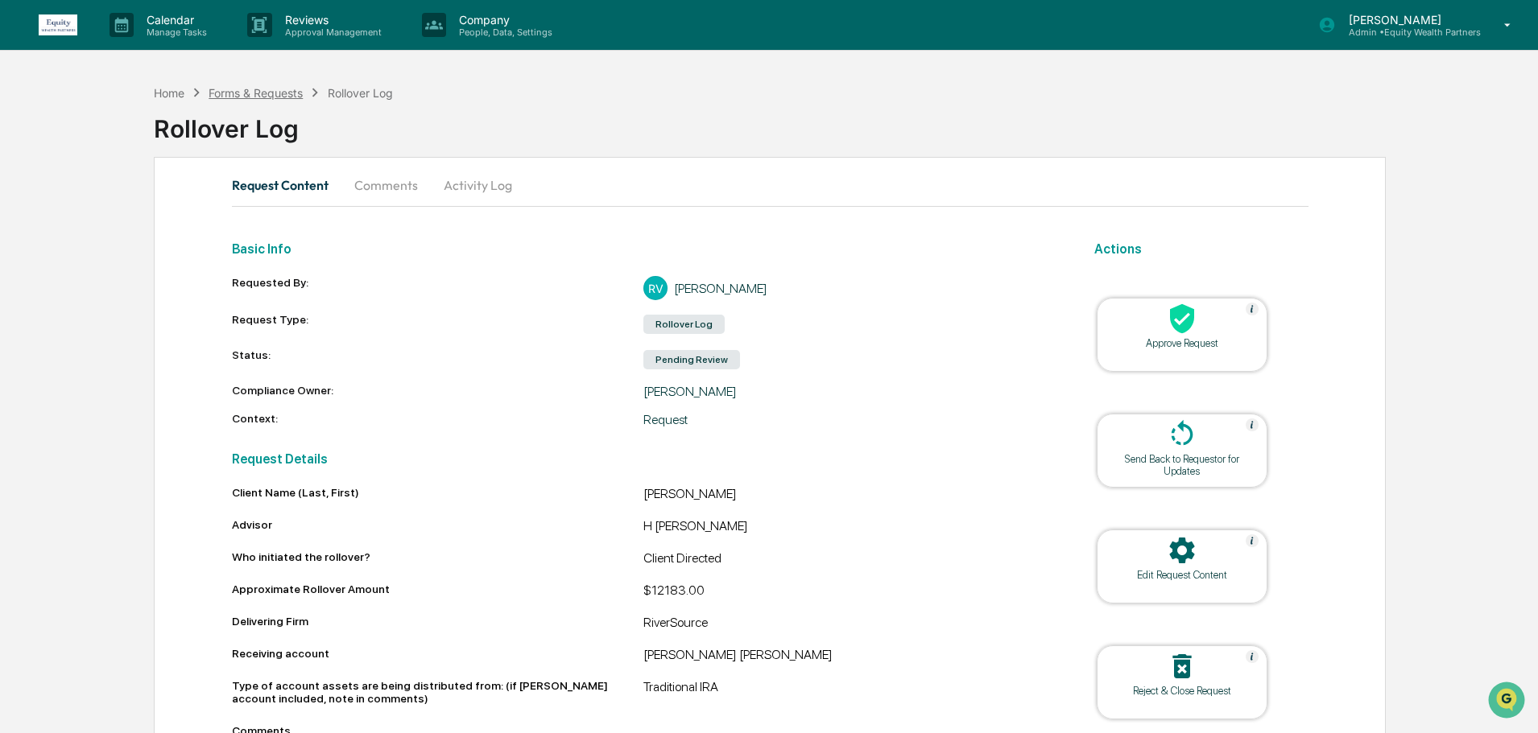
click at [250, 97] on div "Forms & Requests" at bounding box center [255, 93] width 94 height 14
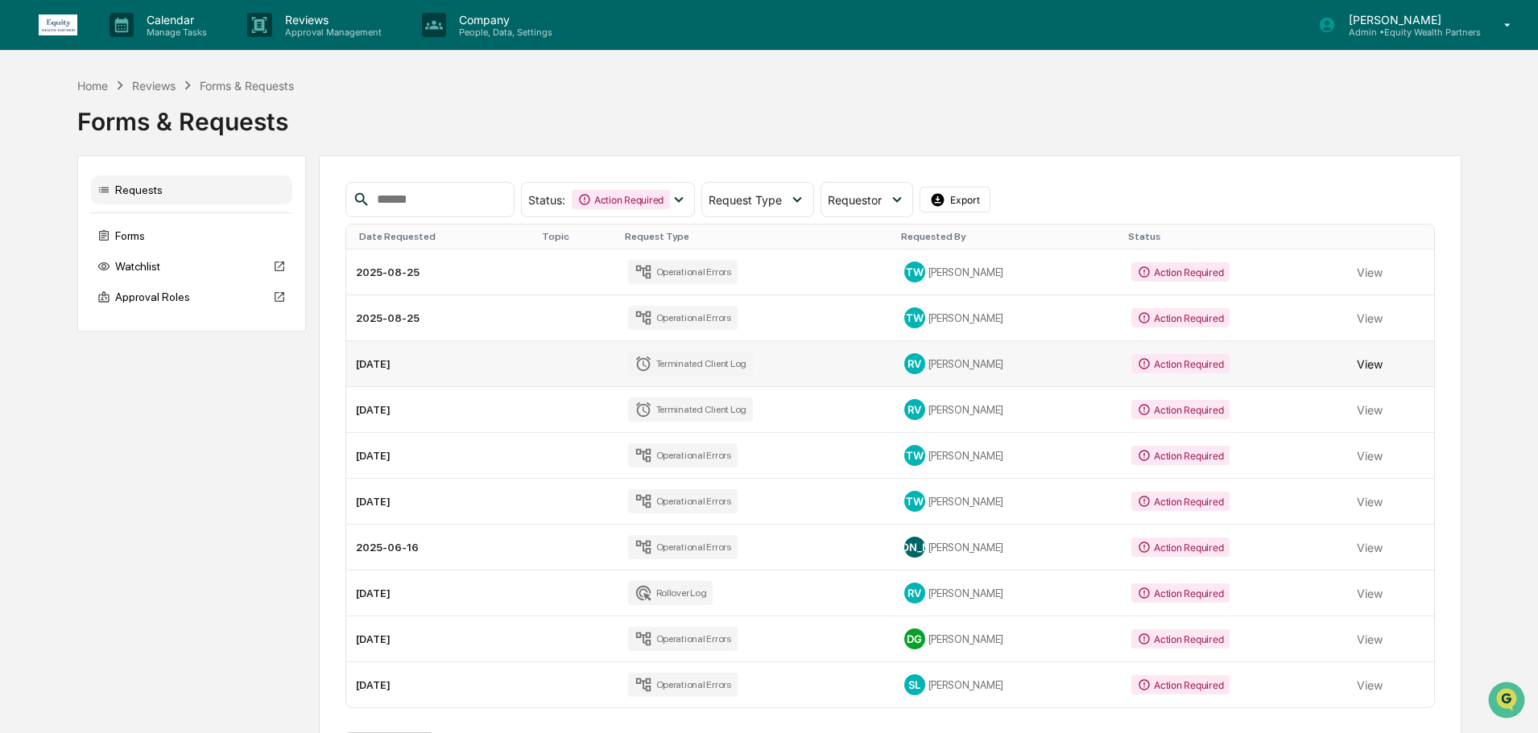
click at [1362, 363] on button "View" at bounding box center [1369, 364] width 26 height 32
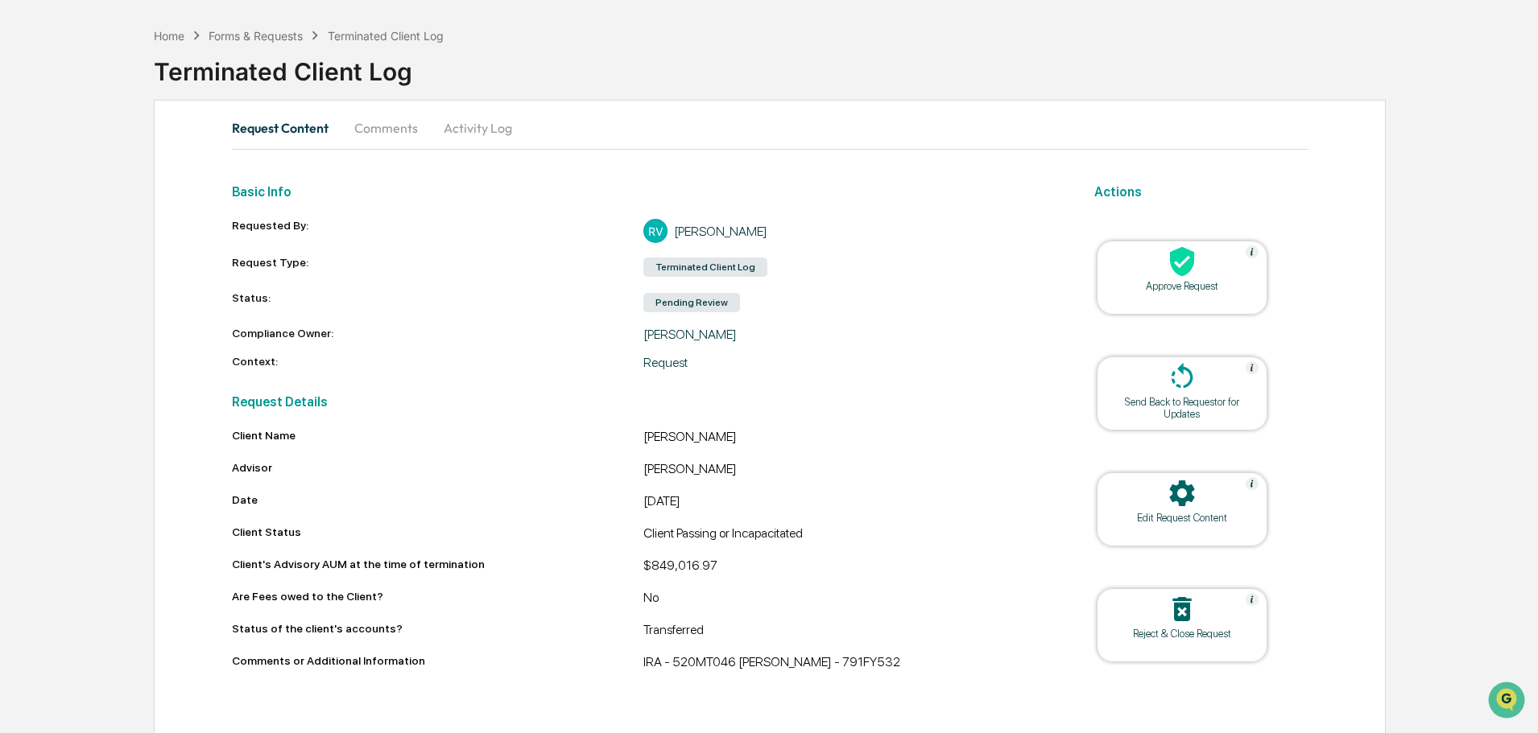
scroll to position [62, 0]
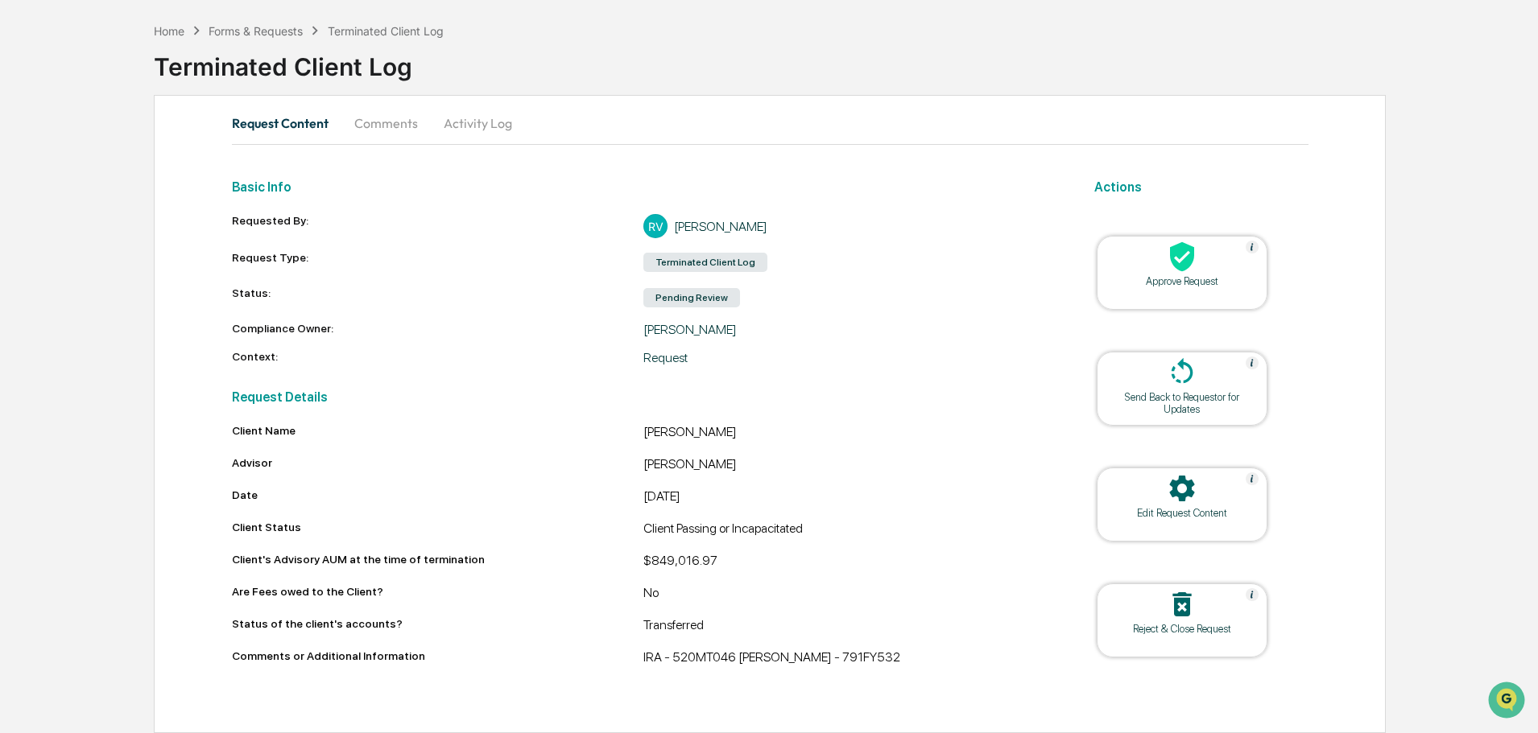
click at [696, 656] on div "IRA - 520MT046 [PERSON_NAME] - 791FY532" at bounding box center [849, 659] width 412 height 19
copy div "520MT046"
click at [256, 28] on div "Forms & Requests" at bounding box center [255, 31] width 94 height 14
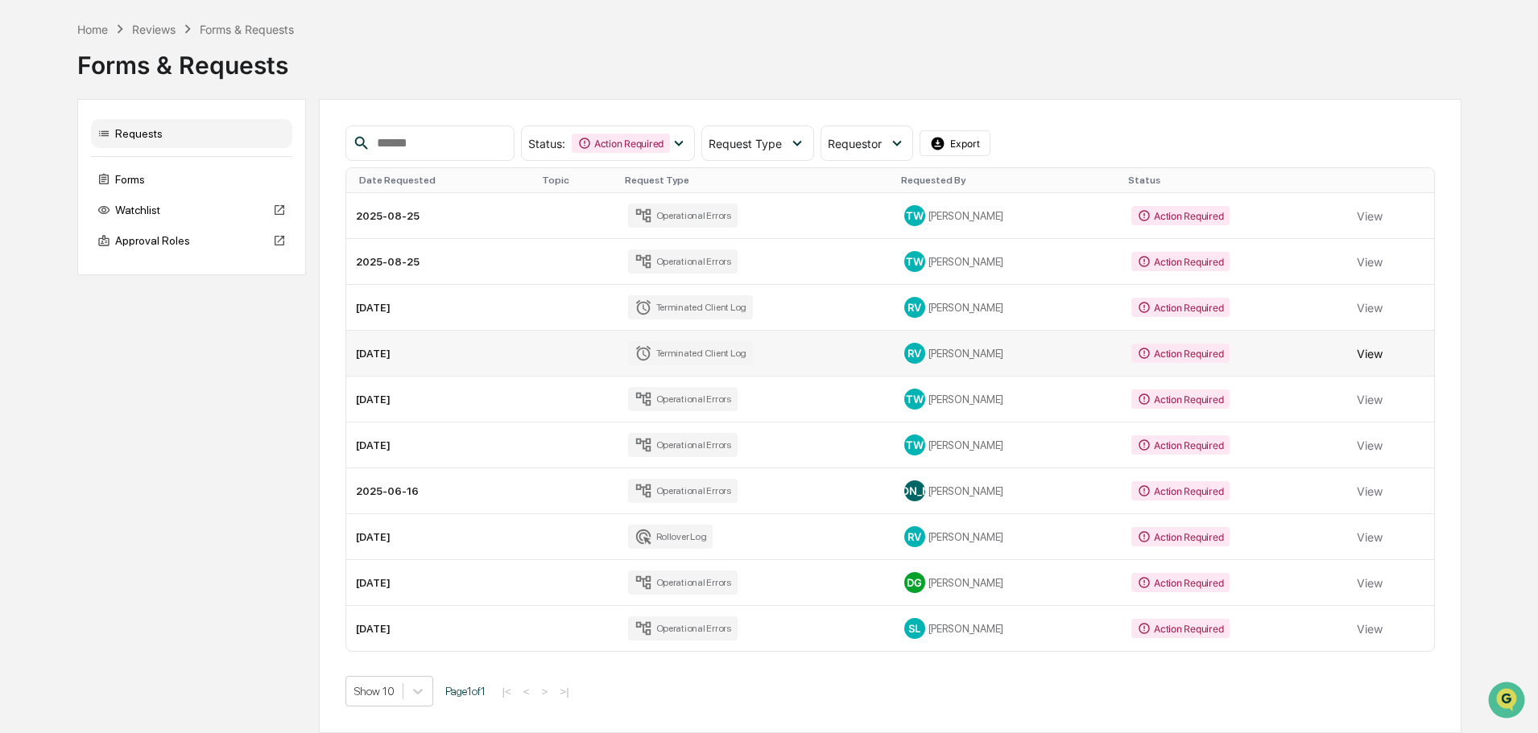
click at [1364, 352] on button "View" at bounding box center [1369, 353] width 26 height 32
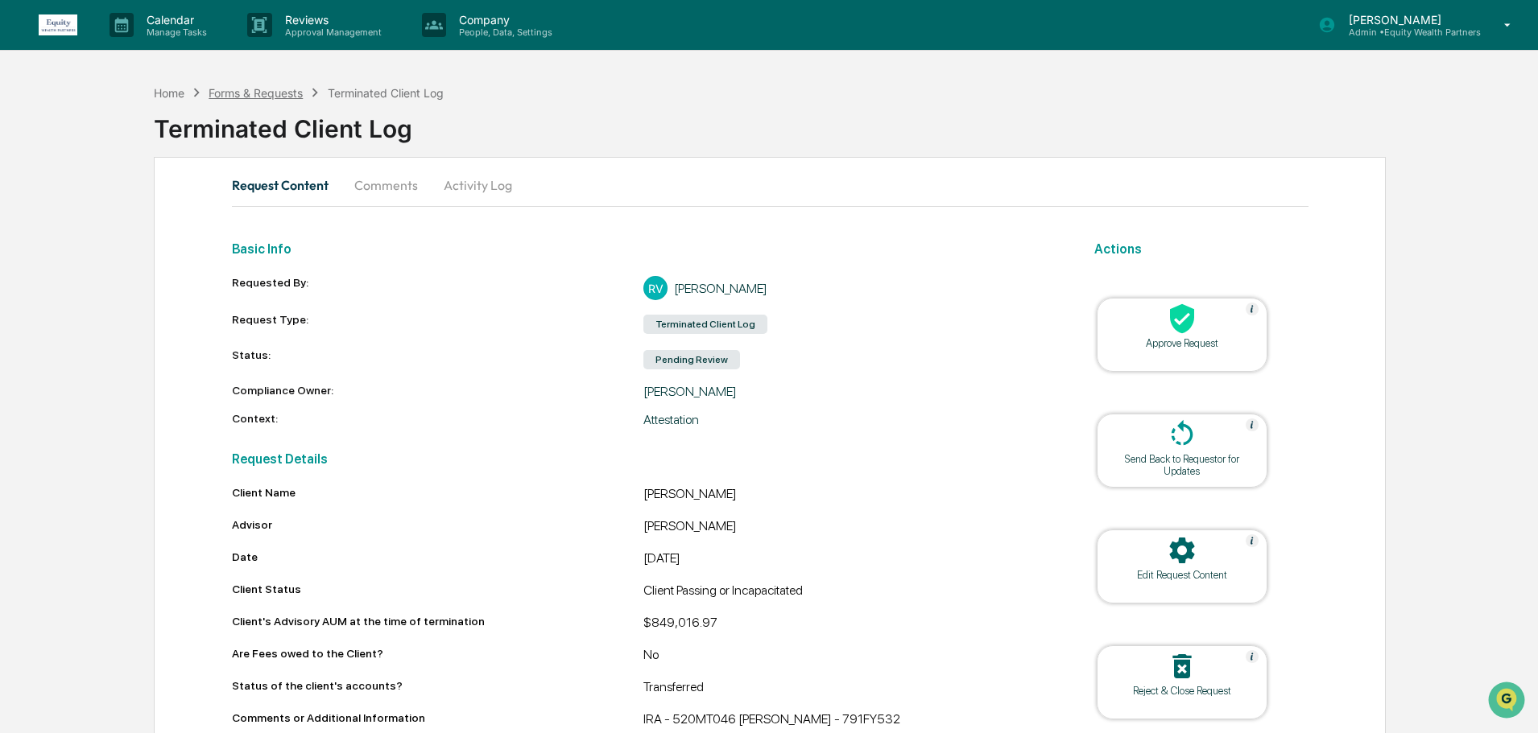
click at [282, 96] on div "Forms & Requests" at bounding box center [255, 93] width 94 height 14
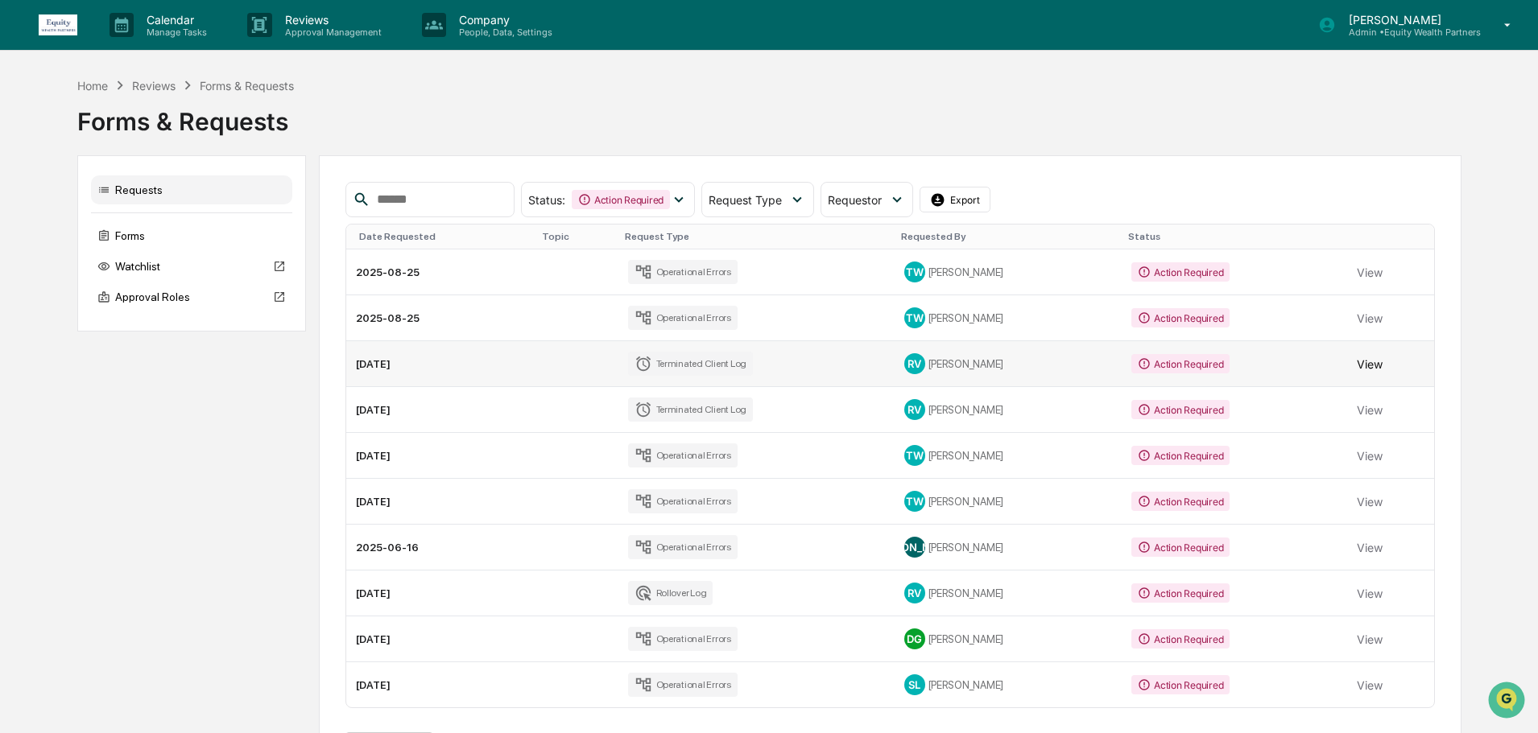
click at [1364, 362] on button "View" at bounding box center [1369, 364] width 26 height 32
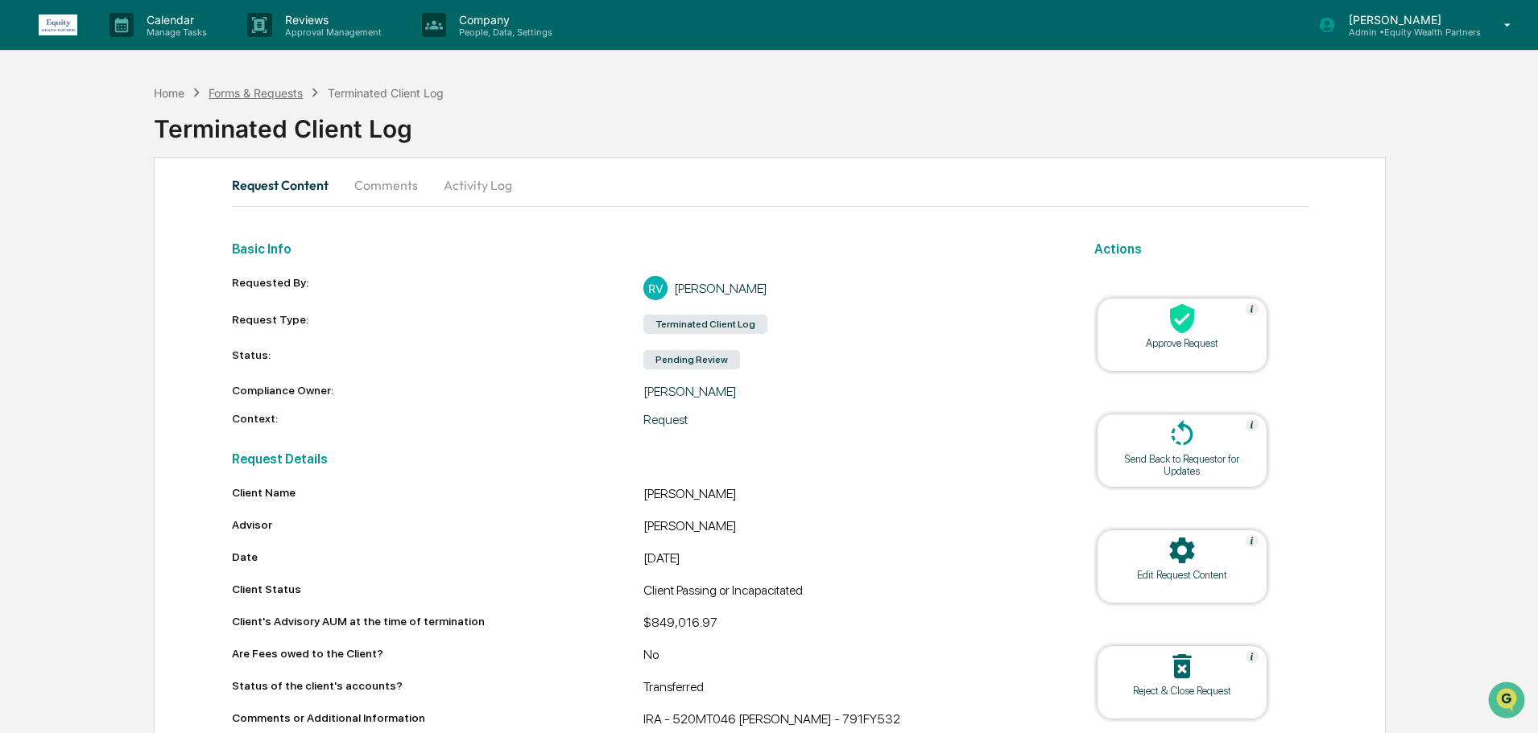
click at [272, 96] on div "Forms & Requests" at bounding box center [255, 93] width 94 height 14
